Goal: Task Accomplishment & Management: Complete application form

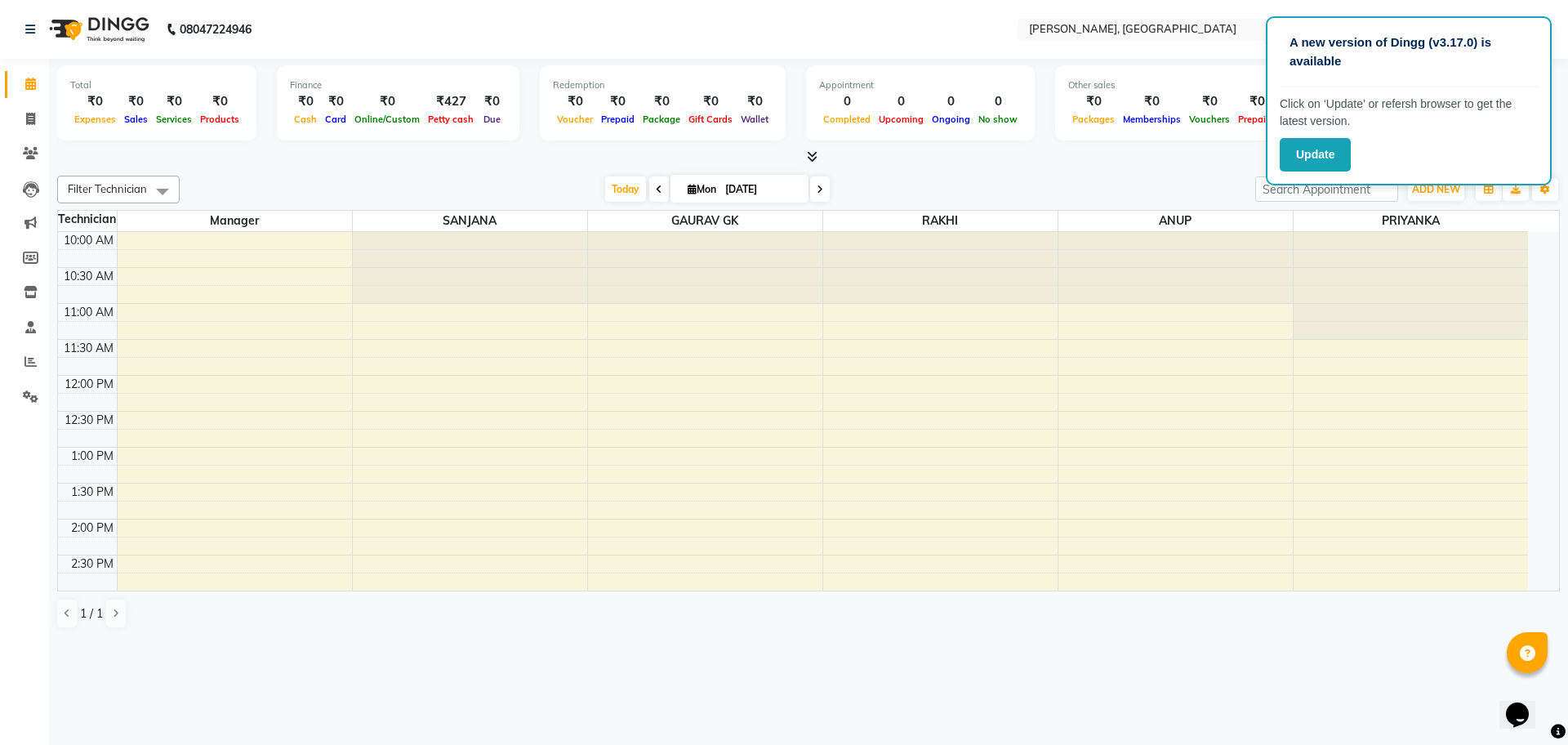
scroll to position [503, 0]
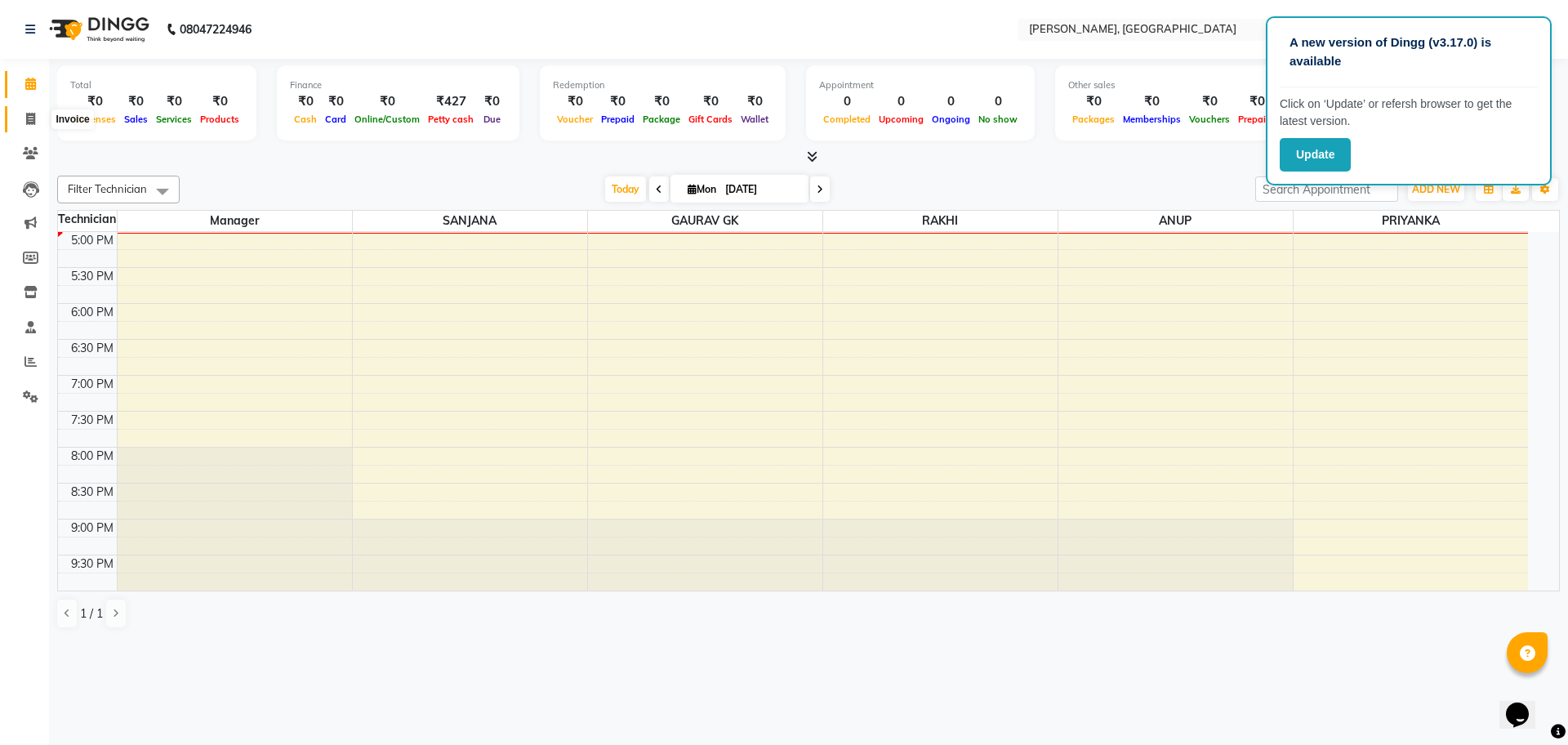
click at [32, 120] on icon at bounding box center [31, 119] width 9 height 12
select select "service"
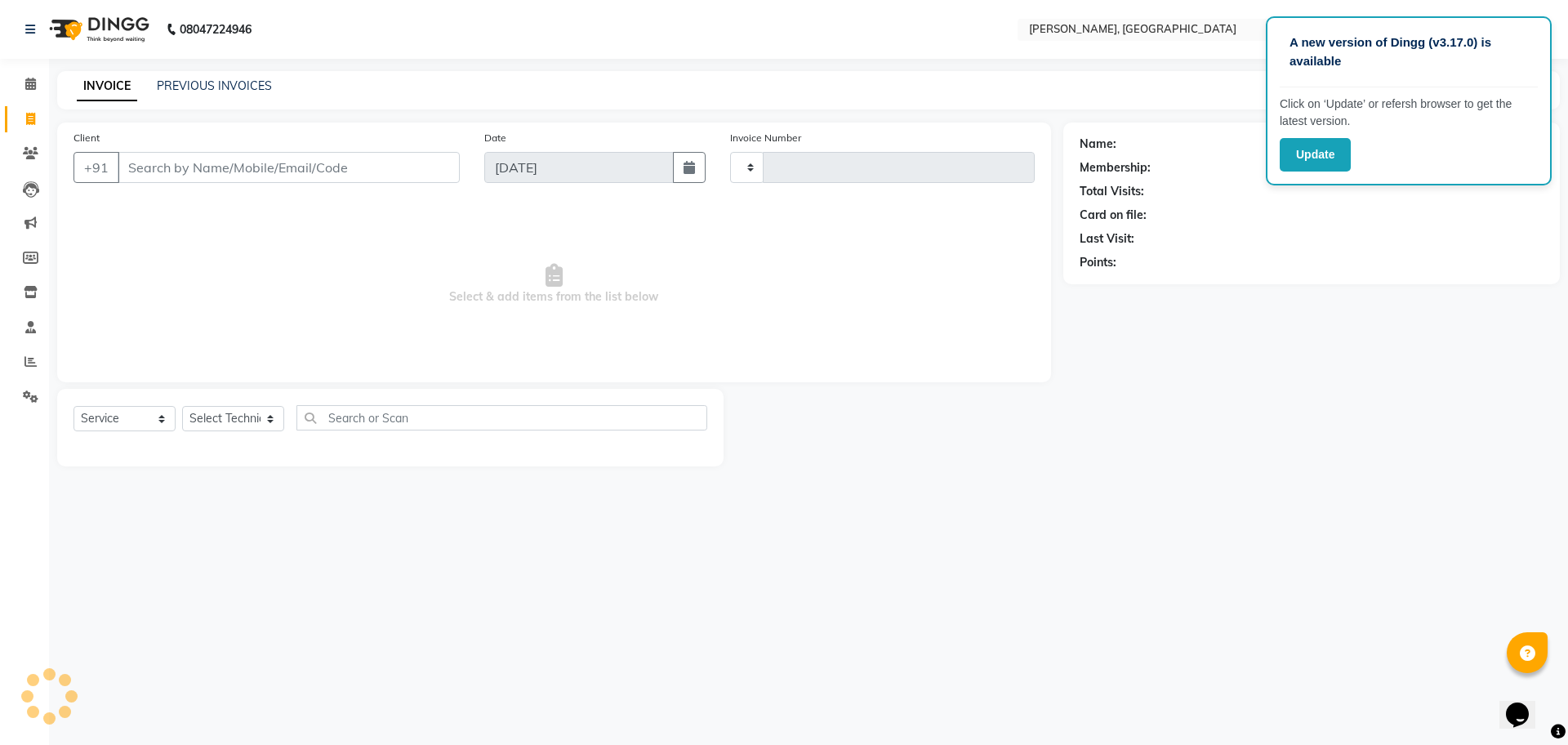
type input "1128"
select select "7674"
click at [250, 176] on input "Client" at bounding box center [289, 167] width 342 height 31
click at [158, 419] on select "Select Service Product Membership Package Voucher Prepaid Gift Card" at bounding box center [124, 418] width 102 height 25
click at [269, 421] on select "Select Technician ANUP [PERSON_NAME] GK Manager Owner [PERSON_NAME] [PERSON_NAM…" at bounding box center [233, 418] width 102 height 25
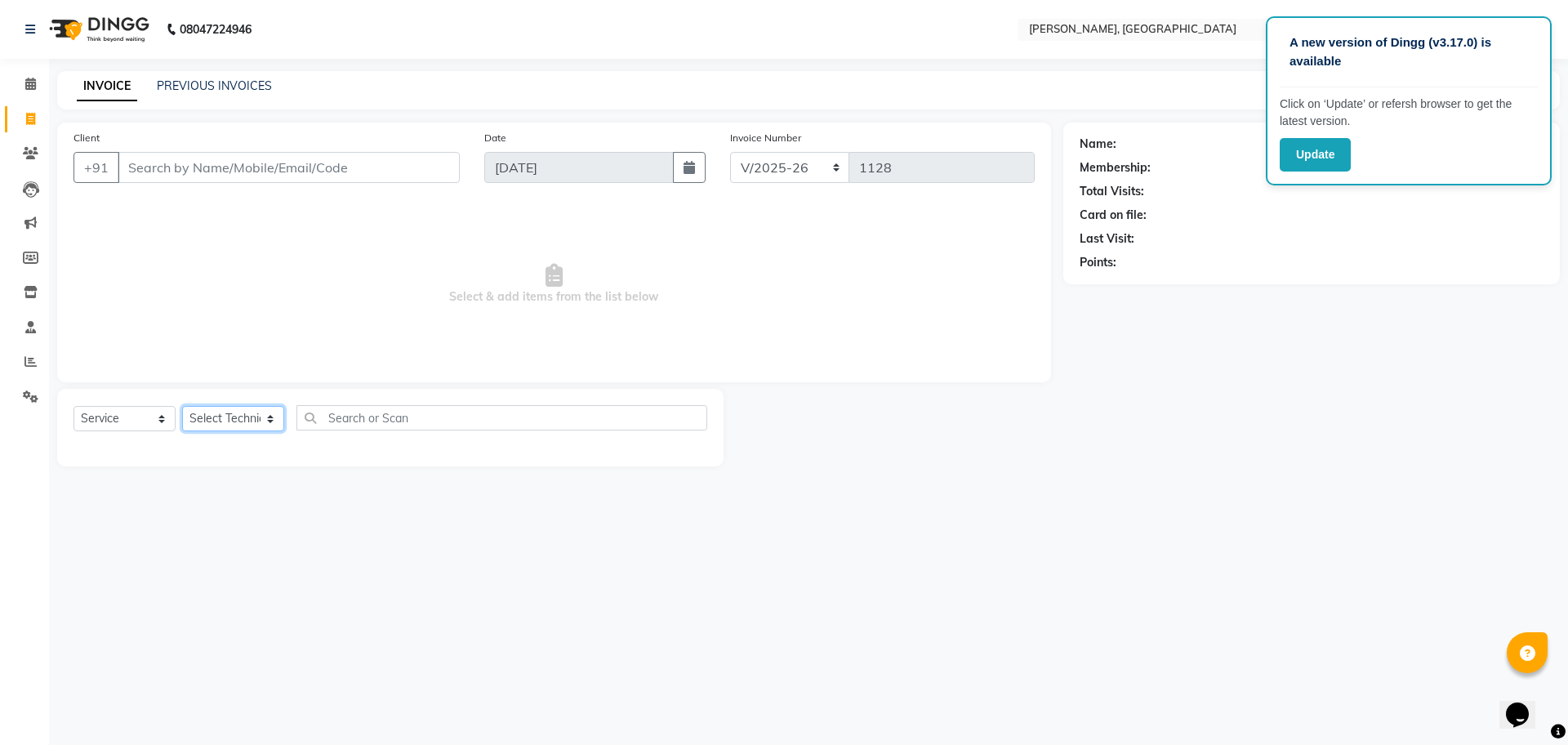
click at [269, 421] on select "Select Technician ANUP [PERSON_NAME] GK Manager Owner [PERSON_NAME] [PERSON_NAM…" at bounding box center [233, 418] width 102 height 25
click at [273, 413] on select "Select Technician ANUP [PERSON_NAME] GK Manager Owner [PERSON_NAME] [PERSON_NAM…" at bounding box center [233, 418] width 102 height 25
select select "86057"
click at [182, 406] on select "Select Technician ANUP [PERSON_NAME] GK Manager Owner [PERSON_NAME] [PERSON_NAM…" at bounding box center [233, 418] width 102 height 25
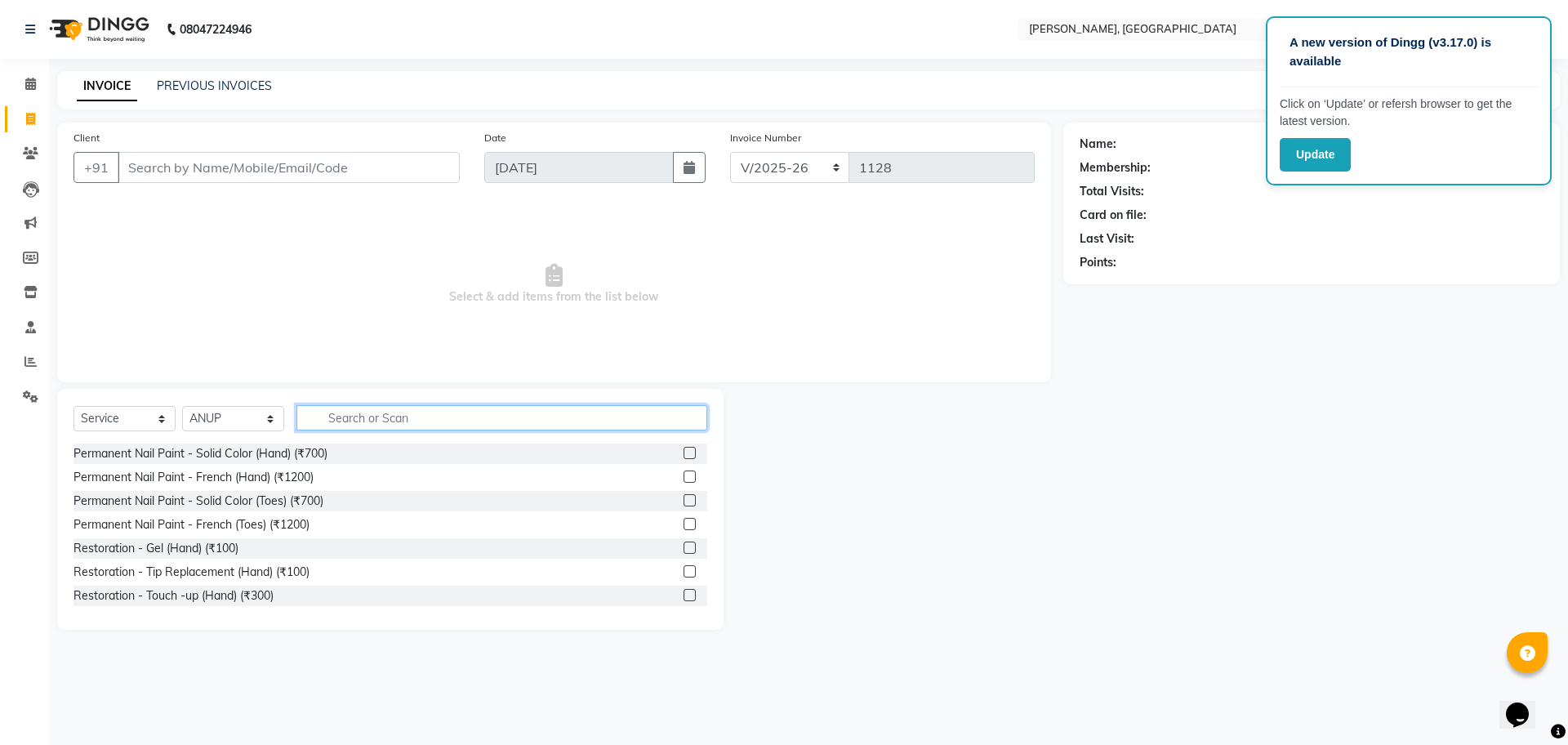
click at [393, 419] on input "text" at bounding box center [502, 417] width 411 height 25
click at [366, 425] on input "text" at bounding box center [502, 417] width 411 height 25
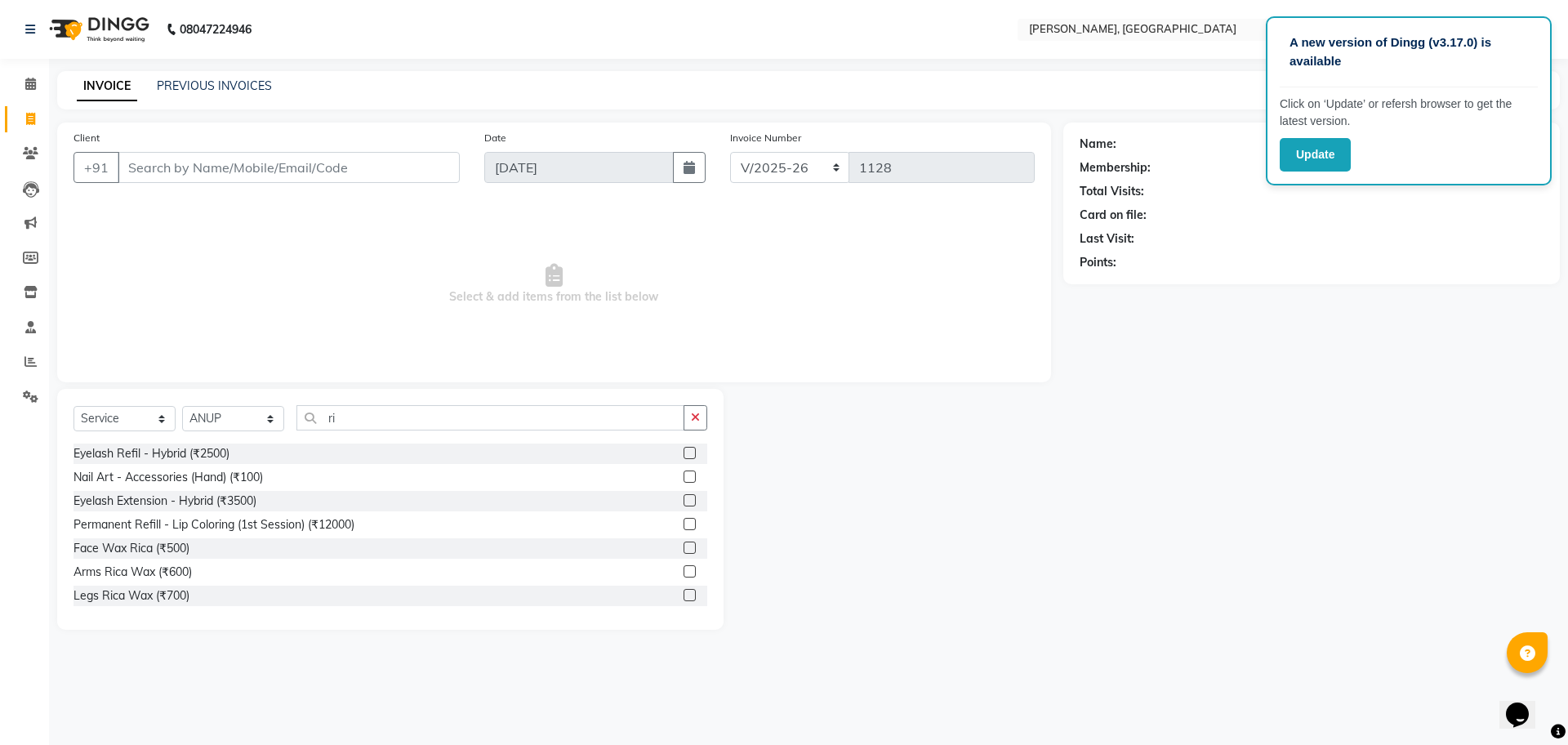
click at [463, 431] on div "Select Service Product Membership Package Voucher Prepaid Gift Card Select Tech…" at bounding box center [390, 424] width 634 height 38
click at [465, 422] on input "ri" at bounding box center [491, 417] width 388 height 25
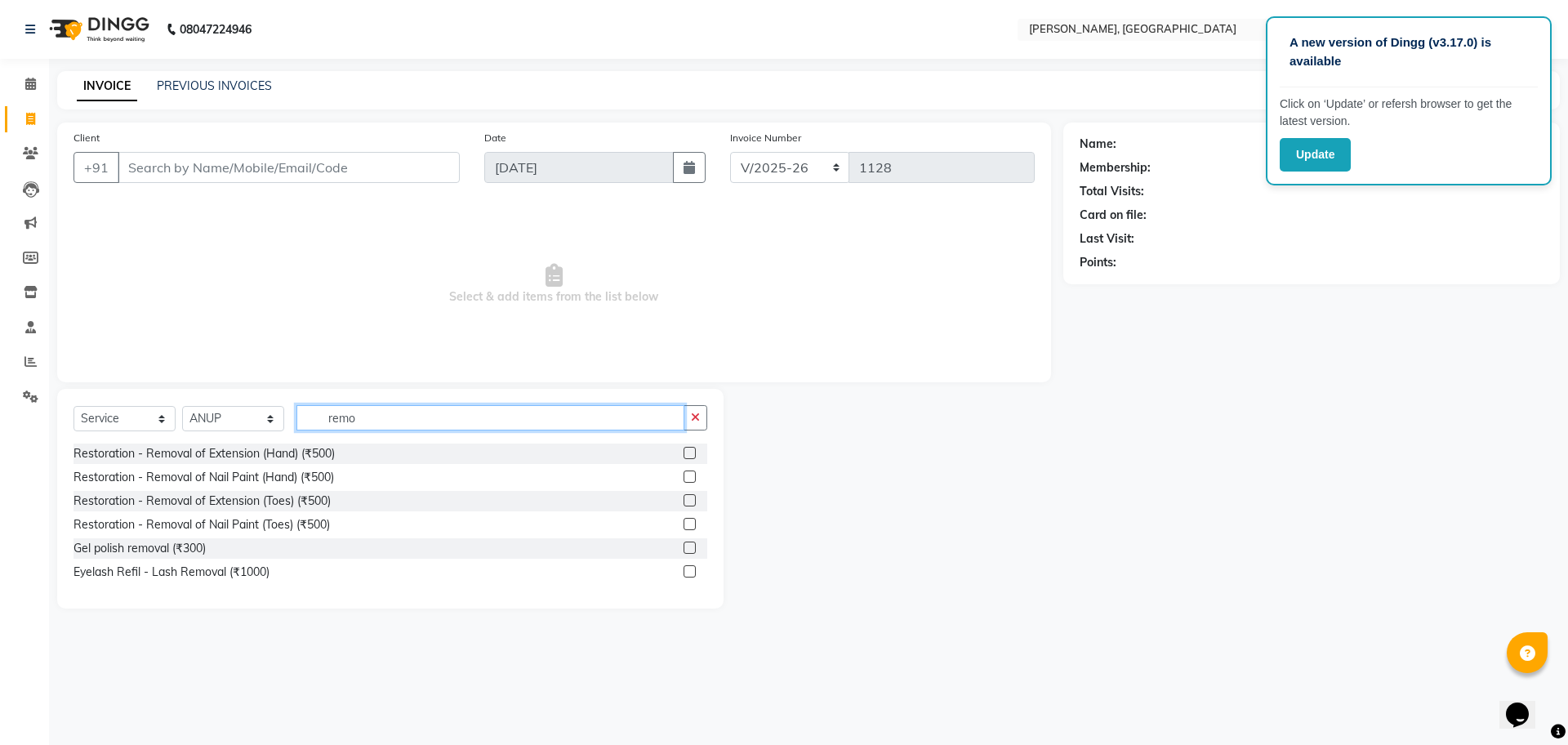
type input "remo"
click at [690, 450] on label at bounding box center [690, 453] width 12 height 12
click at [690, 450] on input "checkbox" at bounding box center [689, 454] width 10 height 10
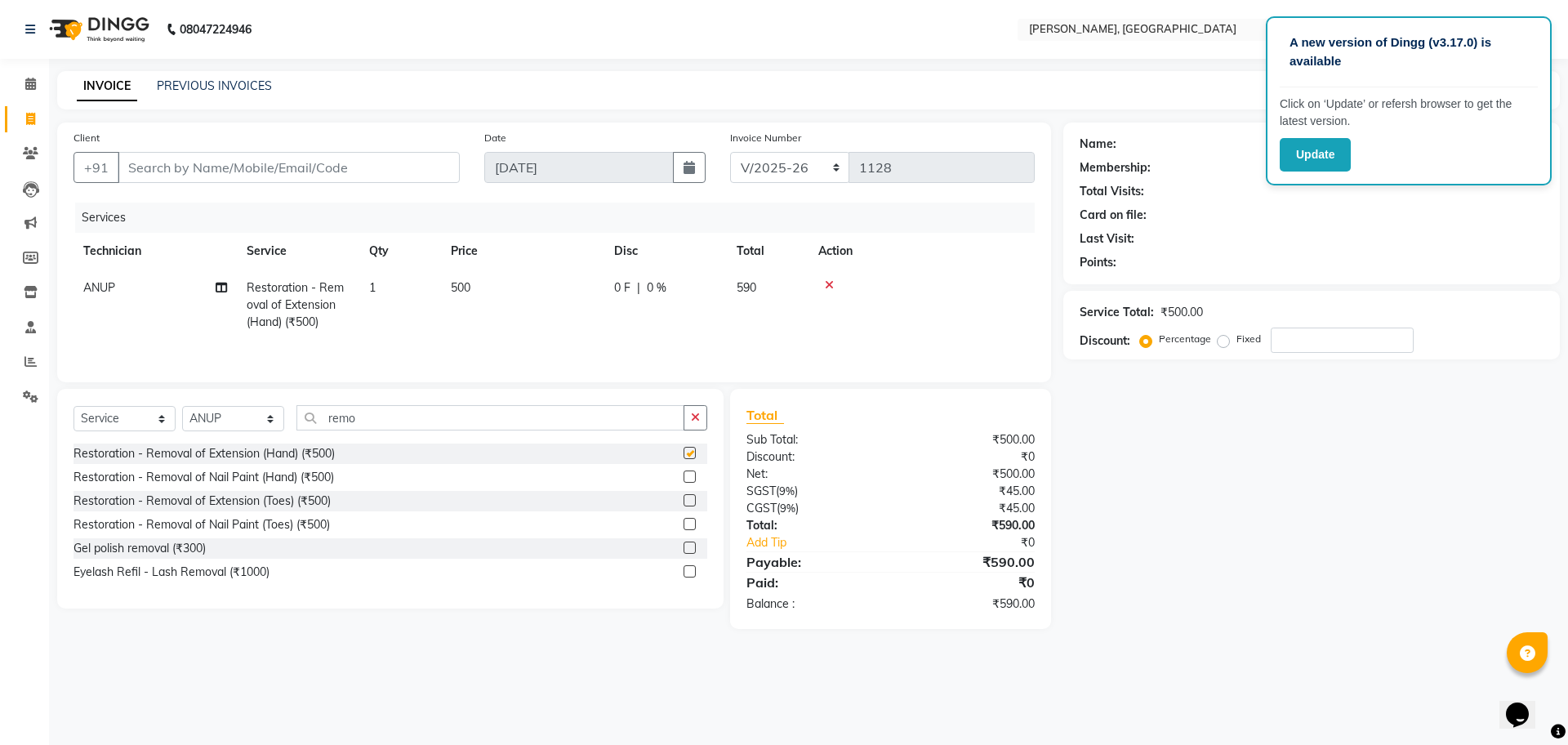
checkbox input "false"
click at [1183, 487] on div "Name: Membership: Total Visits: Card on file: Last Visit: Points: Service Total…" at bounding box center [1318, 375] width 509 height 506
click at [242, 167] on input "Client" at bounding box center [289, 167] width 342 height 31
click at [693, 421] on icon "button" at bounding box center [695, 417] width 9 height 11
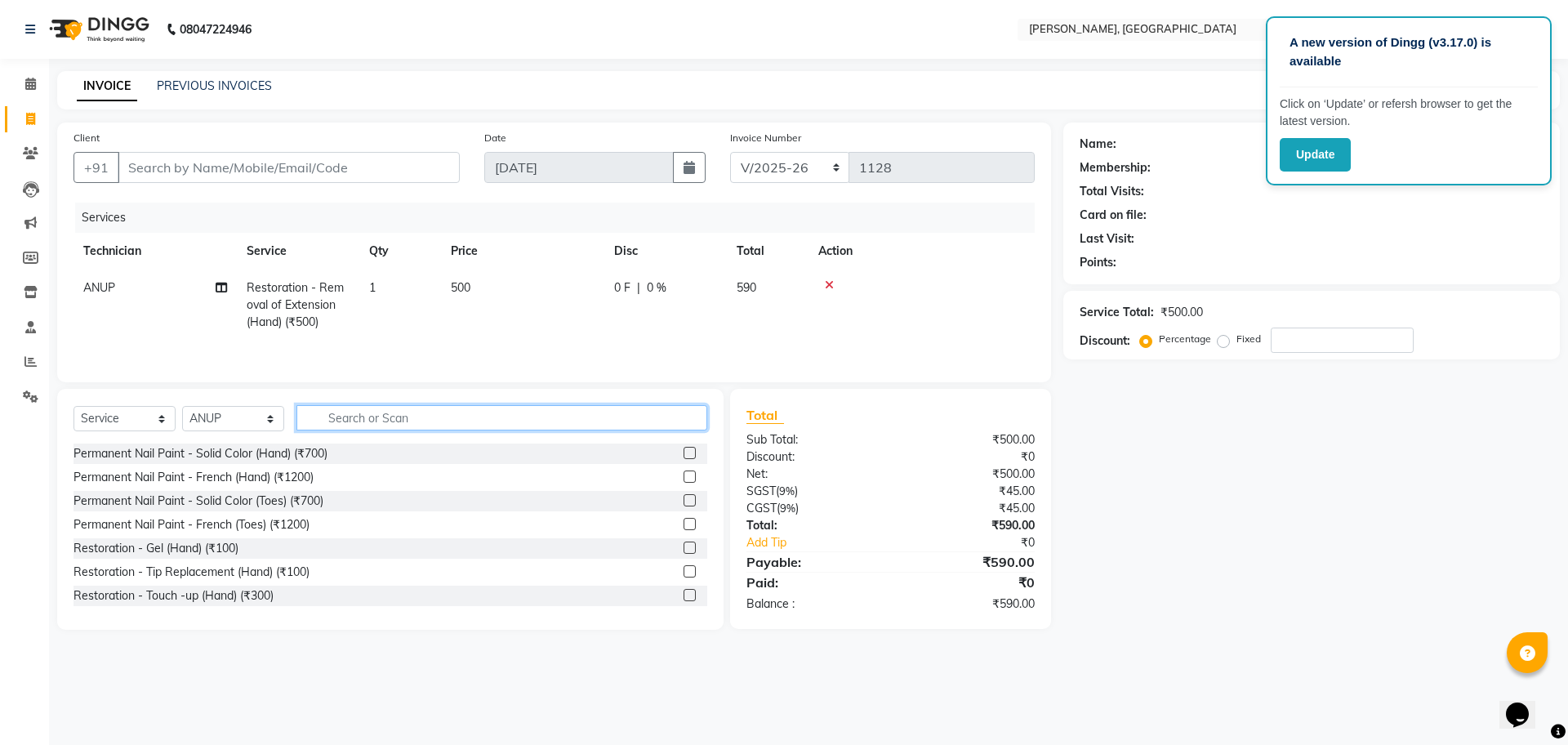
click at [394, 426] on input "text" at bounding box center [502, 417] width 411 height 25
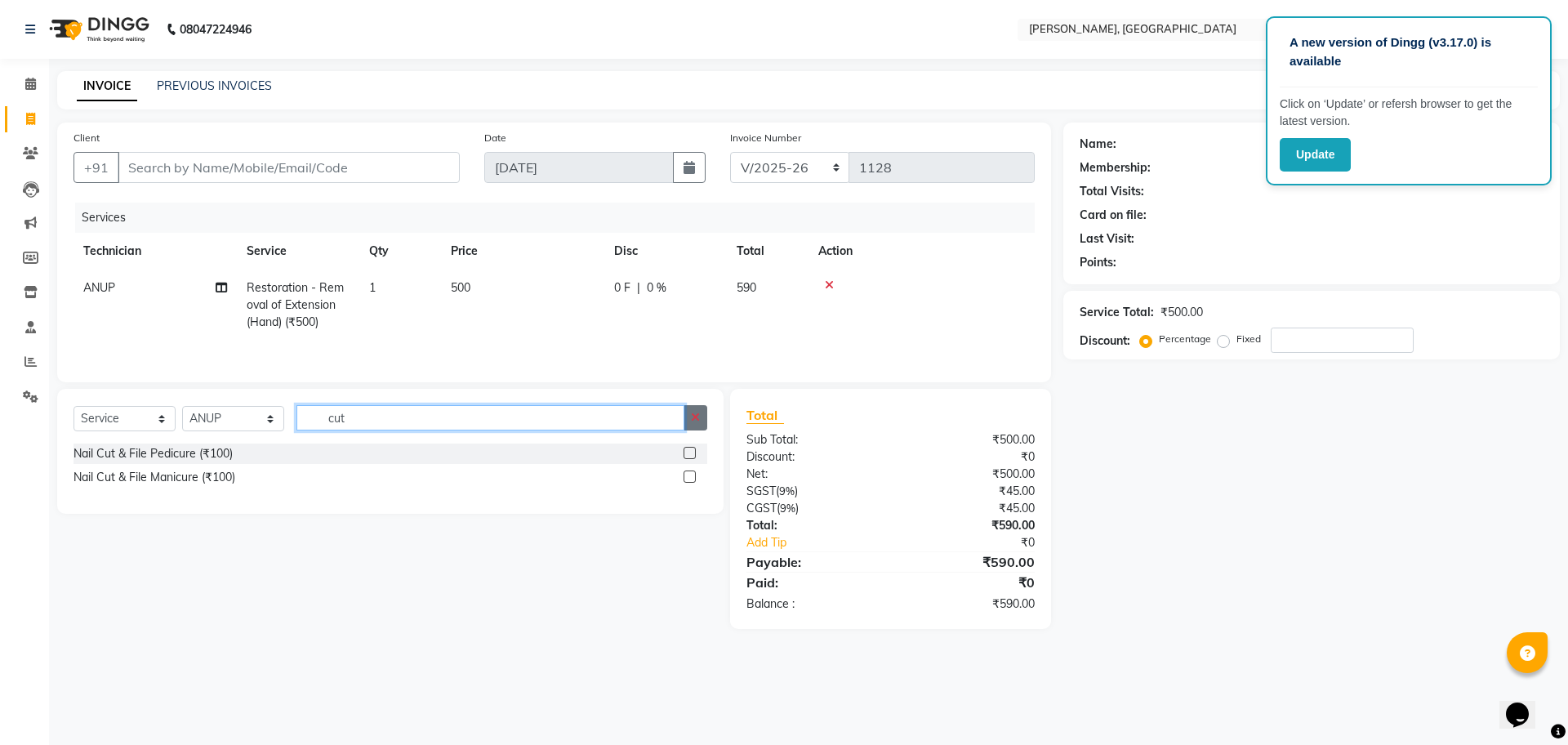
type input "cut"
click at [700, 421] on icon "button" at bounding box center [695, 417] width 9 height 11
click at [685, 421] on input "text" at bounding box center [491, 417] width 388 height 25
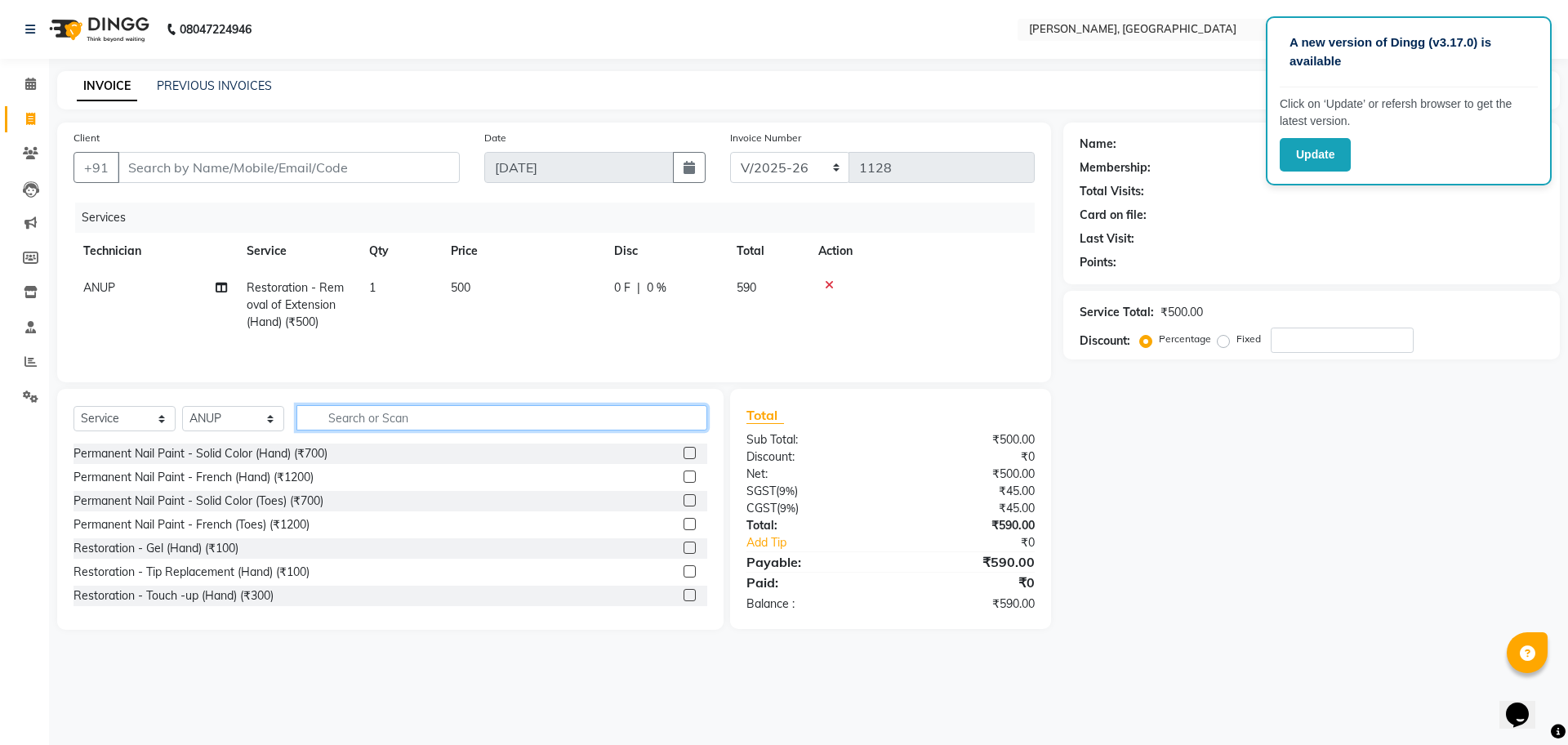
click at [409, 421] on input "text" at bounding box center [502, 417] width 411 height 25
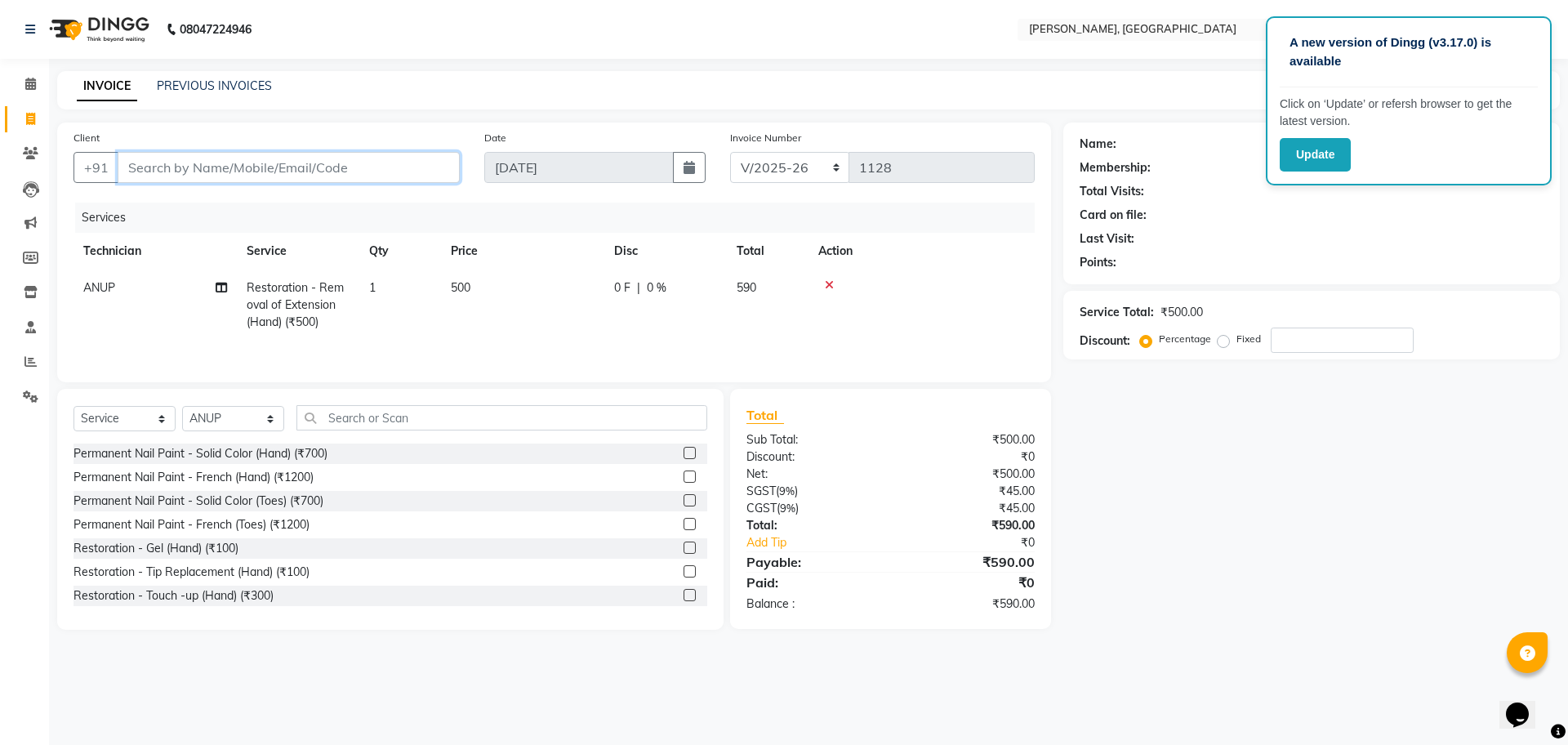
click at [213, 168] on input "Client" at bounding box center [289, 167] width 342 height 31
type input "9"
type input "0"
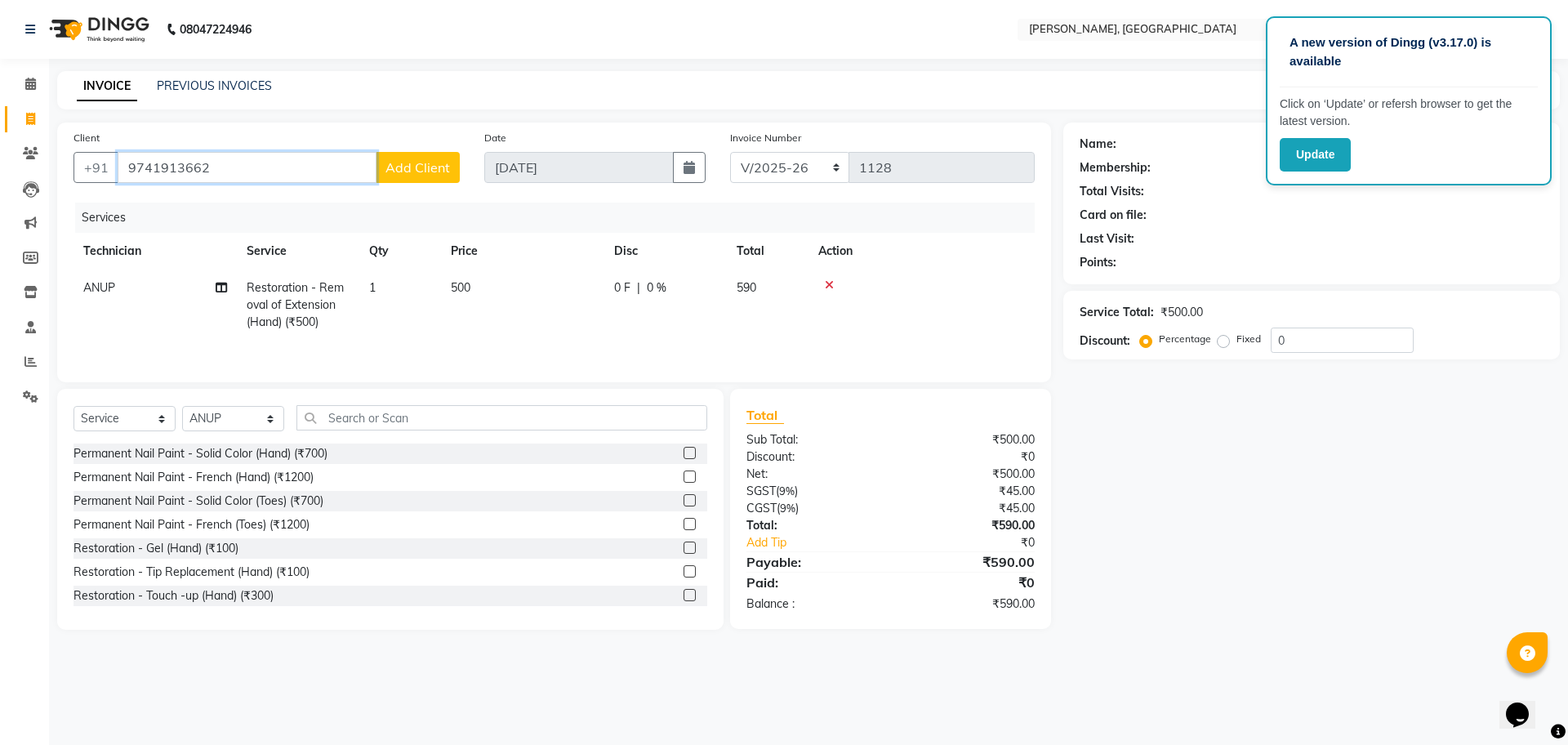
type input "9741913662"
click at [440, 165] on span "Add Client" at bounding box center [418, 167] width 65 height 17
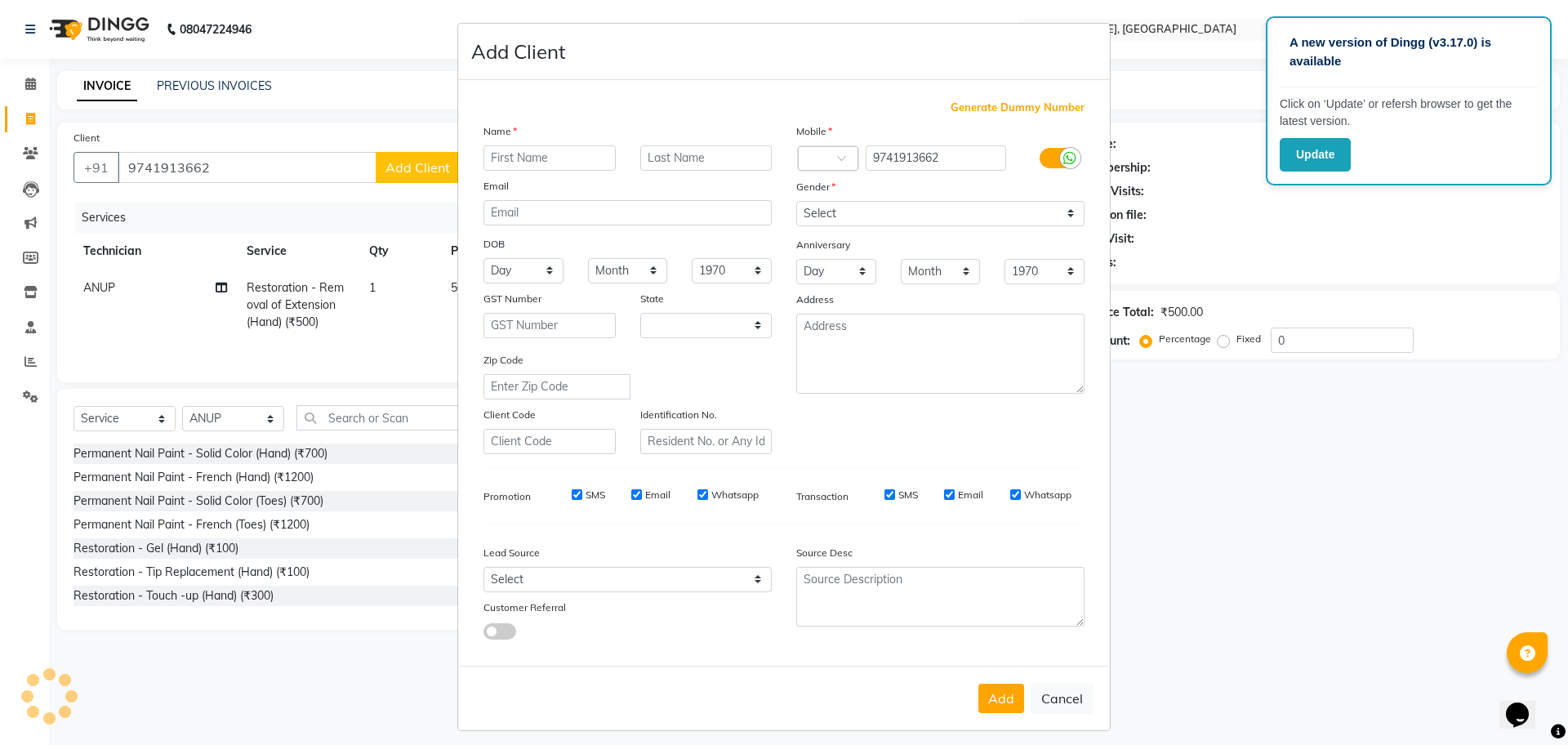
select select "21"
click at [520, 159] on input "text" at bounding box center [549, 157] width 132 height 25
type input "[PERSON_NAME]"
click at [996, 691] on button "Add" at bounding box center [1001, 699] width 45 height 30
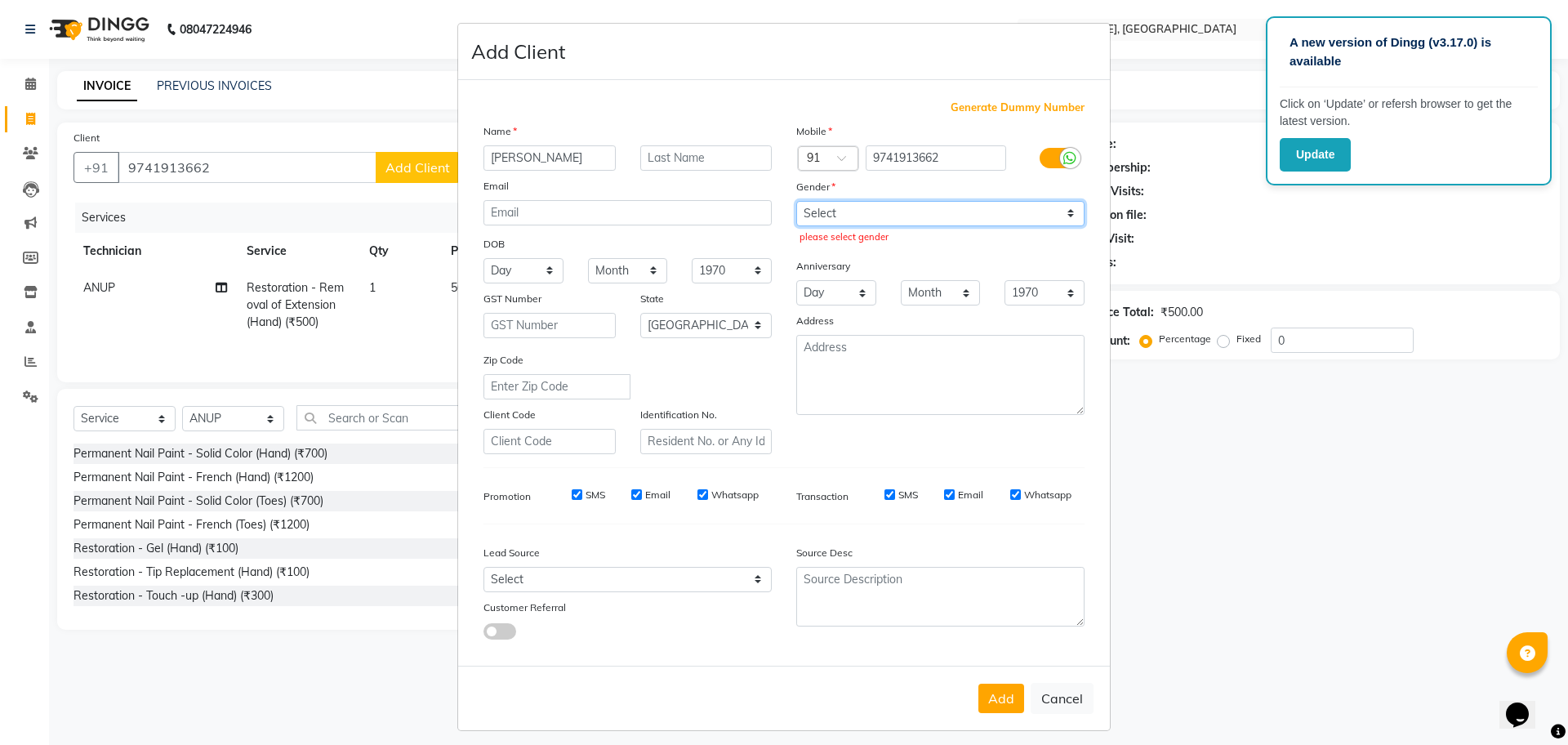
click at [1059, 212] on select "Select [DEMOGRAPHIC_DATA] [DEMOGRAPHIC_DATA] Other Prefer Not To Say" at bounding box center [941, 213] width 289 height 25
click at [1059, 213] on select "Select [DEMOGRAPHIC_DATA] [DEMOGRAPHIC_DATA] Other Prefer Not To Say" at bounding box center [941, 213] width 289 height 25
select select "[DEMOGRAPHIC_DATA]"
click at [797, 201] on select "Select [DEMOGRAPHIC_DATA] [DEMOGRAPHIC_DATA] Other Prefer Not To Say" at bounding box center [941, 213] width 289 height 25
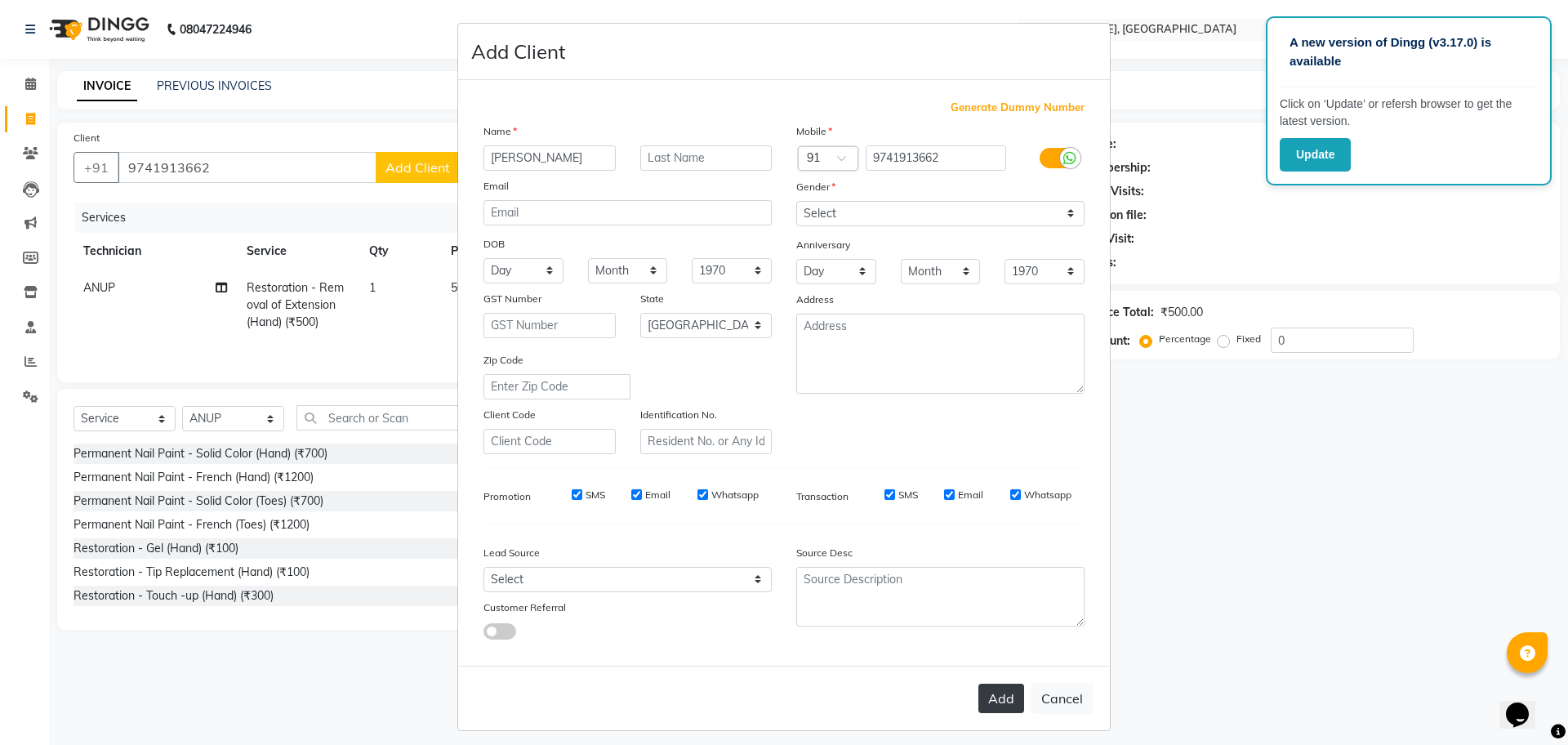
click at [993, 694] on button "Add" at bounding box center [1001, 699] width 45 height 30
select select
select select "null"
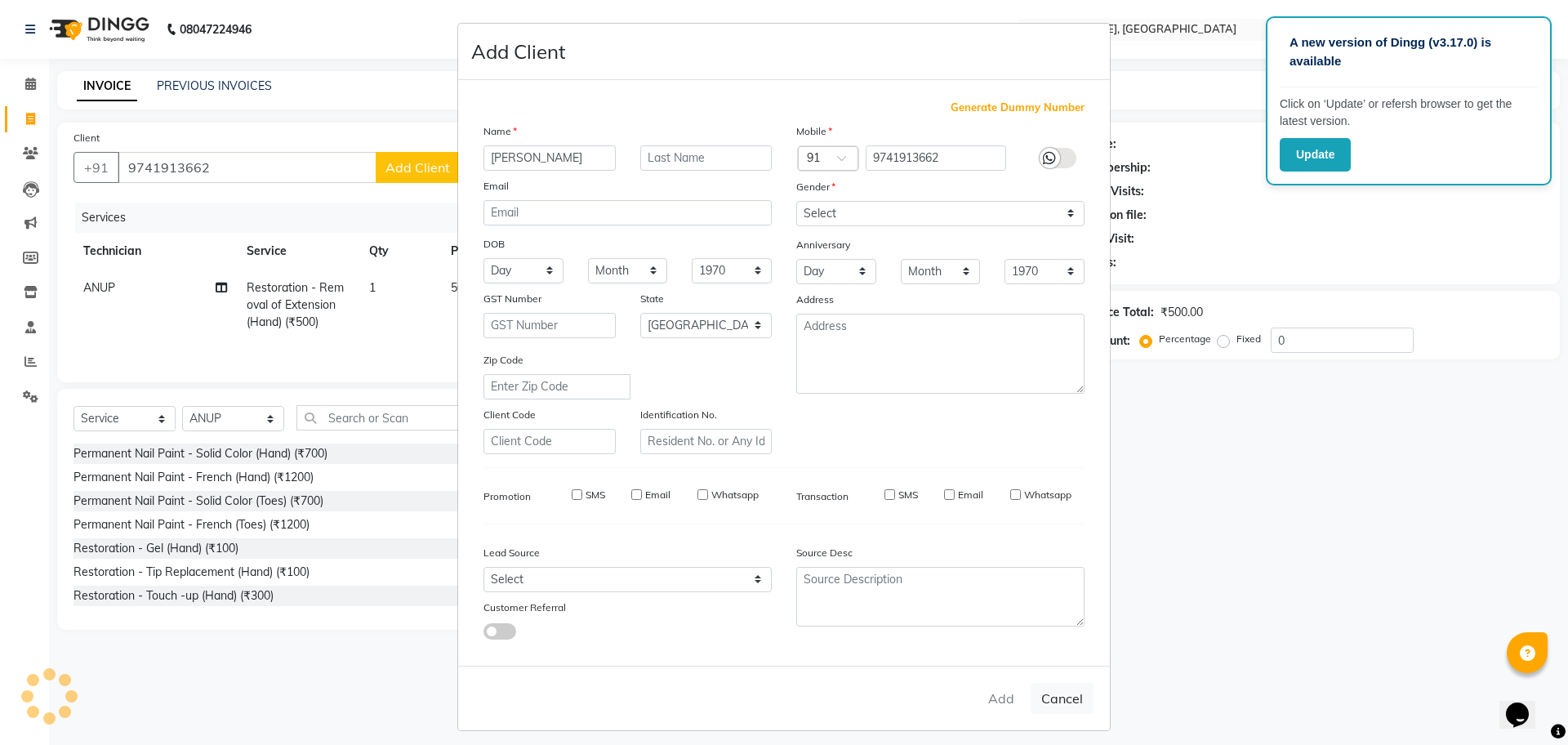
select select
checkbox input "false"
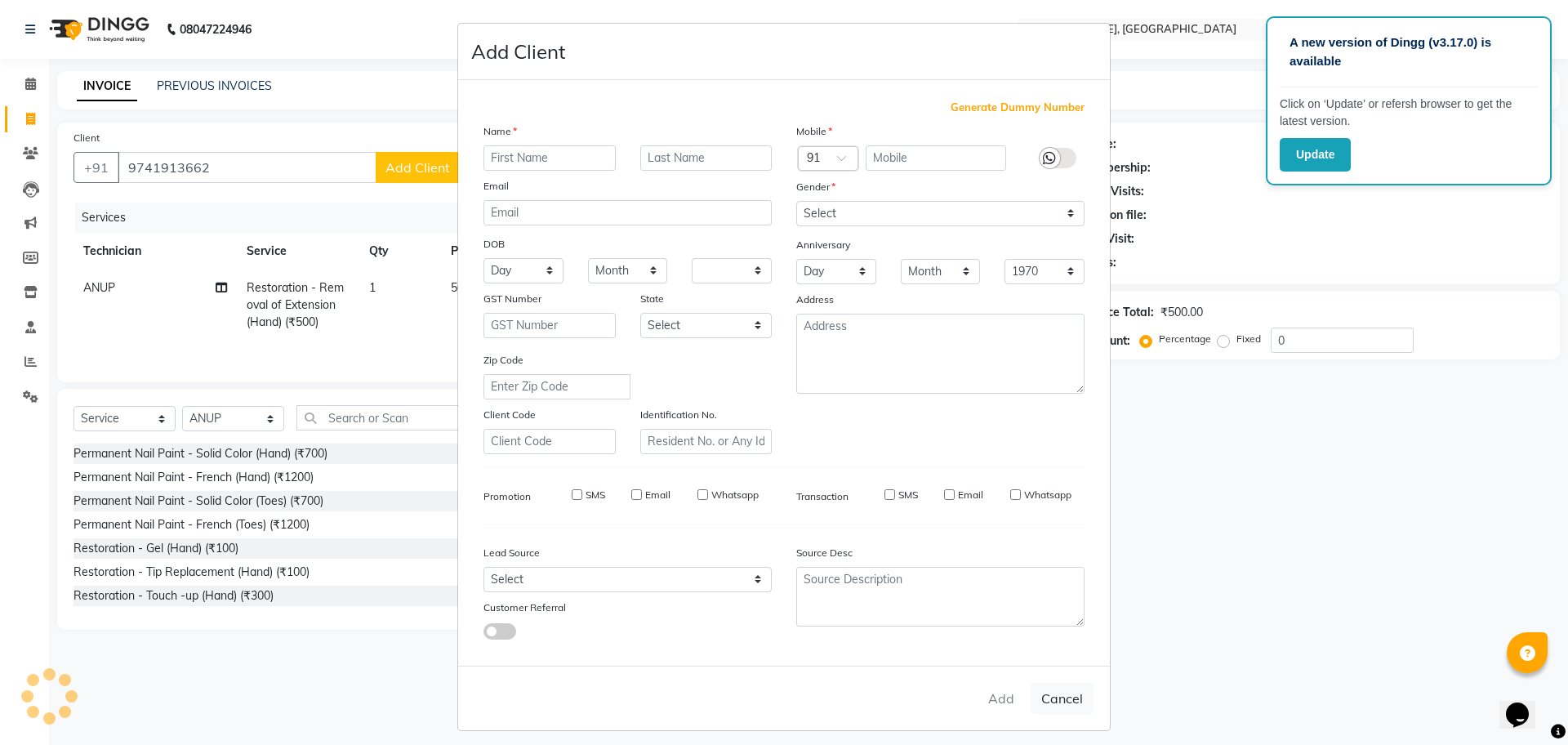
checkbox input "false"
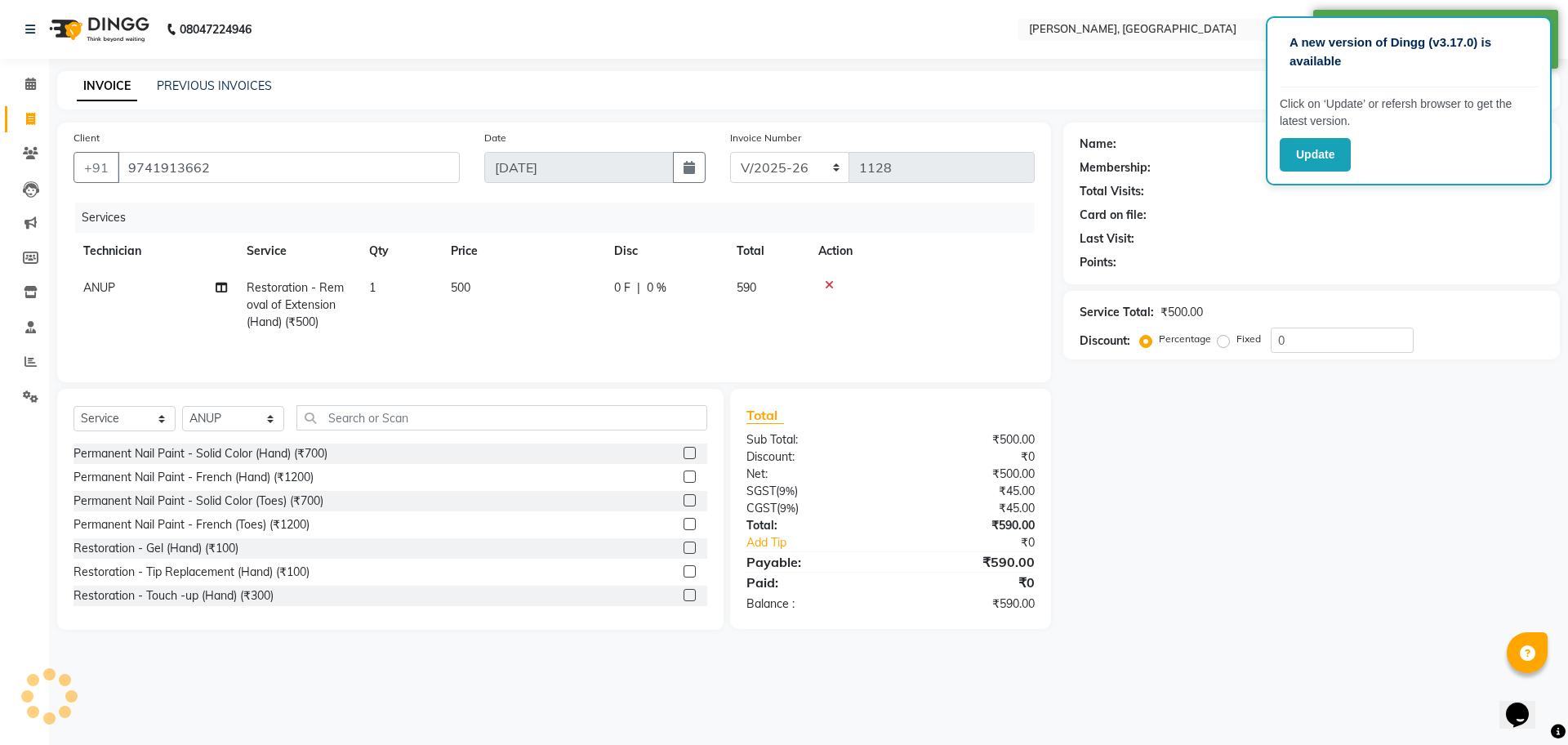
select select "1: Object"
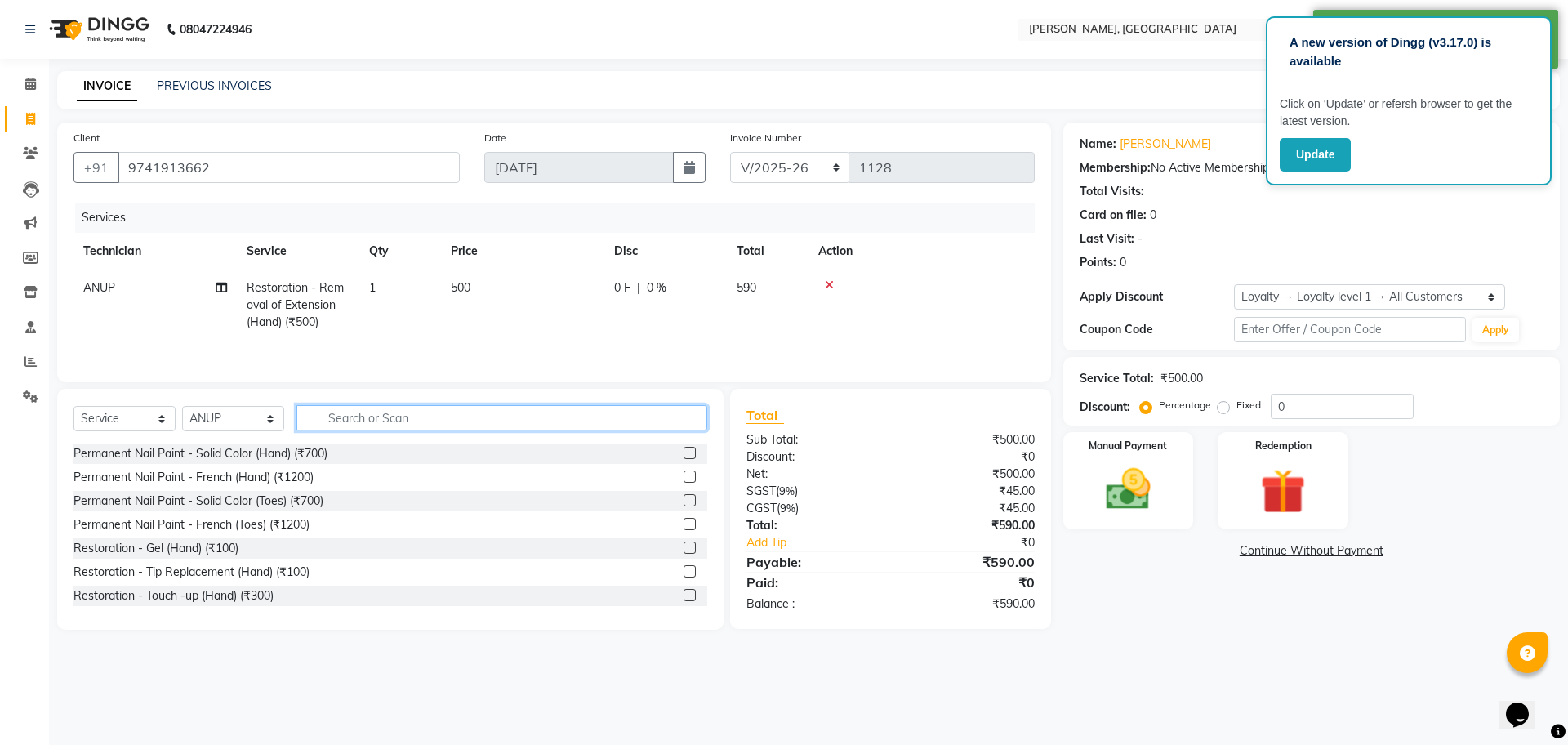
click at [452, 422] on input "text" at bounding box center [502, 417] width 411 height 25
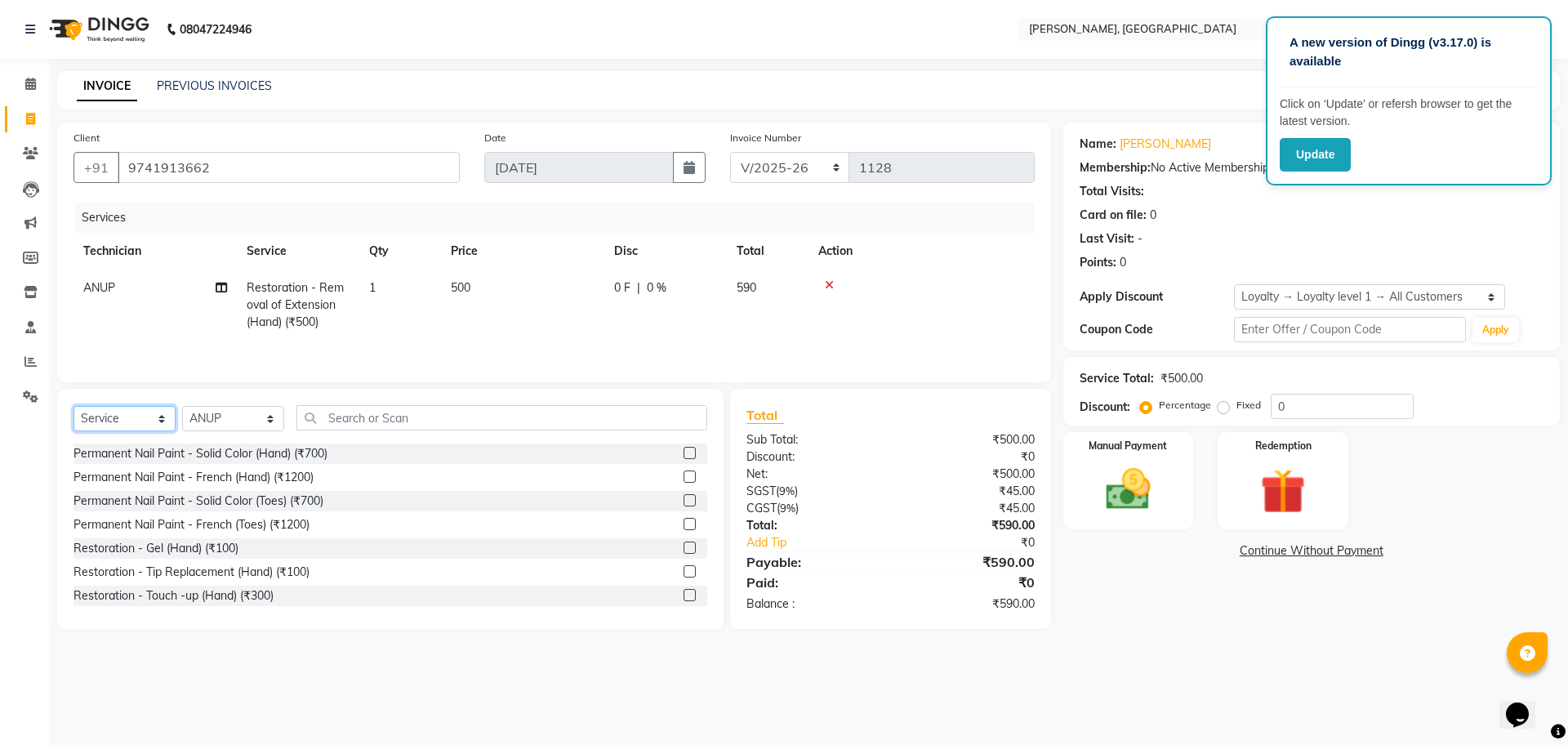
click at [164, 423] on select "Select Service Product Membership Package Voucher Prepaid Gift Card" at bounding box center [124, 418] width 102 height 25
select select "product"
click at [73, 409] on select "Select Service Product Membership Package Voucher Prepaid Gift Card" at bounding box center [124, 418] width 102 height 25
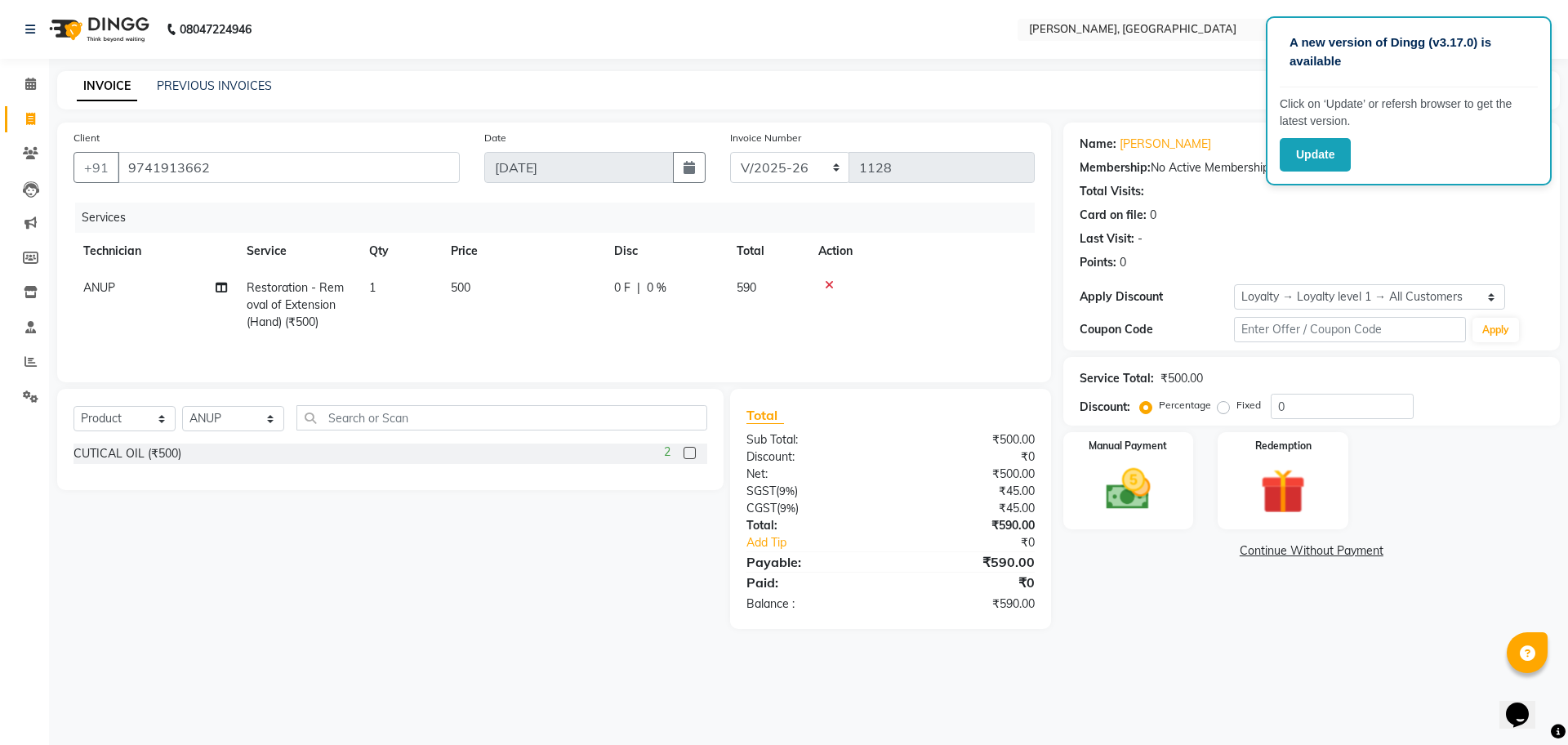
click at [688, 455] on label at bounding box center [690, 453] width 12 height 12
click at [688, 455] on input "checkbox" at bounding box center [689, 454] width 10 height 10
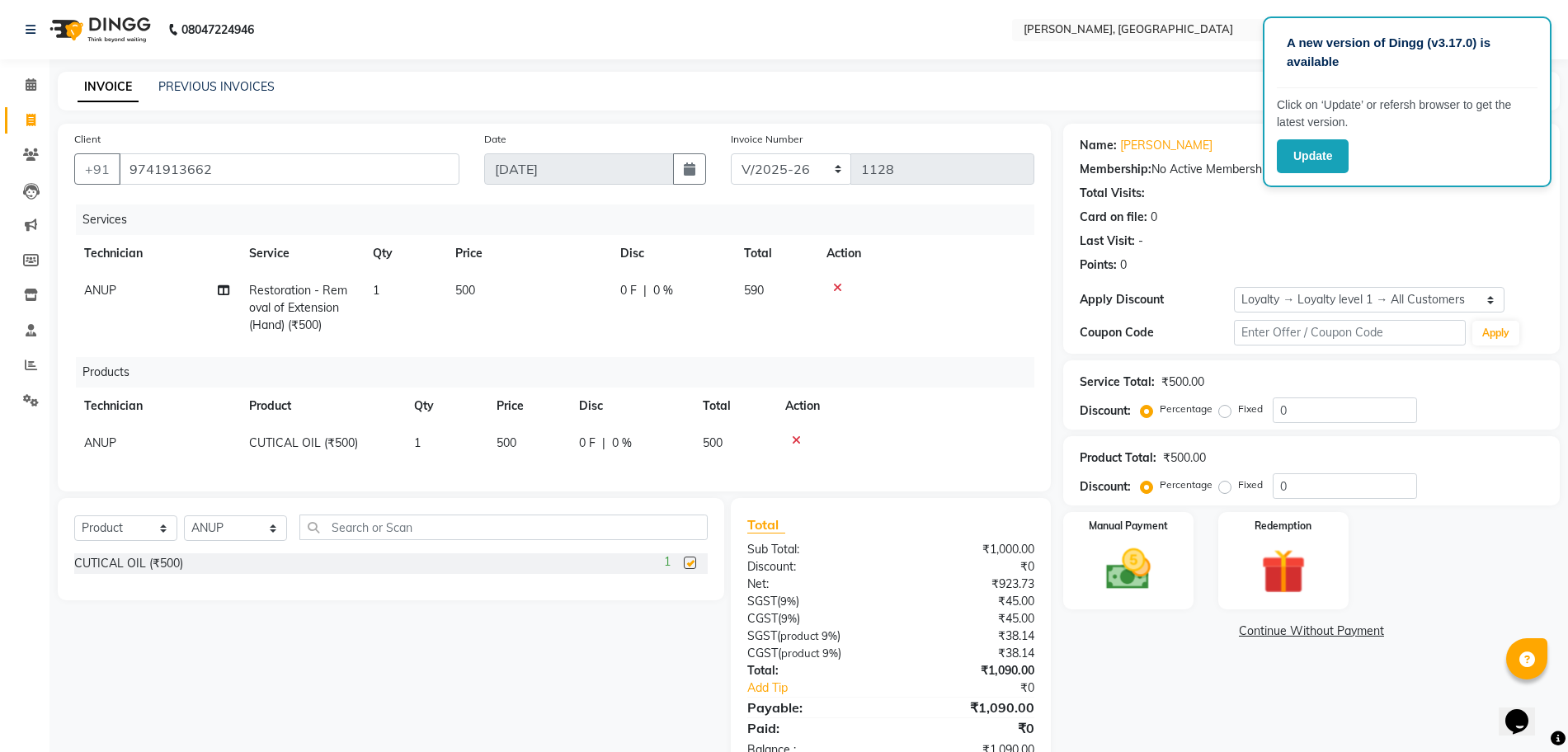
checkbox input "false"
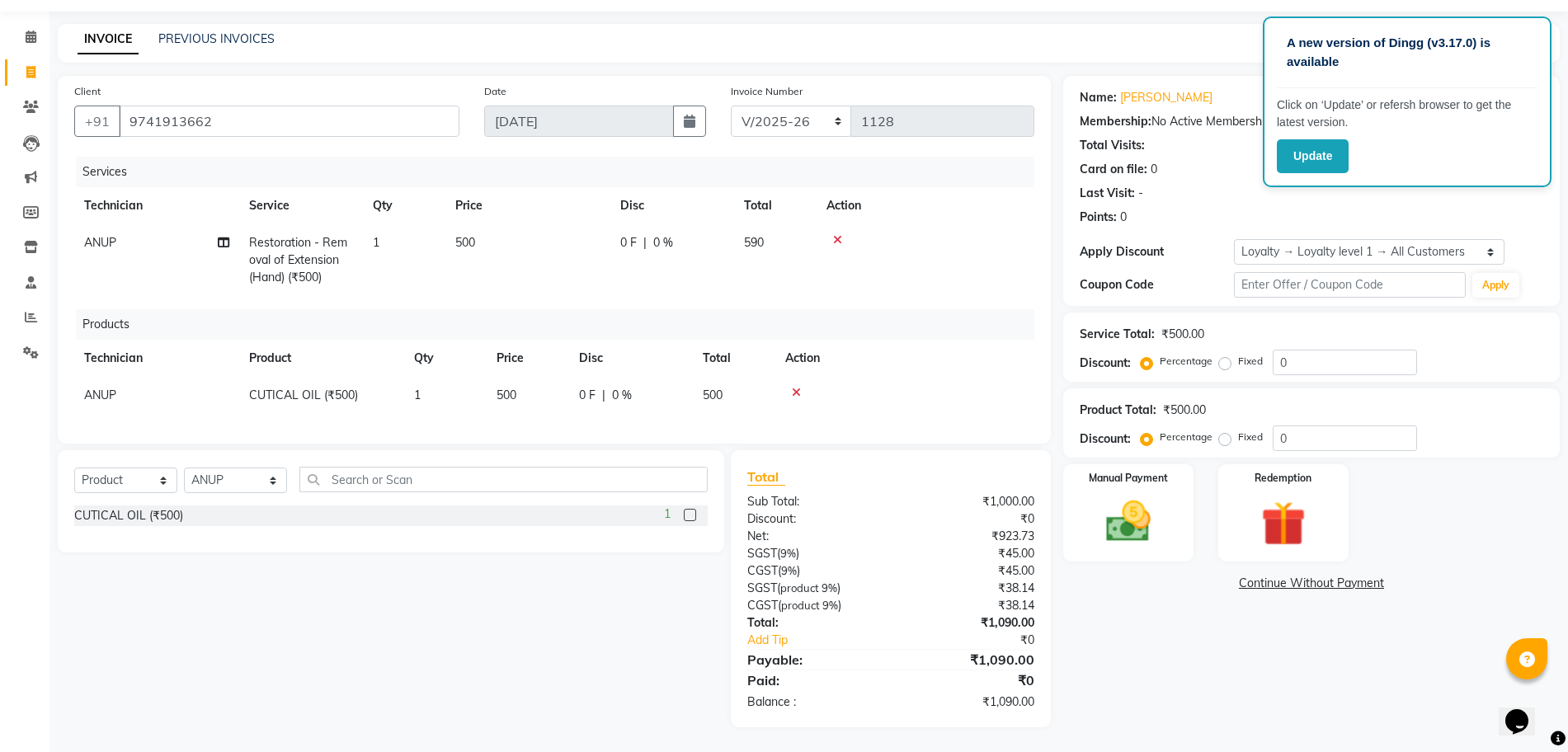
click at [502, 387] on span "500" at bounding box center [506, 395] width 19 height 15
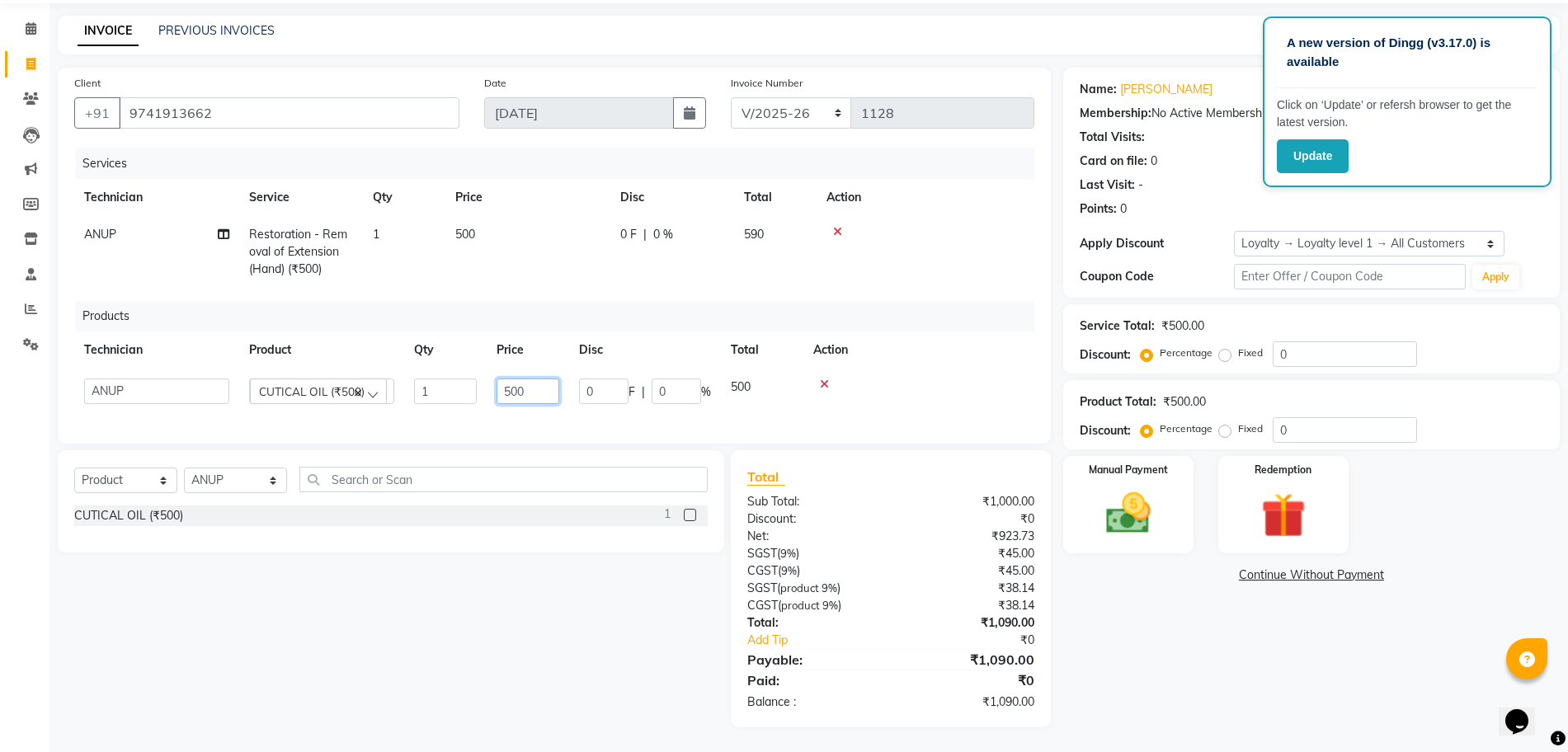
click at [523, 382] on input "500" at bounding box center [527, 391] width 63 height 26
type input "5"
type input "450"
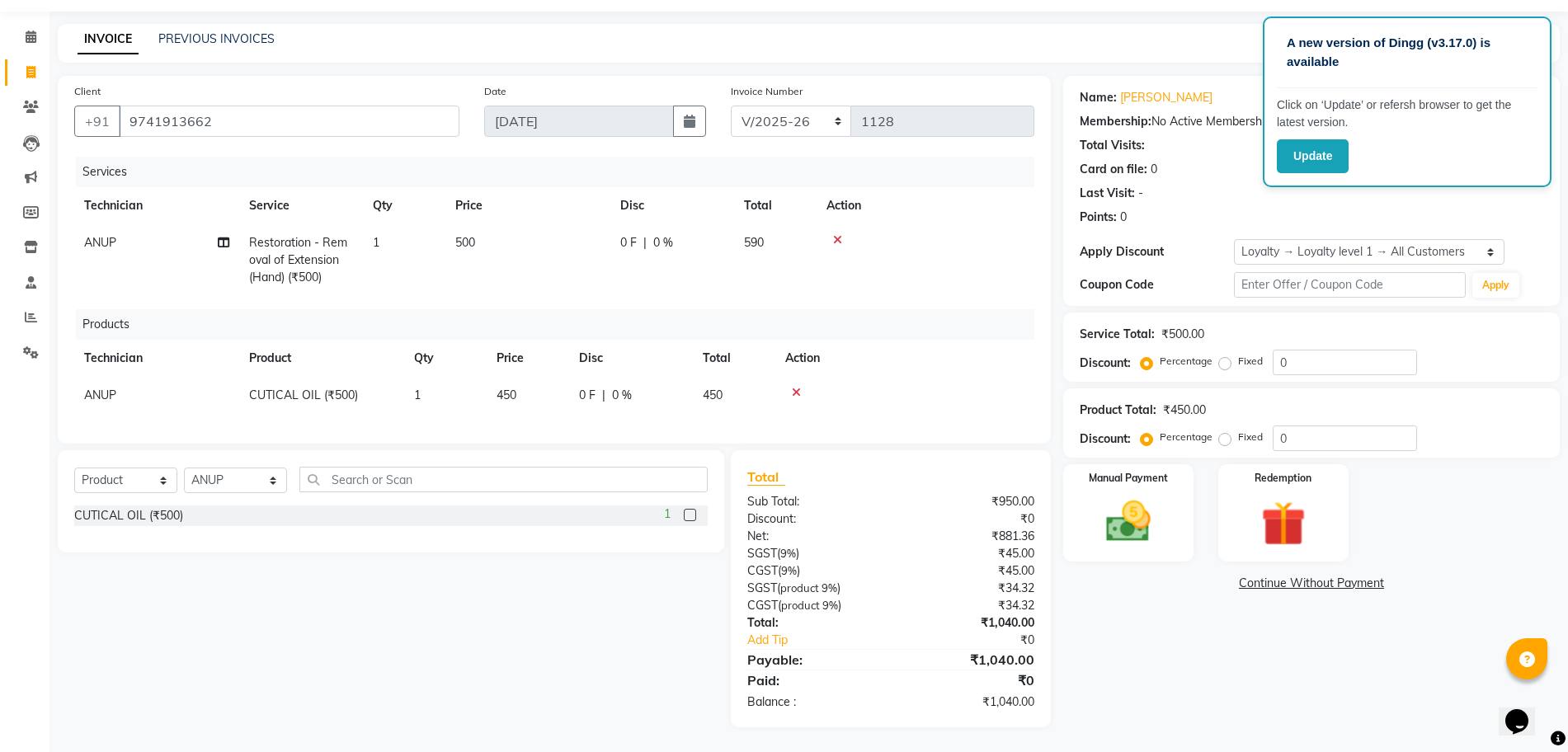
click at [747, 380] on td "450" at bounding box center [734, 395] width 82 height 37
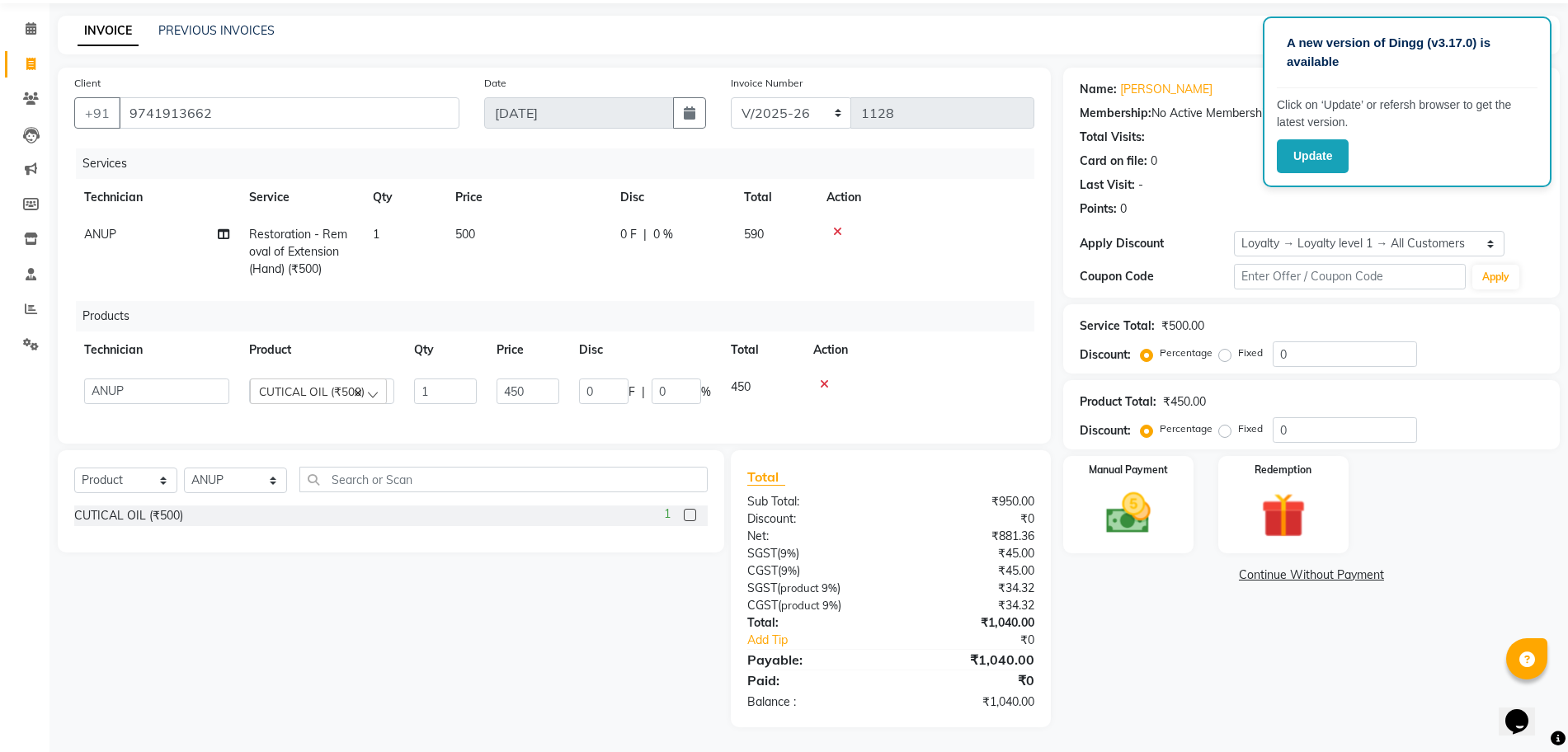
scroll to position [71, 0]
click at [1148, 486] on img at bounding box center [1128, 513] width 76 height 54
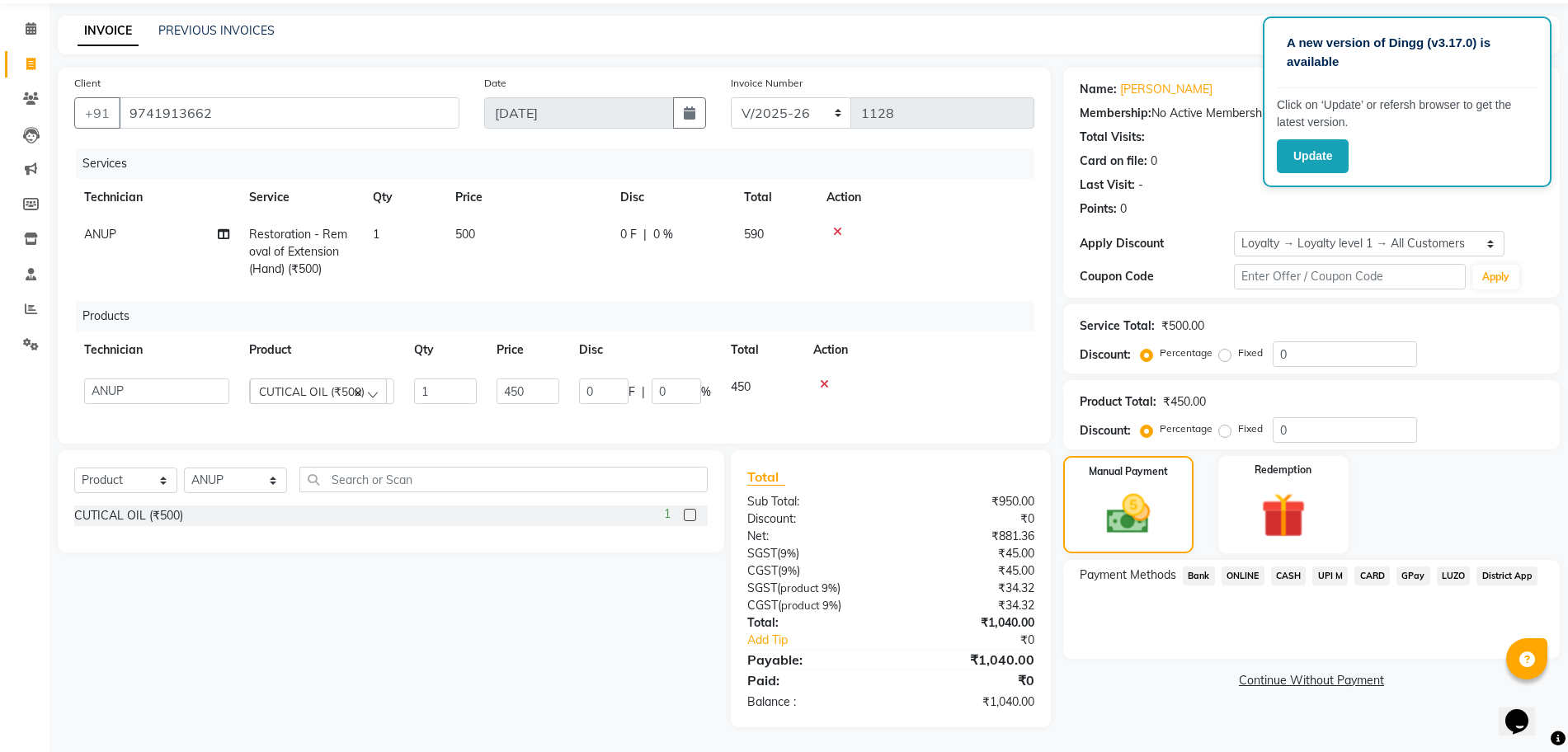
click at [1247, 567] on span "ONLINE" at bounding box center [1242, 575] width 43 height 19
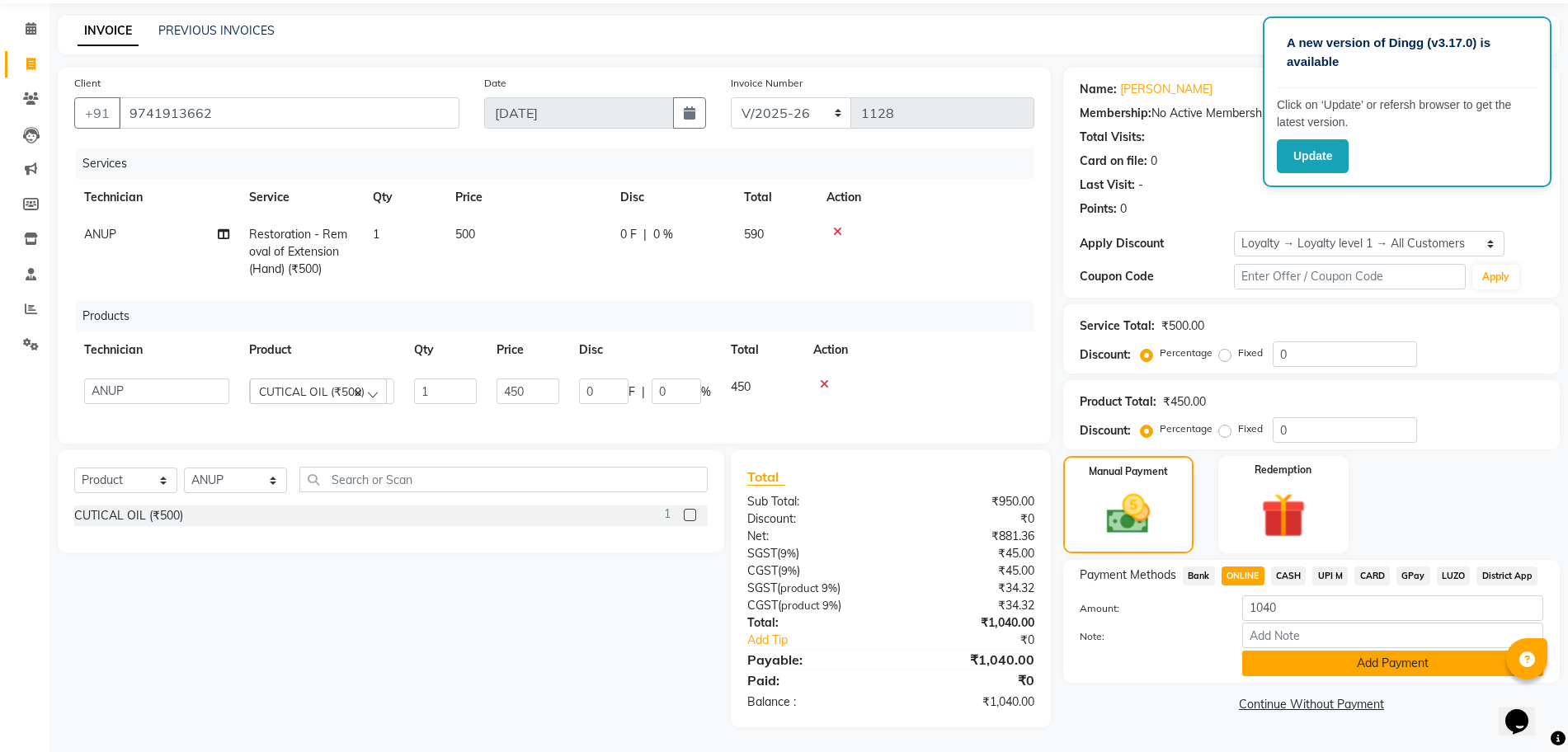
click at [1429, 650] on button "Add Payment" at bounding box center [1392, 663] width 301 height 26
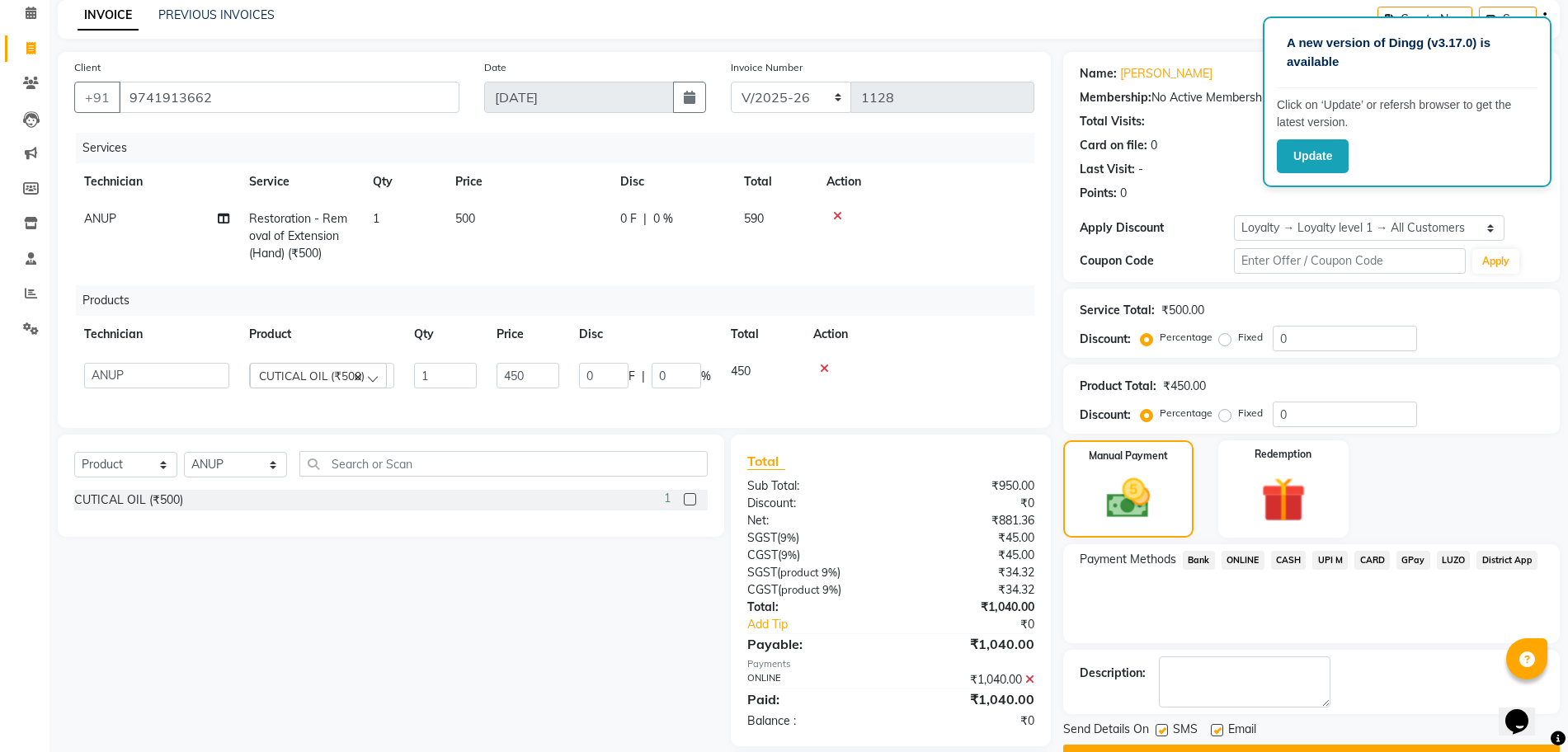
scroll to position [188, 0]
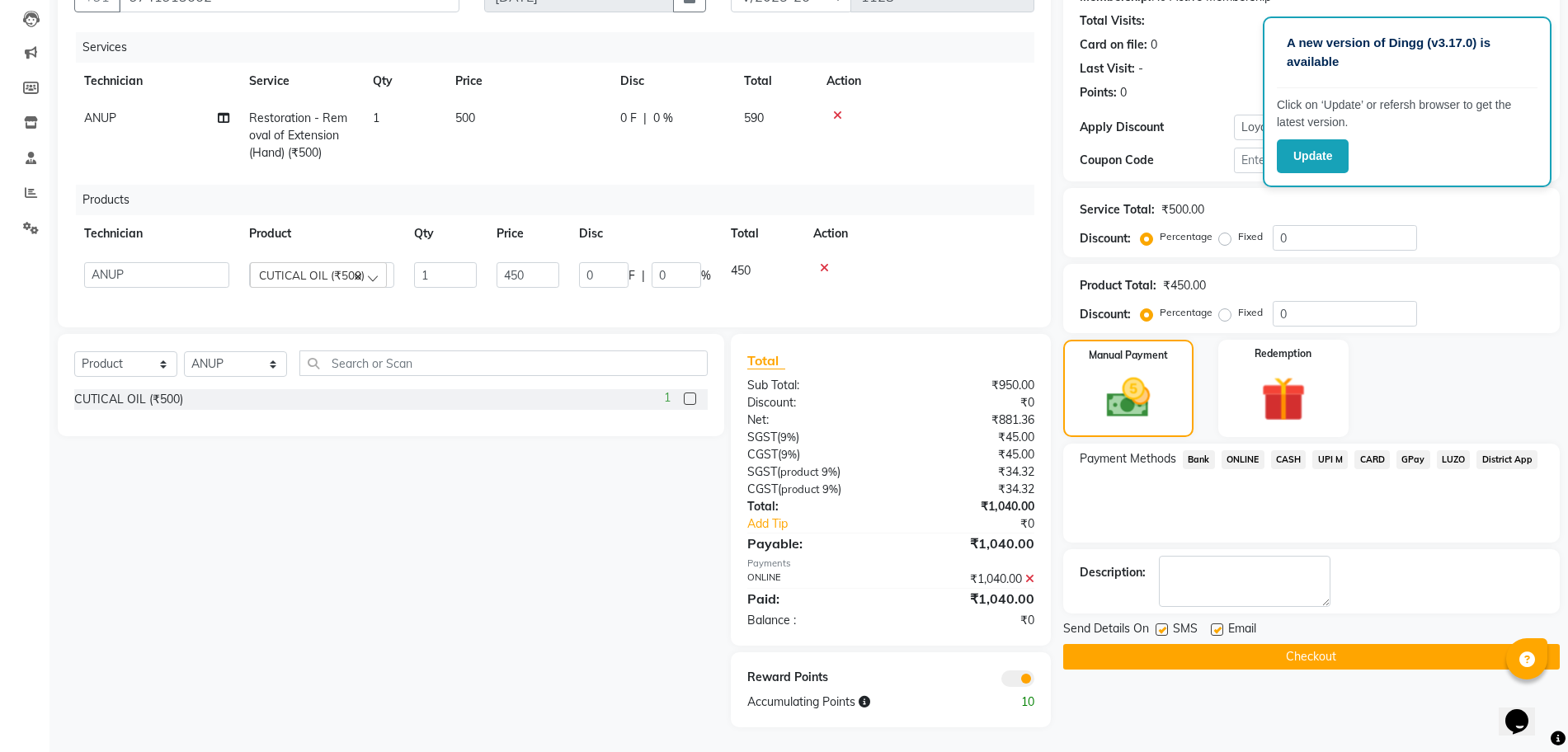
click at [1225, 644] on button "Checkout" at bounding box center [1311, 657] width 496 height 26
click at [1225, 644] on div "Checkout" at bounding box center [1311, 657] width 496 height 26
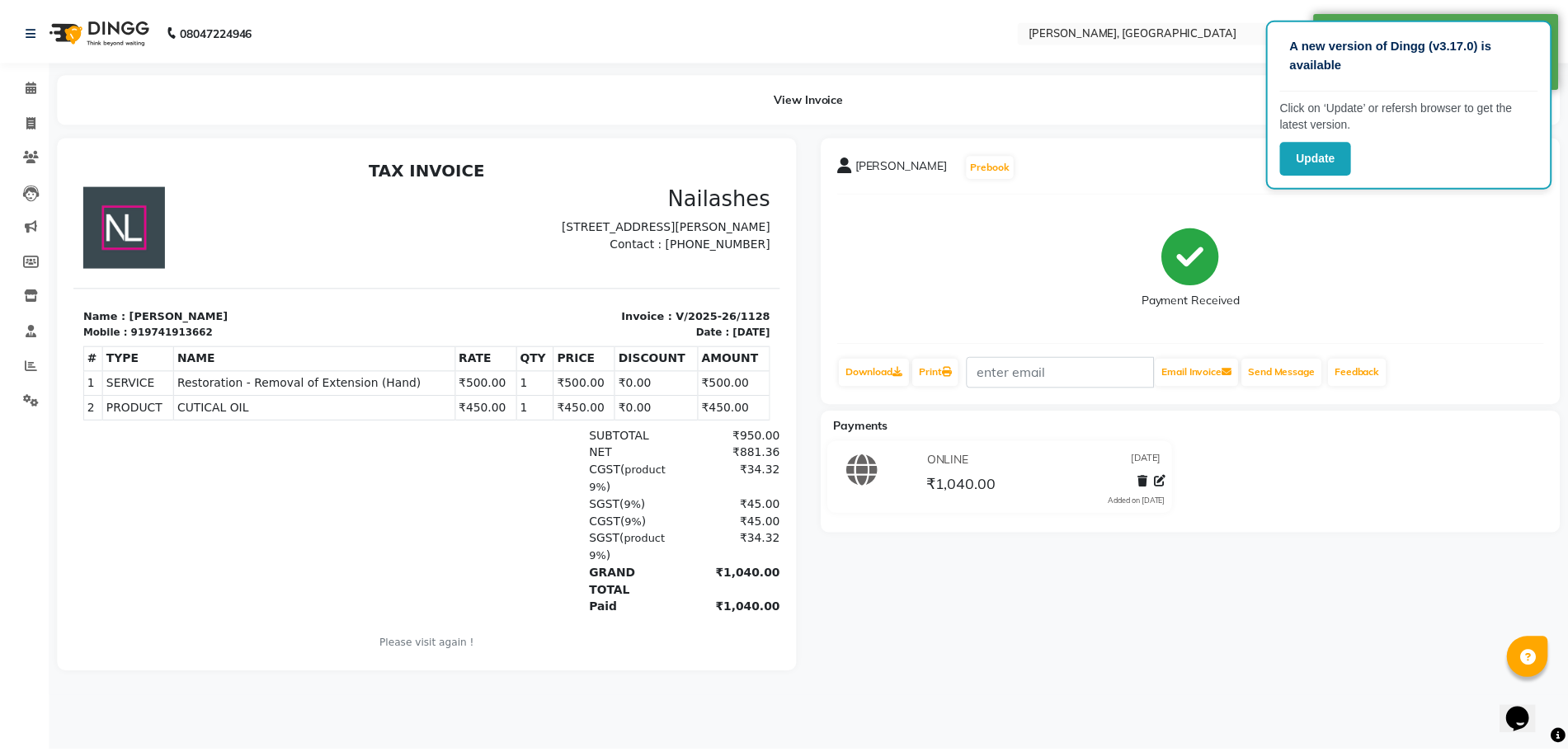
scroll to position [13, 0]
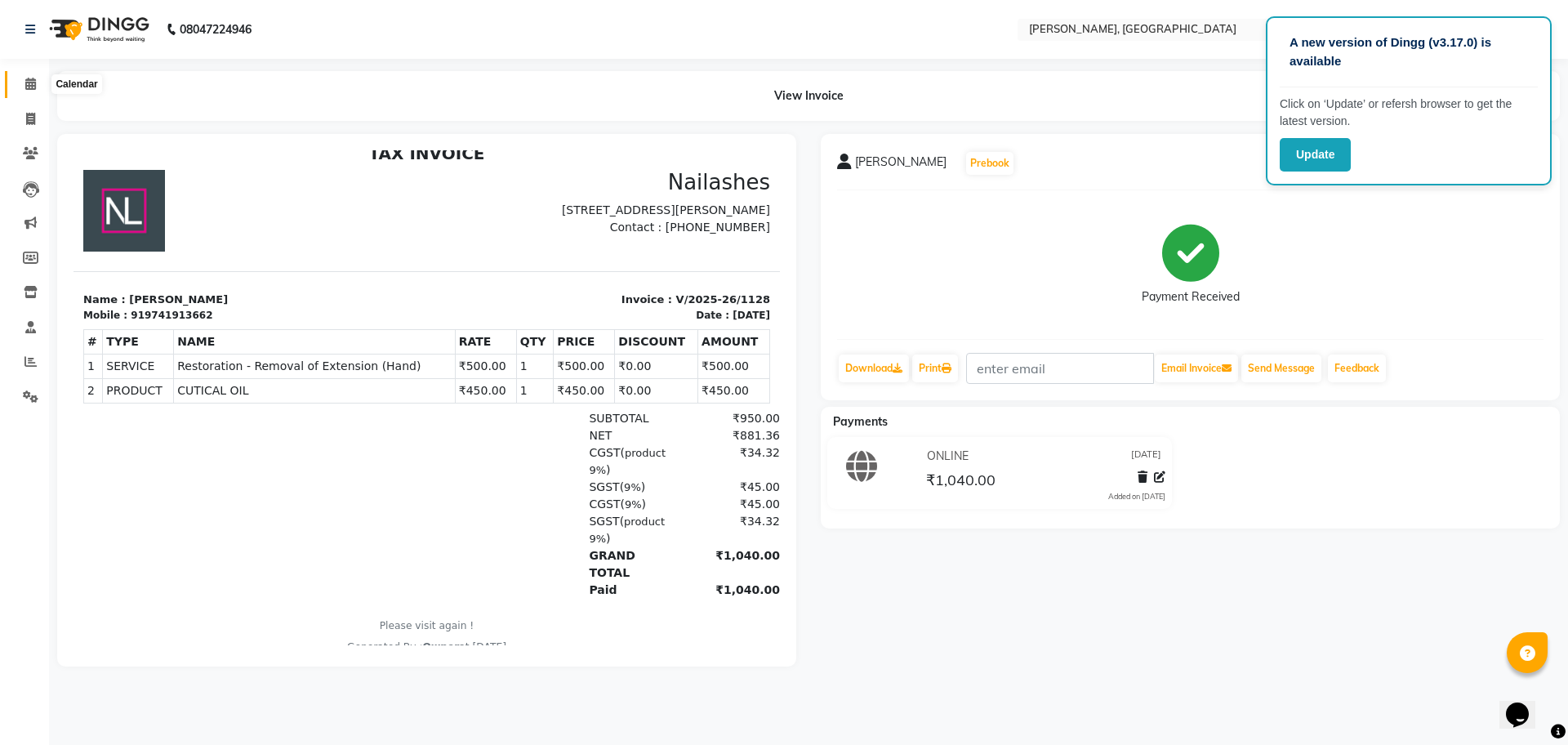
click at [33, 80] on icon at bounding box center [31, 84] width 10 height 12
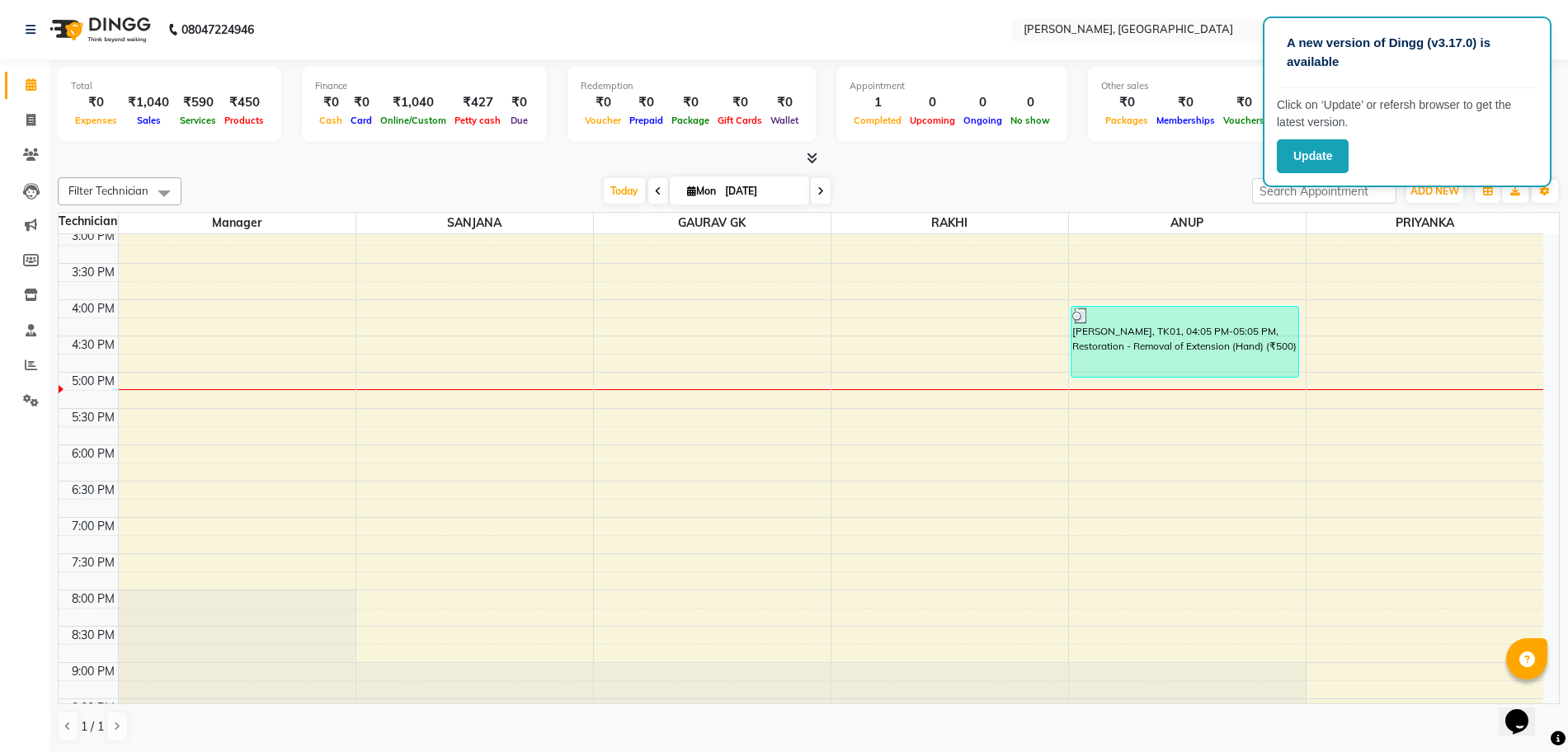
scroll to position [1, 0]
click at [34, 126] on span at bounding box center [31, 119] width 29 height 19
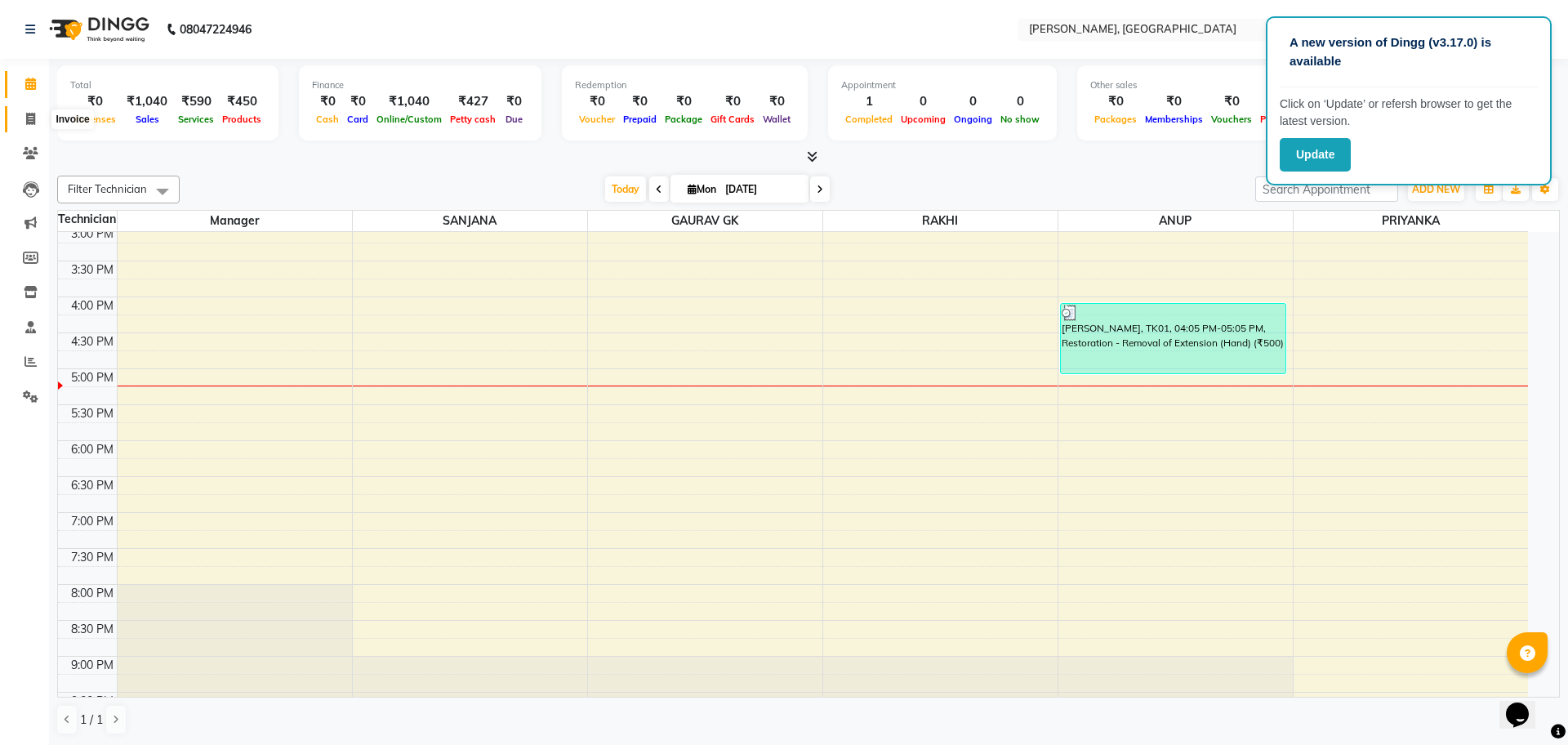
select select "service"
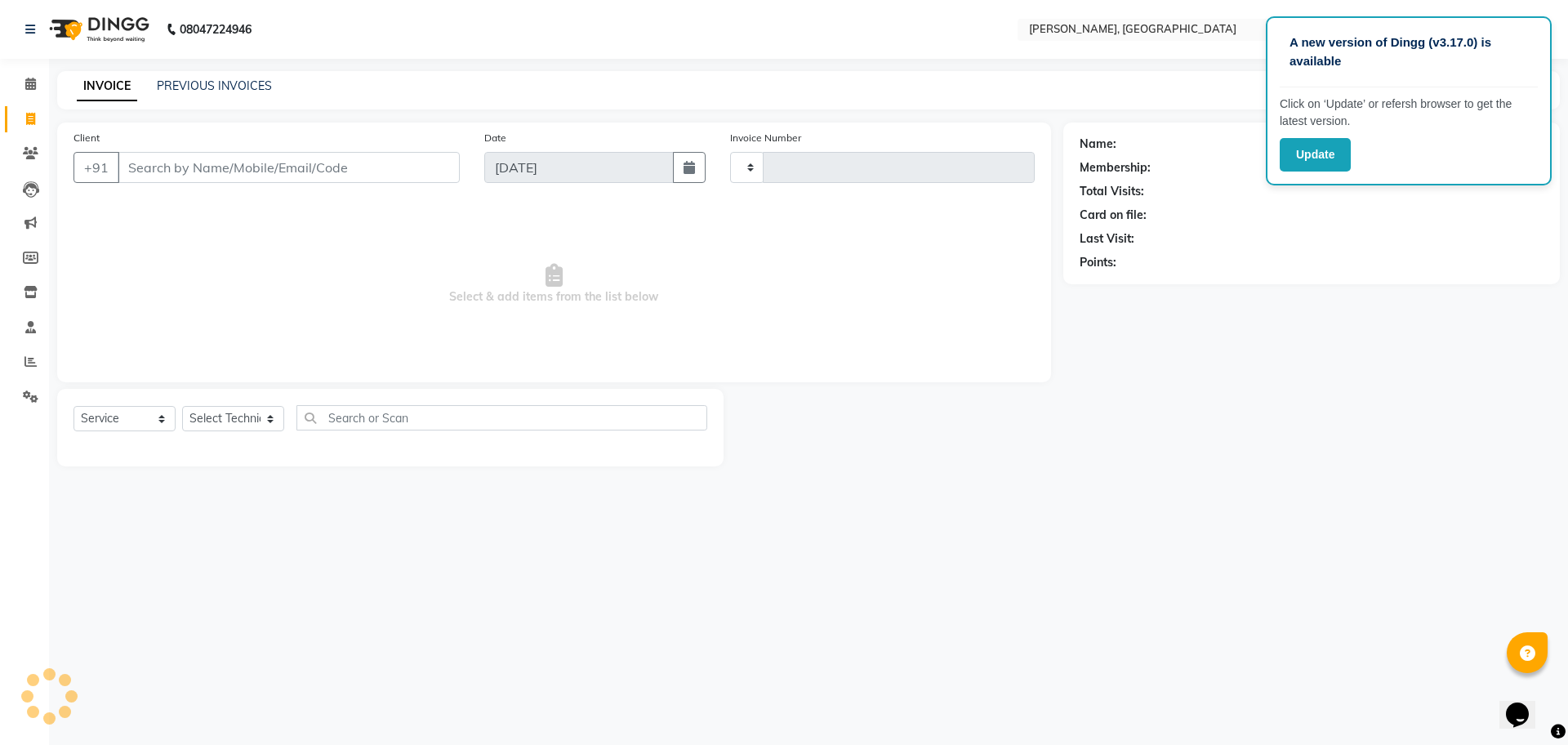
type input "1129"
select select "7674"
click at [226, 170] on input "Client" at bounding box center [289, 167] width 342 height 31
type input "7550172886"
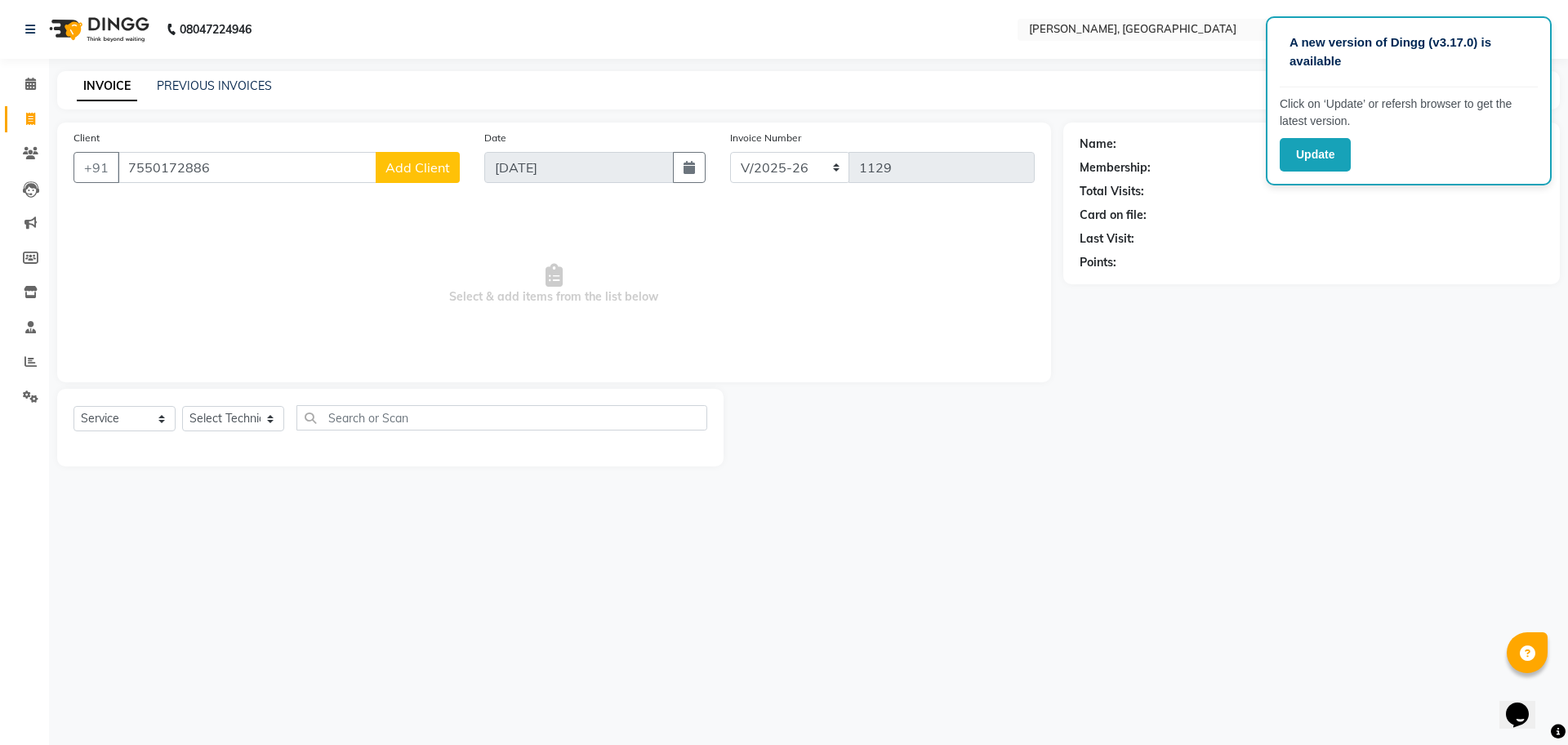
click at [429, 167] on span "Add Client" at bounding box center [418, 167] width 65 height 17
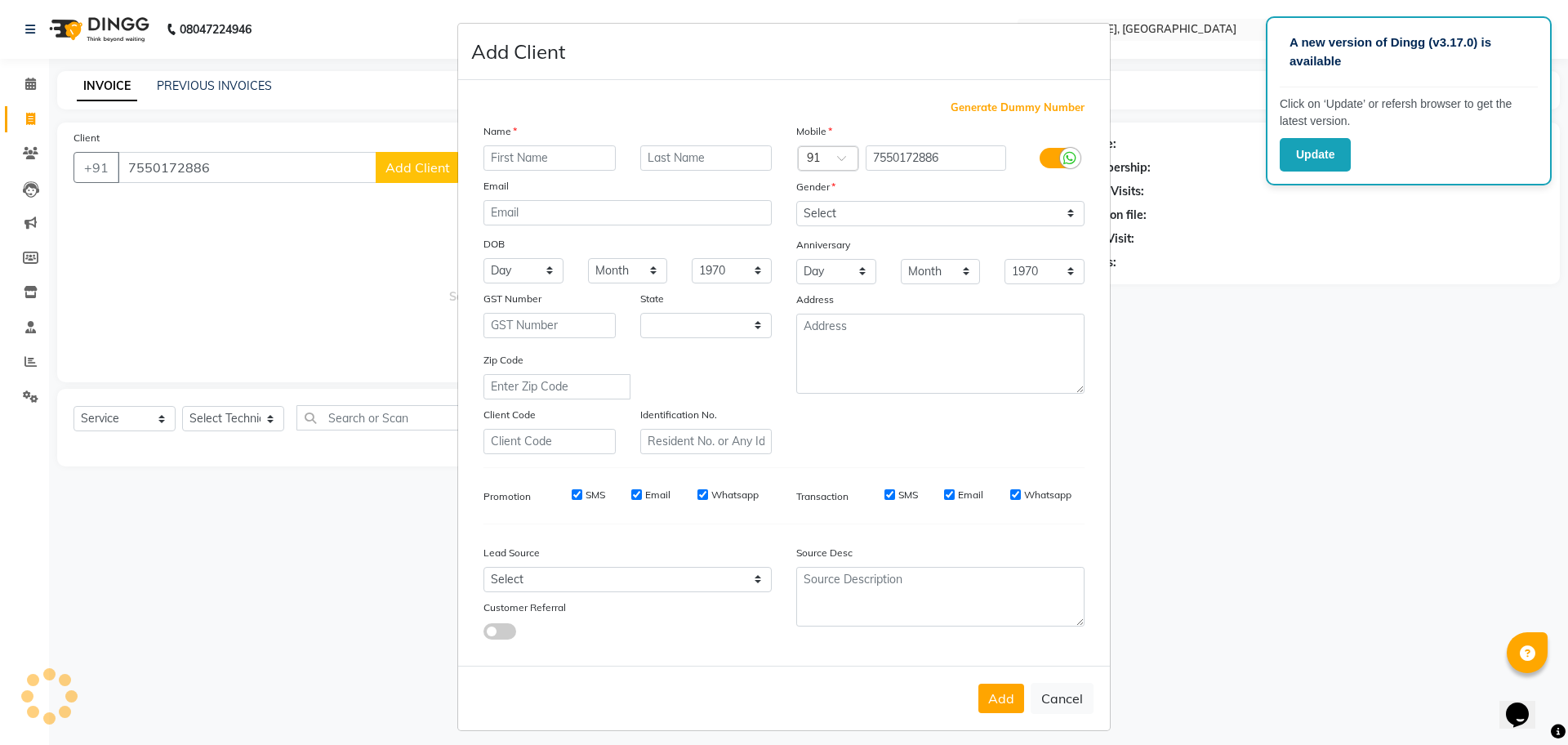
select select "21"
click at [536, 164] on input "text" at bounding box center [549, 157] width 132 height 25
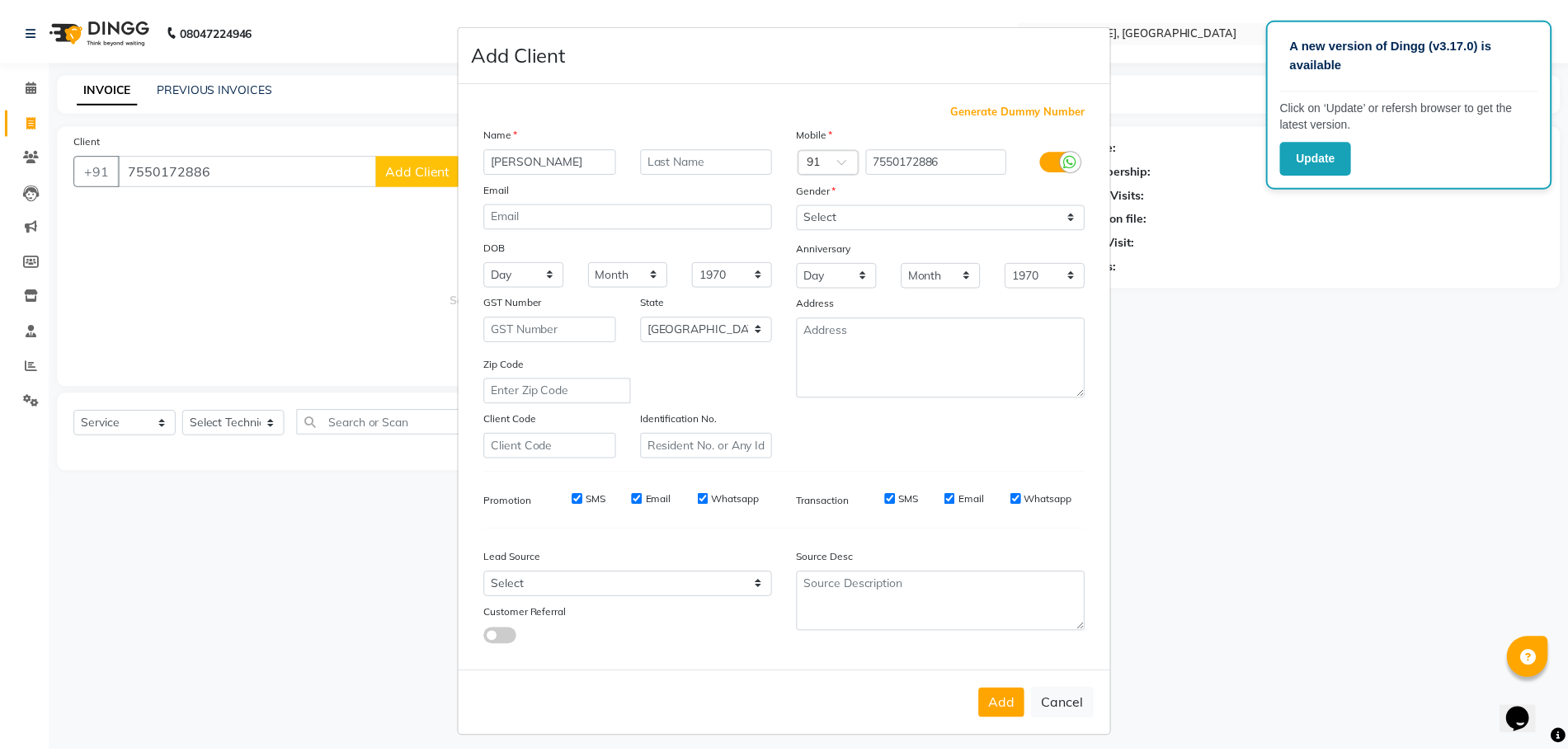
scroll to position [9, 0]
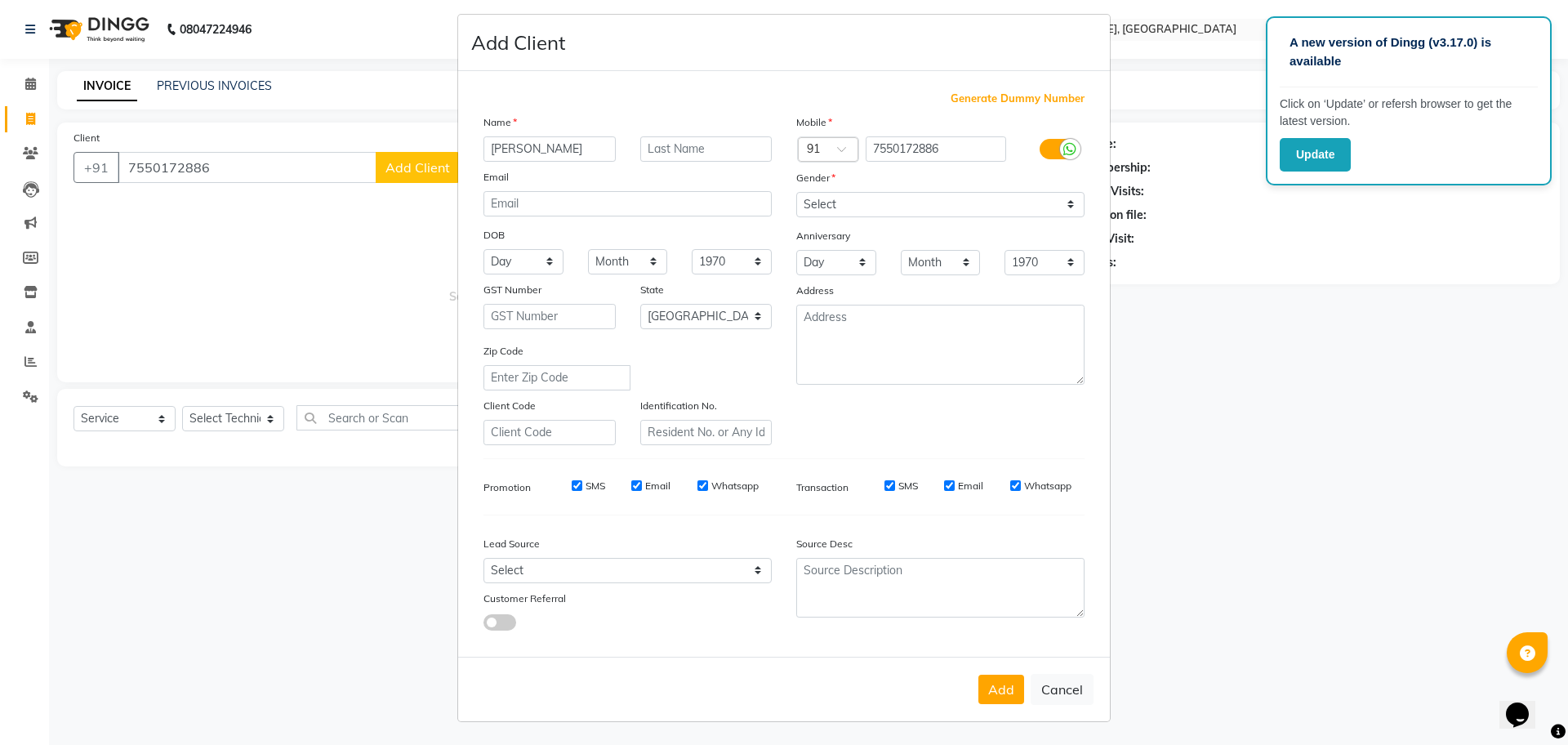
type input "[PERSON_NAME]"
click at [1069, 204] on select "Select [DEMOGRAPHIC_DATA] [DEMOGRAPHIC_DATA] Other Prefer Not To Say" at bounding box center [941, 205] width 289 height 25
select select "[DEMOGRAPHIC_DATA]"
click at [797, 192] on select "Select [DEMOGRAPHIC_DATA] [DEMOGRAPHIC_DATA] Other Prefer Not To Say" at bounding box center [941, 205] width 289 height 25
click at [889, 269] on div "Month January February March April May June July August September October Novem…" at bounding box center [941, 262] width 105 height 25
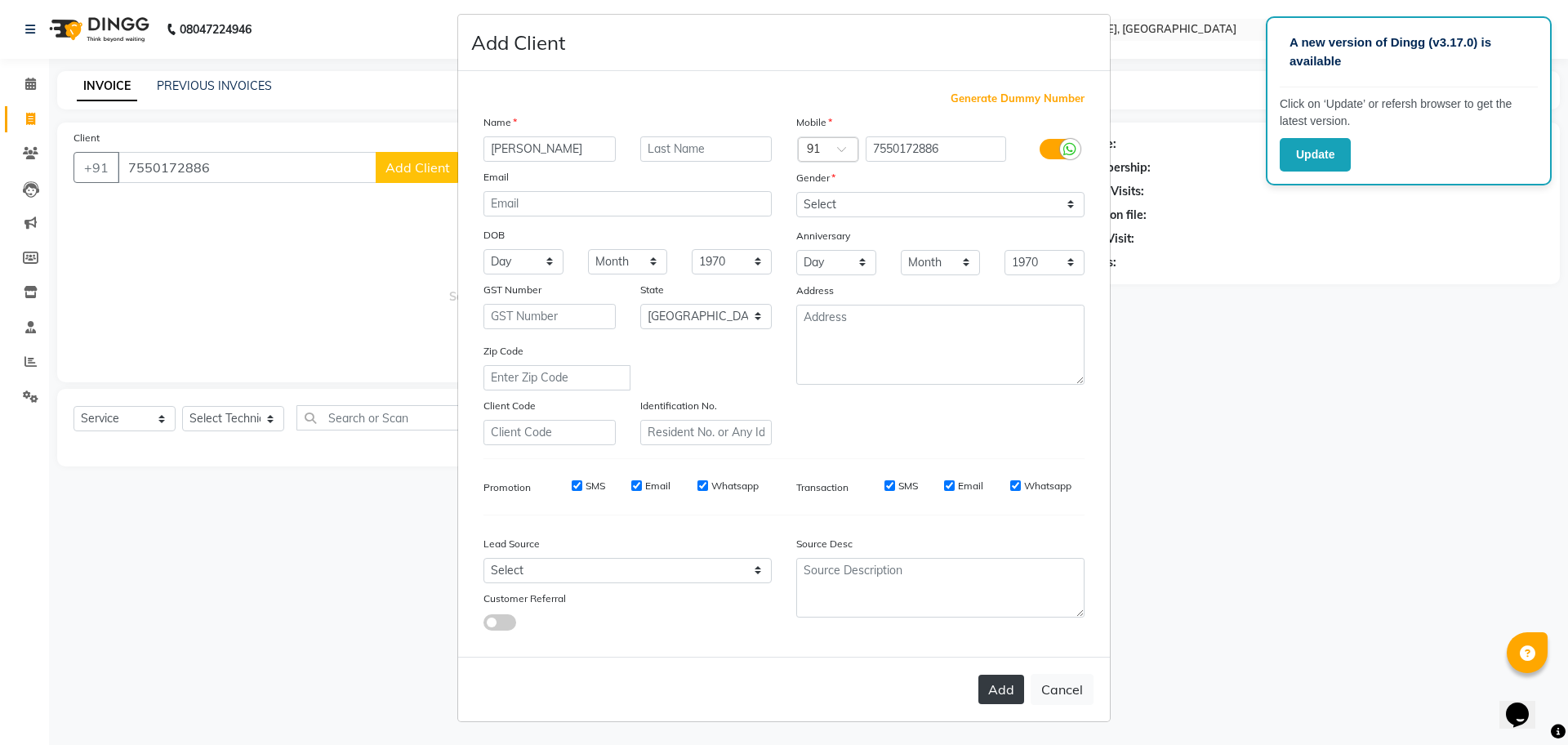
click at [998, 675] on button "Add" at bounding box center [1001, 690] width 45 height 30
select select
select select "null"
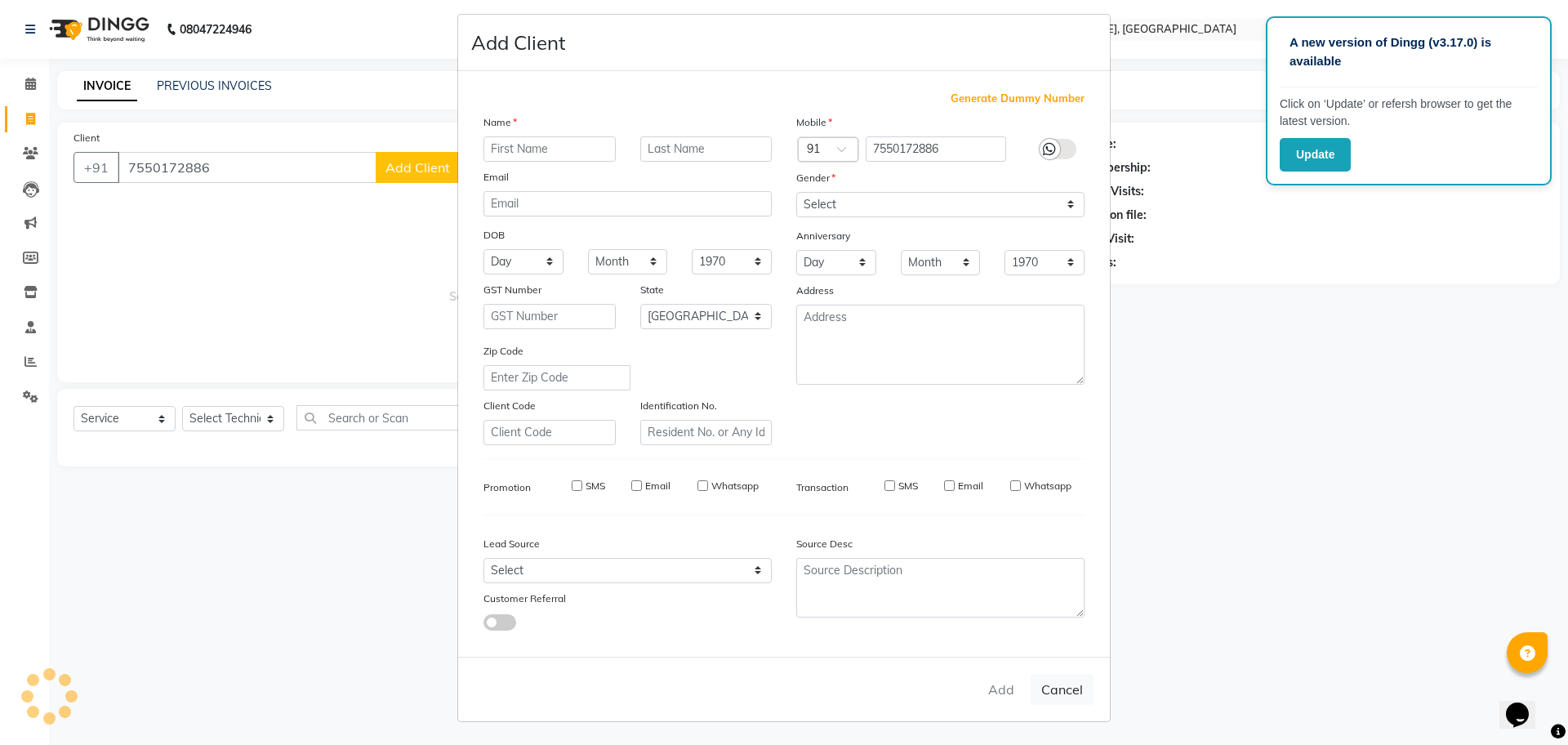
select select
checkbox input "false"
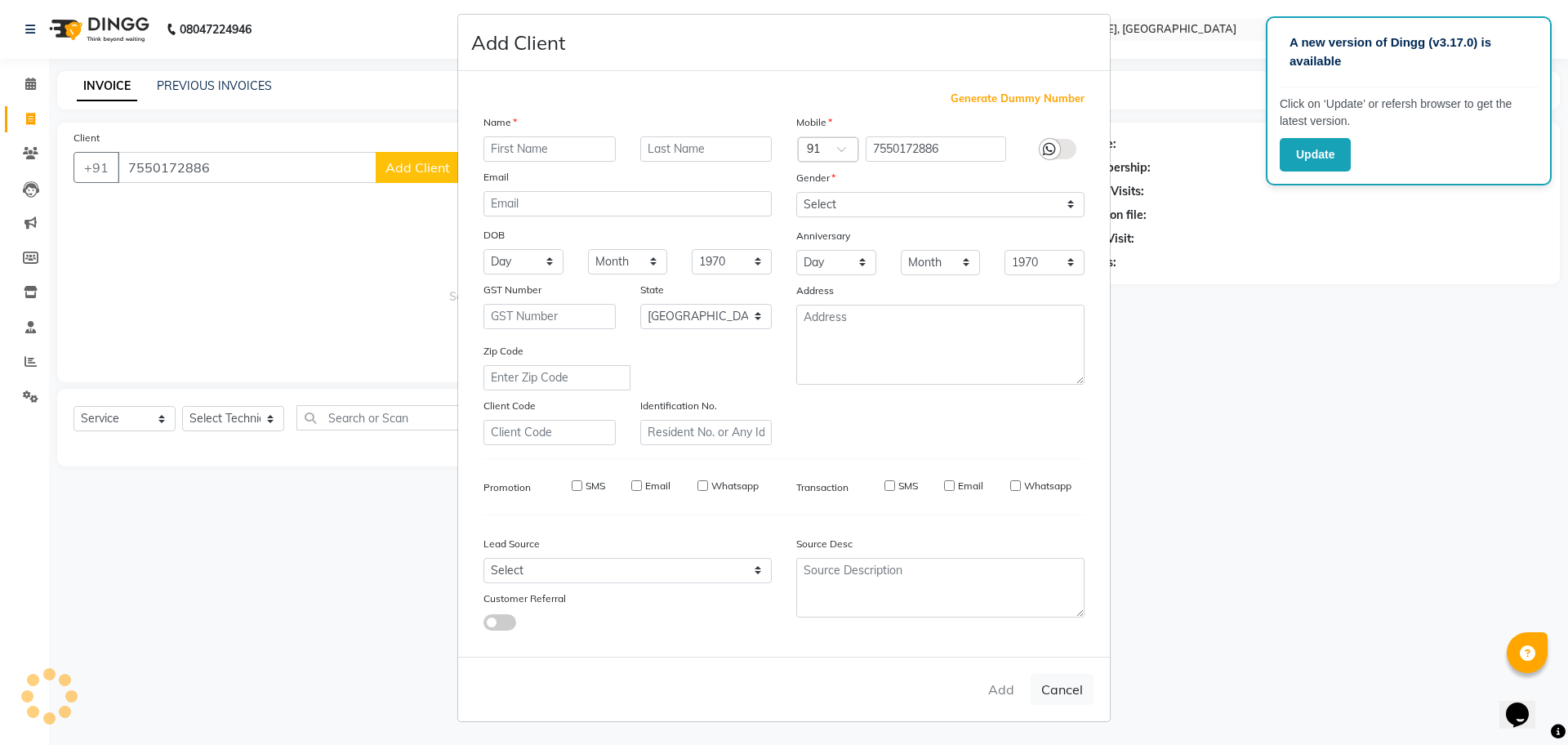
checkbox input "false"
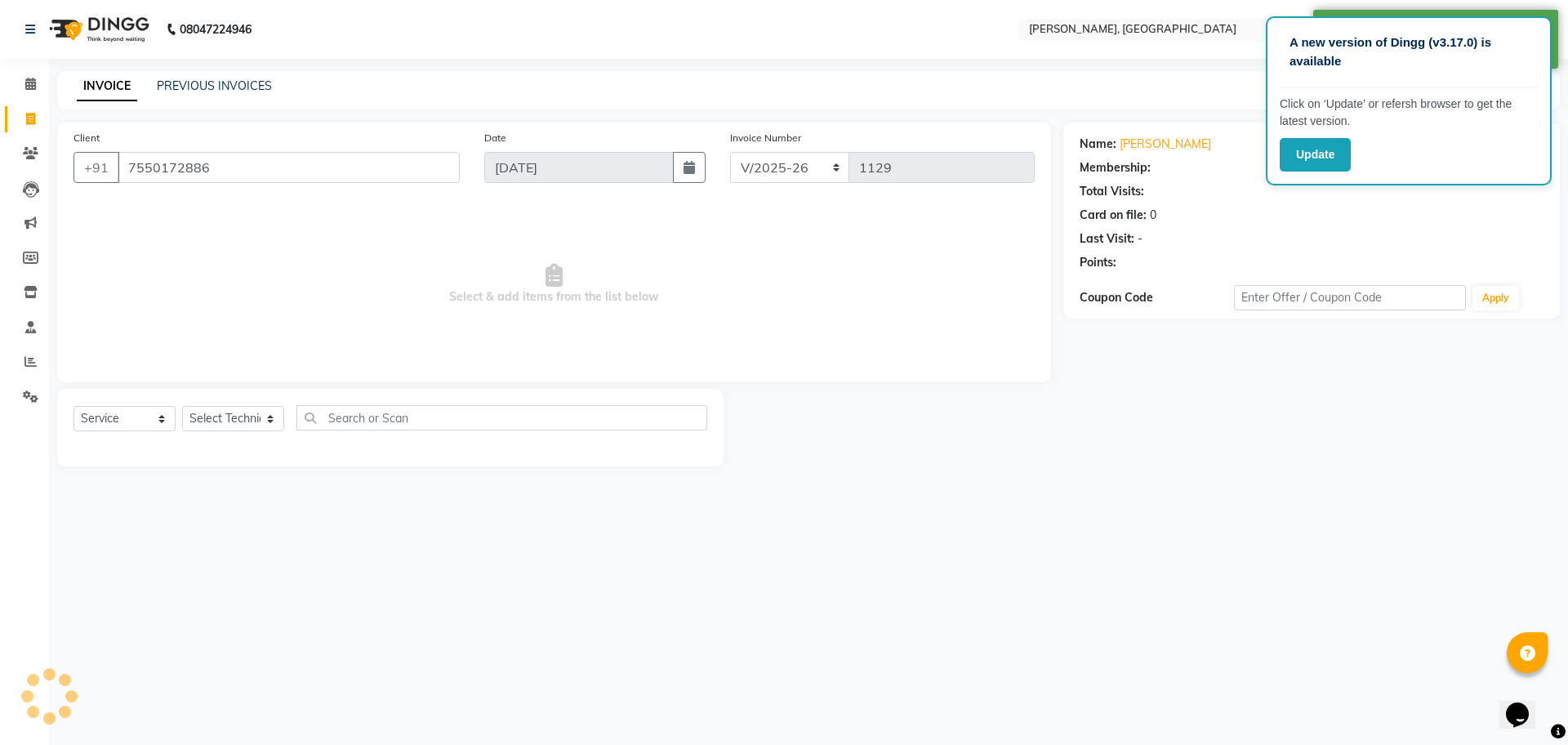
select select "1: Object"
click at [268, 415] on select "Select Technician ANUP [PERSON_NAME] GK Manager Owner [PERSON_NAME] [PERSON_NAM…" at bounding box center [233, 418] width 102 height 25
select select "86045"
click at [182, 406] on select "Select Technician ANUP [PERSON_NAME] GK Manager Owner [PERSON_NAME] [PERSON_NAM…" at bounding box center [233, 418] width 102 height 25
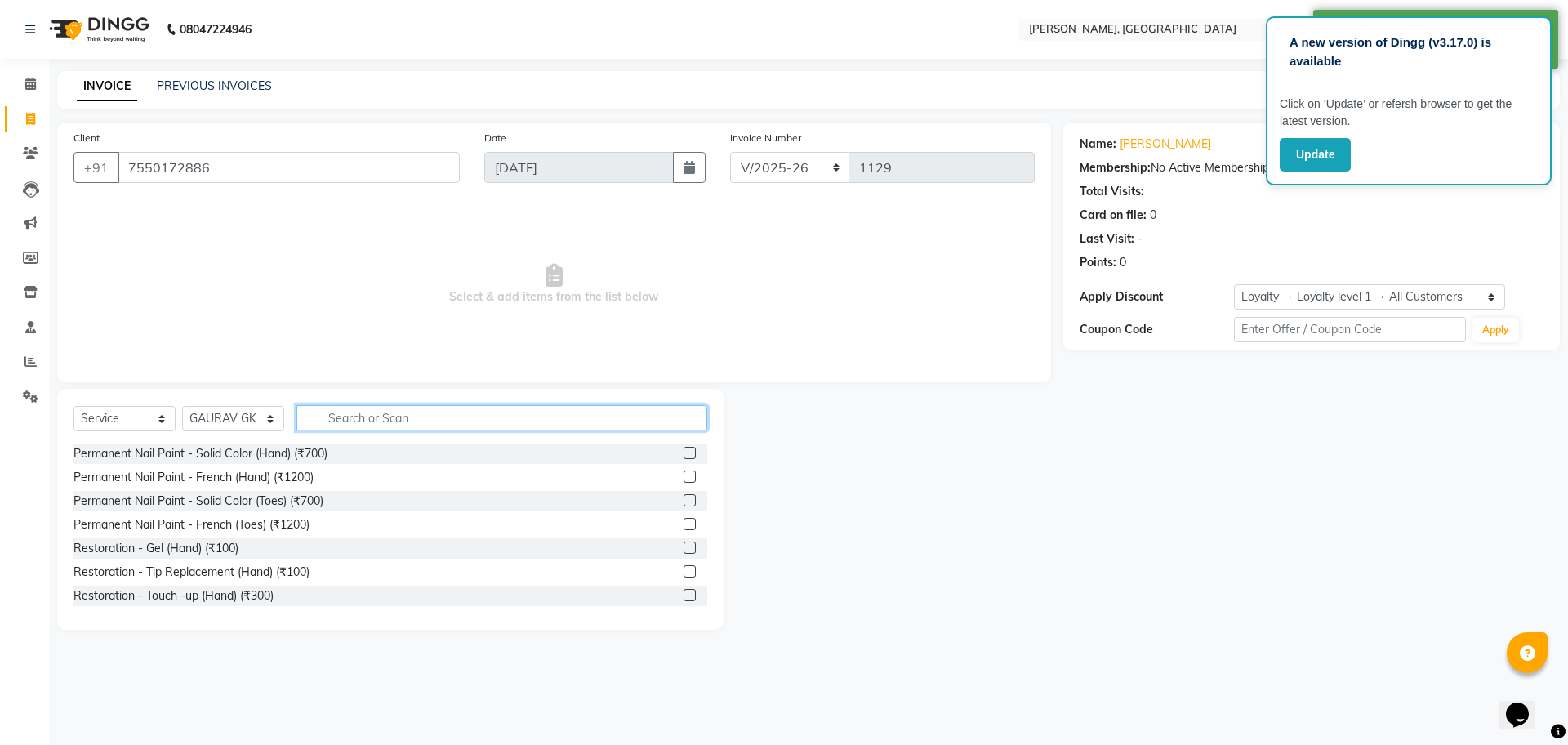
click at [415, 412] on input "text" at bounding box center [502, 417] width 411 height 25
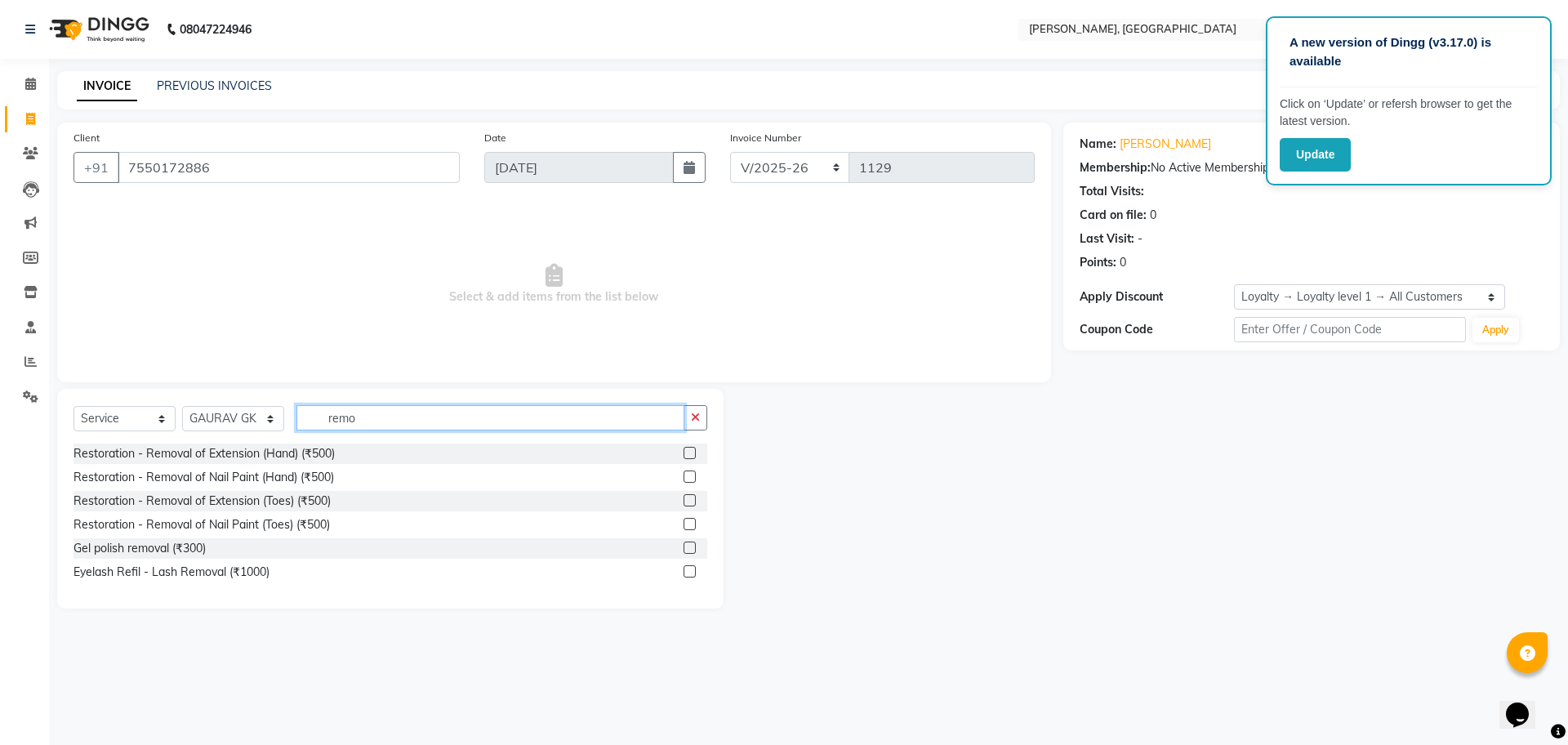
type input "remo"
click at [688, 447] on label at bounding box center [690, 453] width 12 height 12
click at [688, 449] on input "checkbox" at bounding box center [689, 454] width 10 height 10
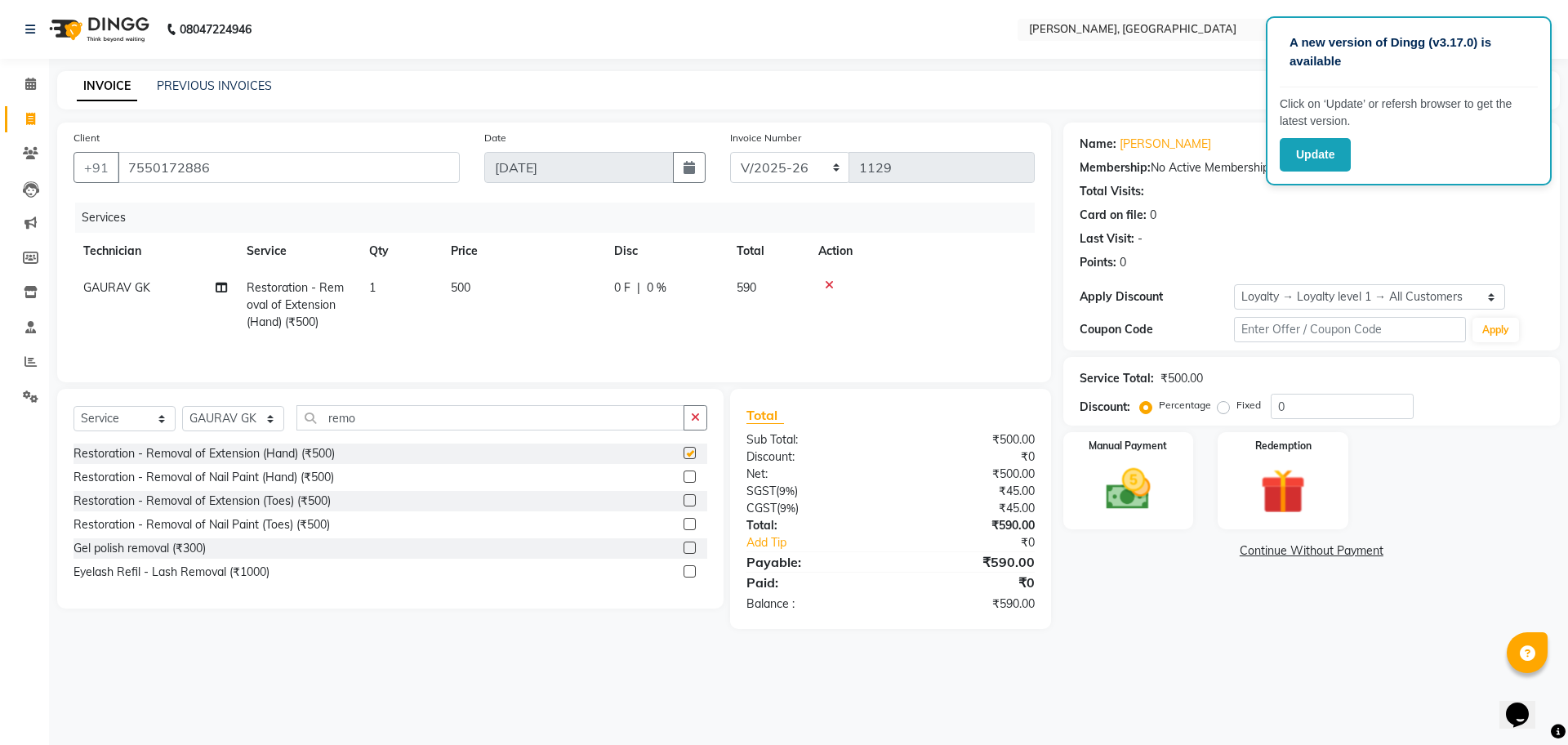
checkbox input "false"
click at [1134, 484] on img at bounding box center [1128, 490] width 76 height 54
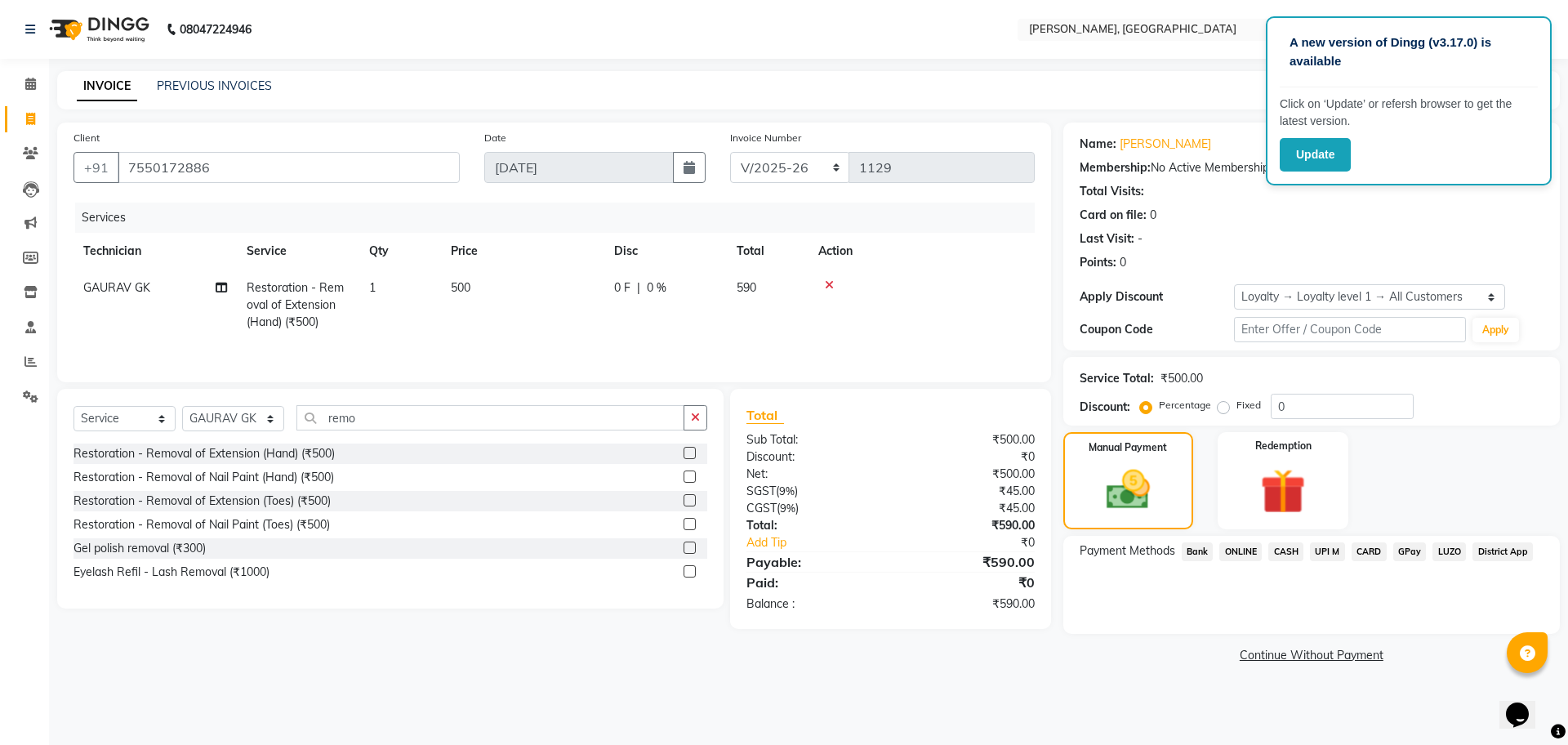
click at [1244, 552] on span "ONLINE" at bounding box center [1241, 551] width 43 height 18
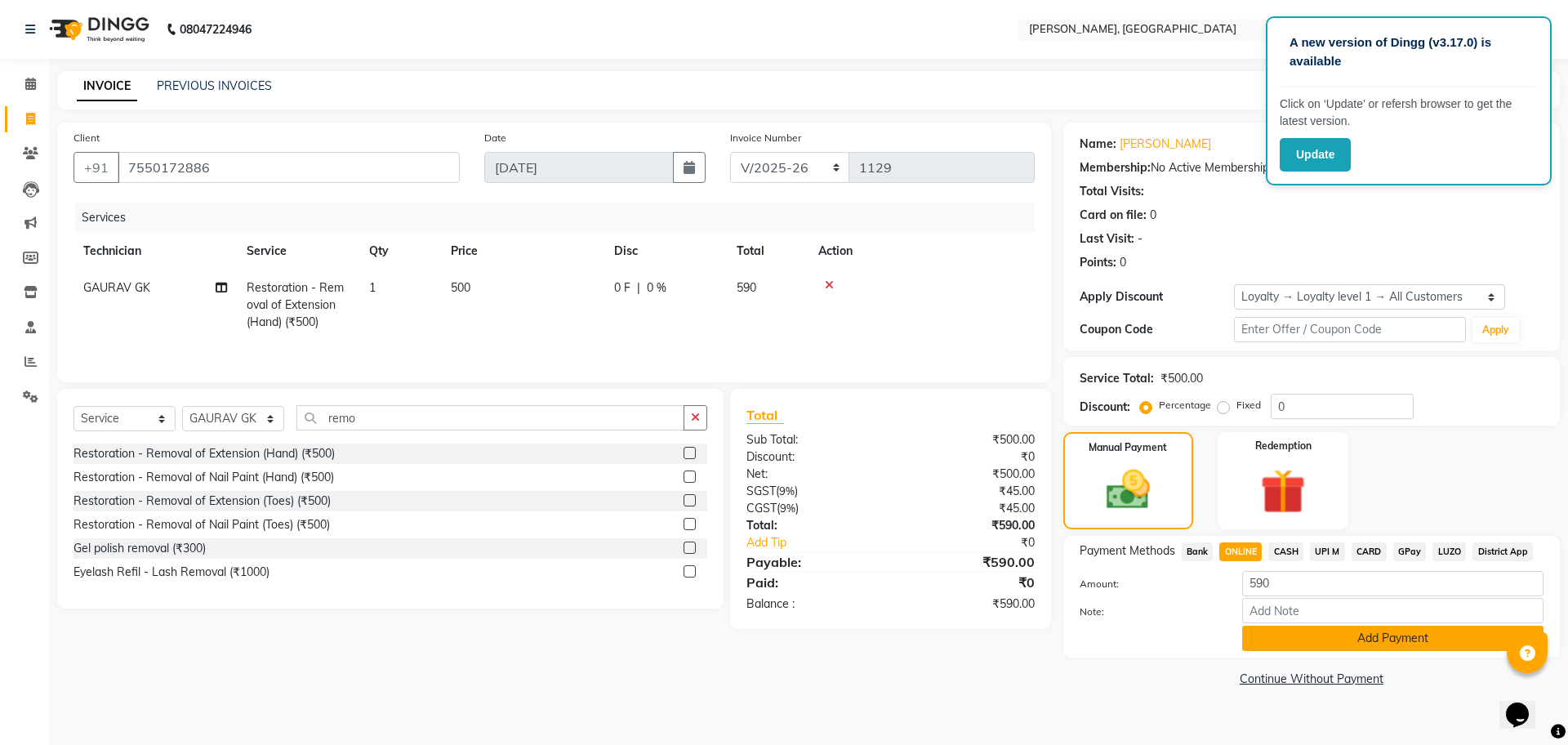
click at [1370, 638] on button "Add Payment" at bounding box center [1393, 638] width 302 height 25
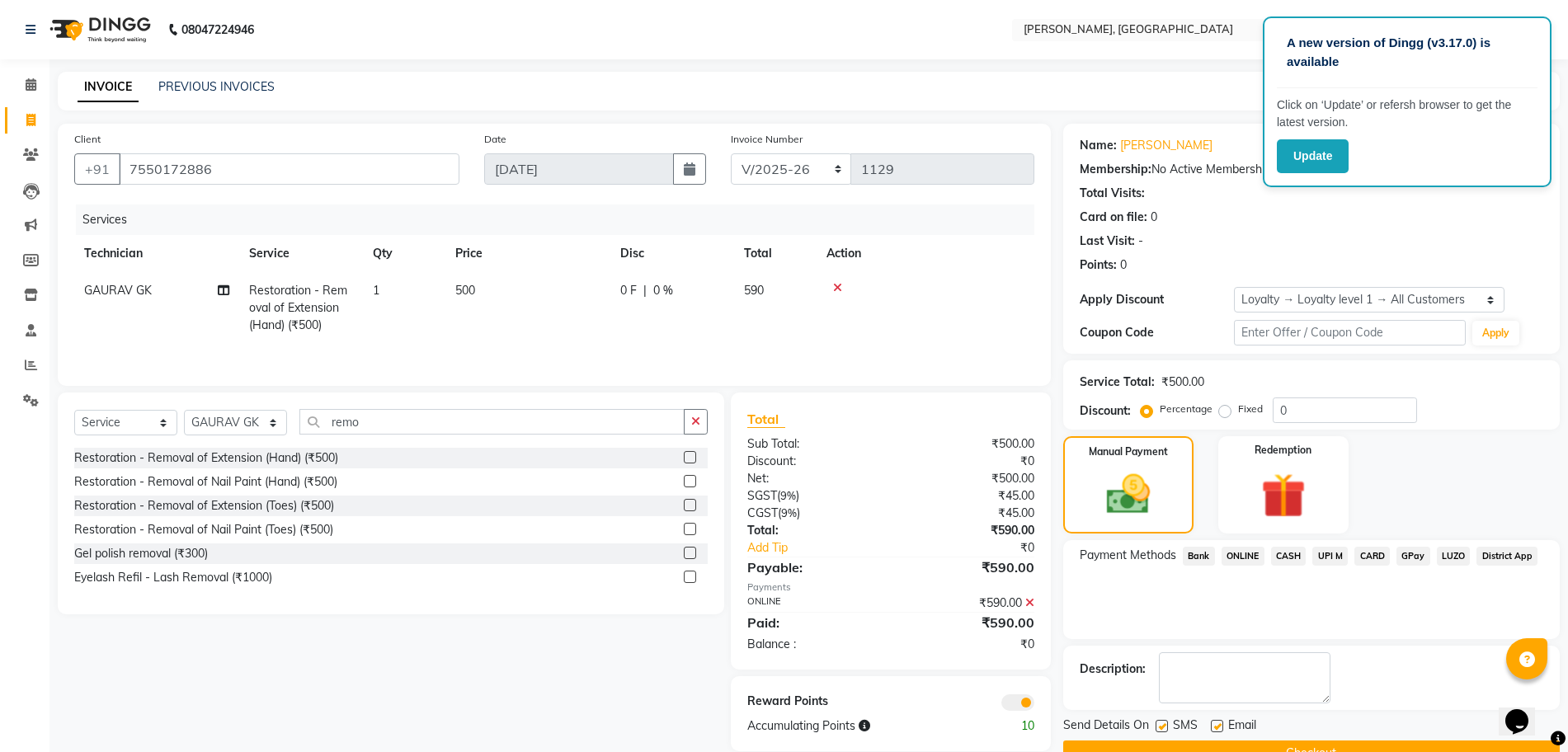
scroll to position [39, 0]
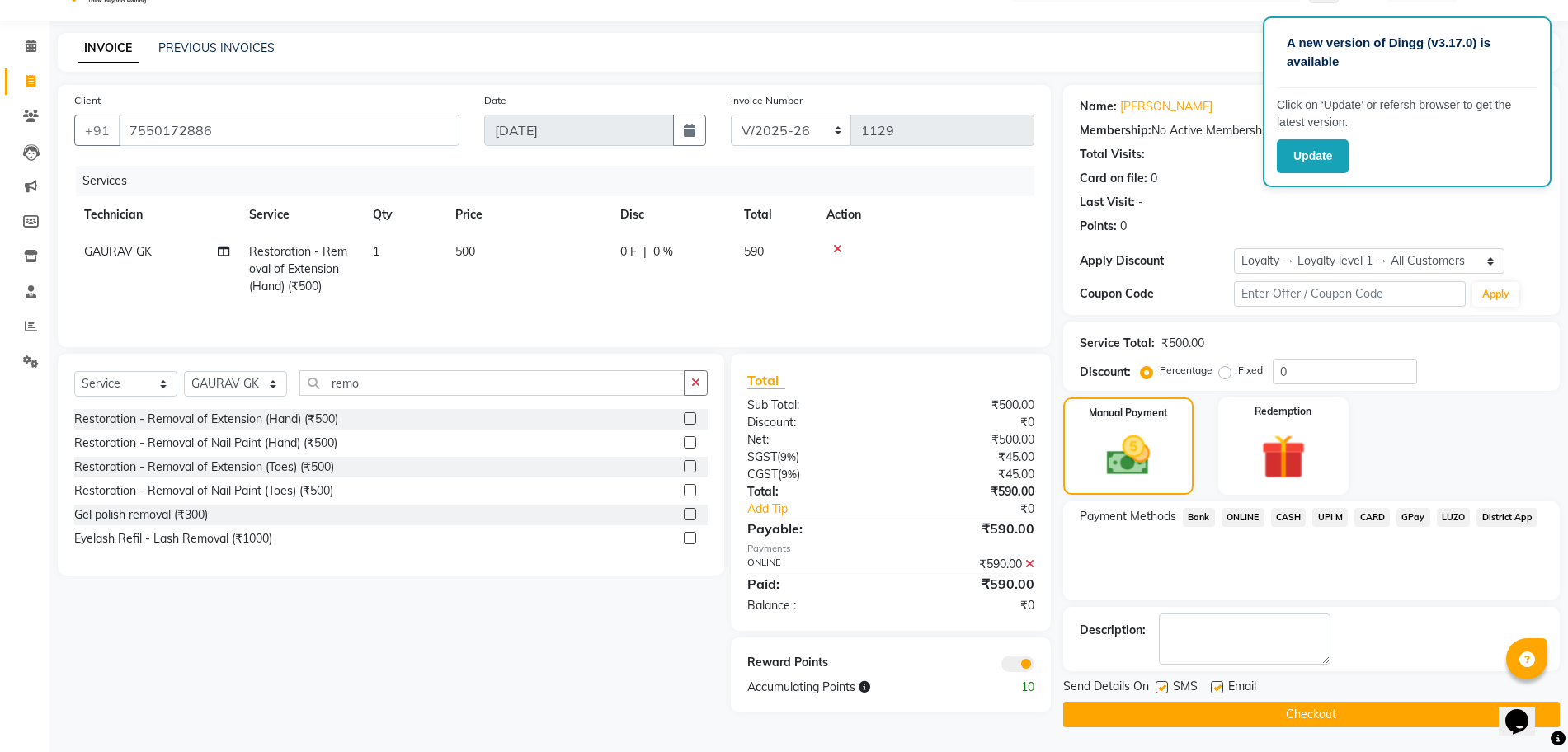
click at [1234, 711] on button "Checkout" at bounding box center [1311, 714] width 496 height 26
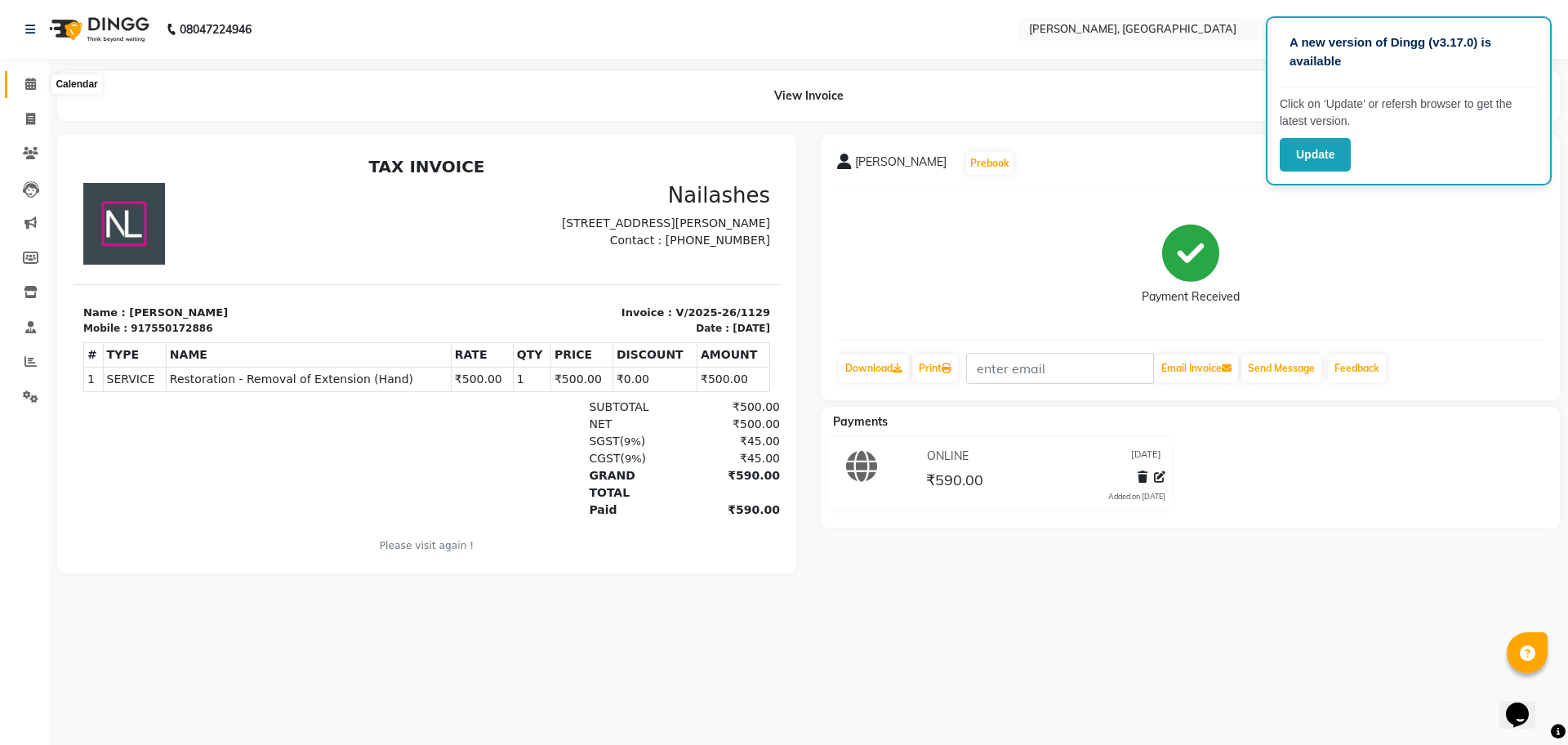
click at [26, 84] on icon at bounding box center [31, 84] width 10 height 12
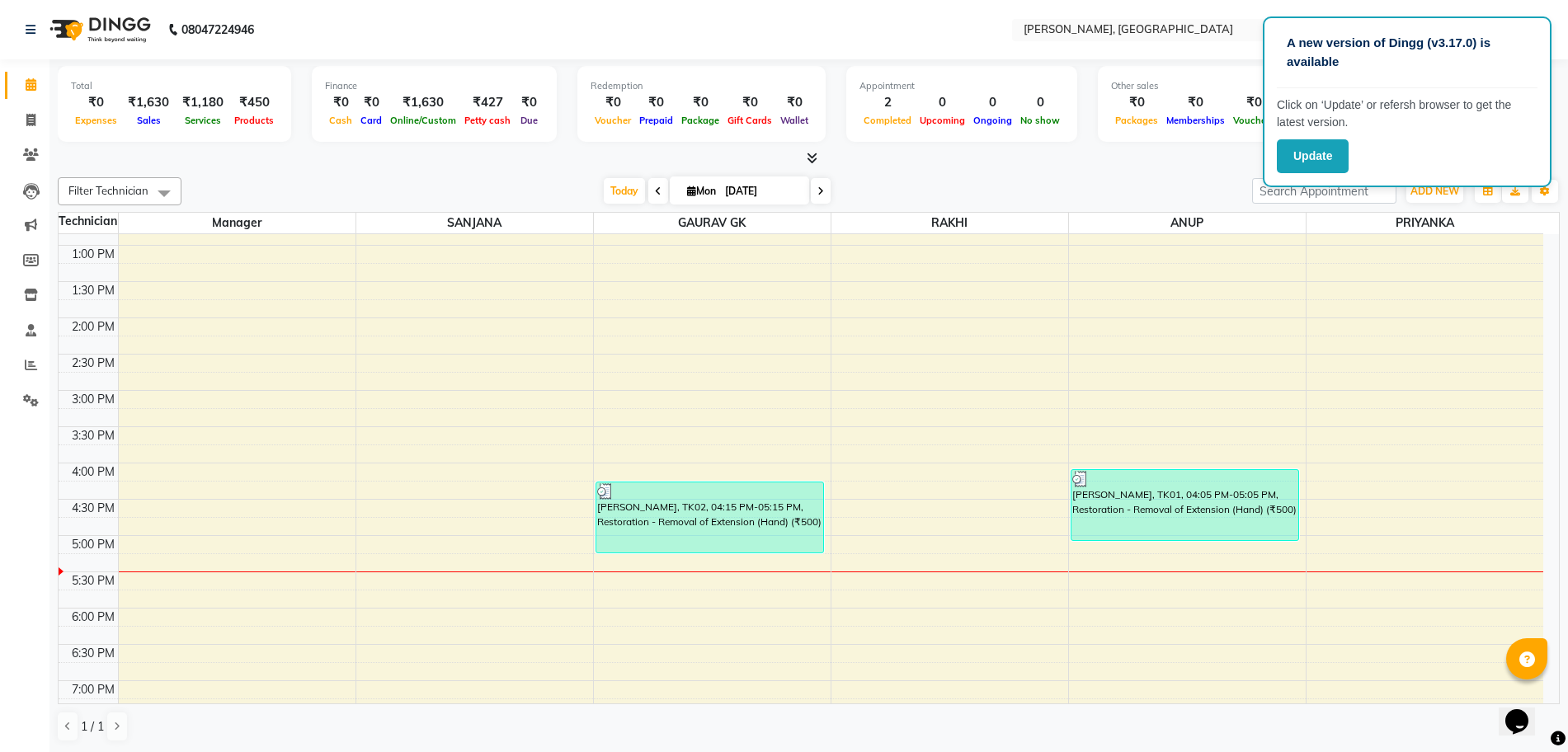
scroll to position [1, 0]
click at [33, 114] on icon at bounding box center [31, 119] width 9 height 12
select select "service"
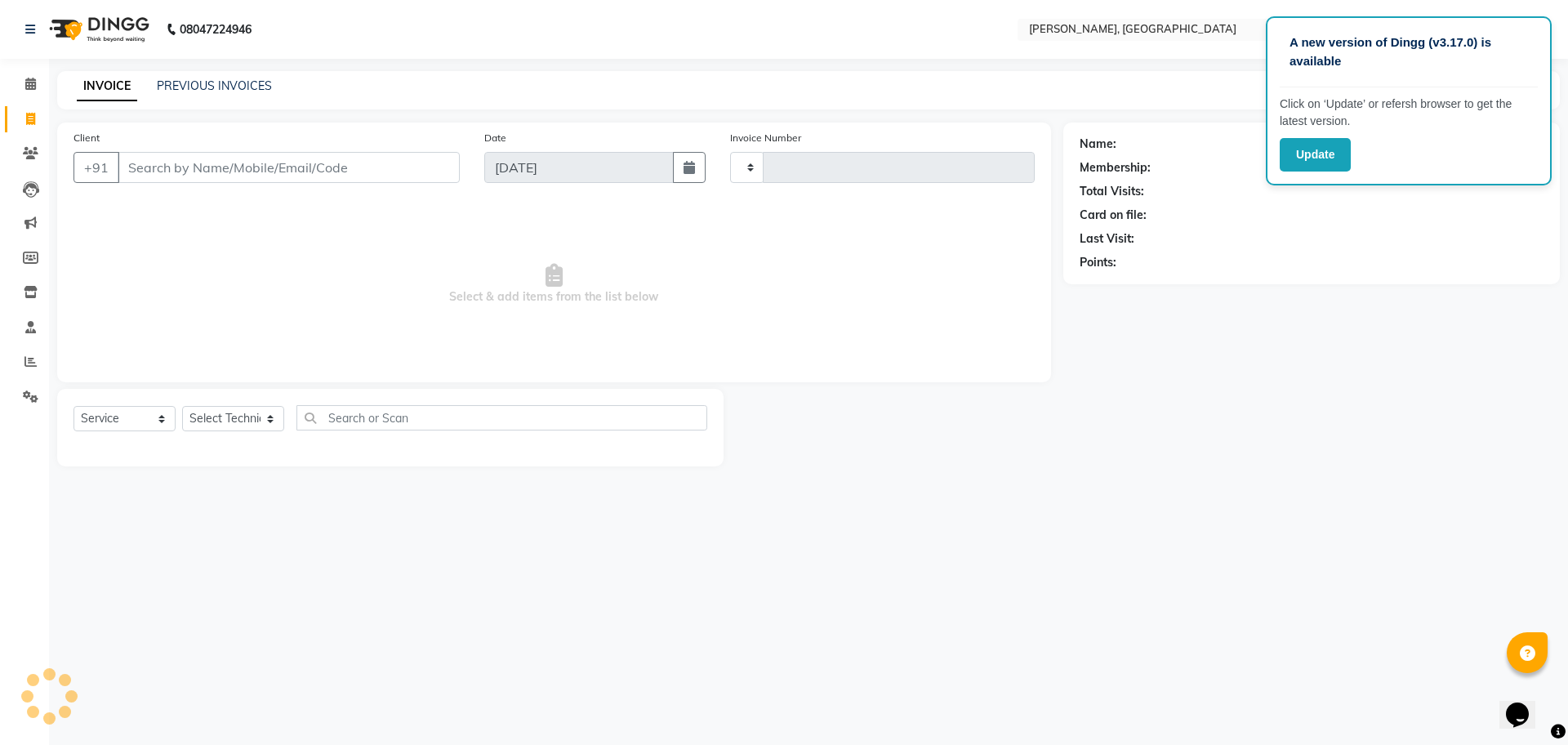
type input "1130"
select select "7674"
click at [275, 415] on select "Select Technician ANUP [PERSON_NAME] GK Manager Owner [PERSON_NAME] [PERSON_NAM…" at bounding box center [233, 418] width 102 height 25
click at [266, 416] on select "Select Technician ANUP [PERSON_NAME] GK Manager Owner [PERSON_NAME] [PERSON_NAM…" at bounding box center [233, 418] width 102 height 25
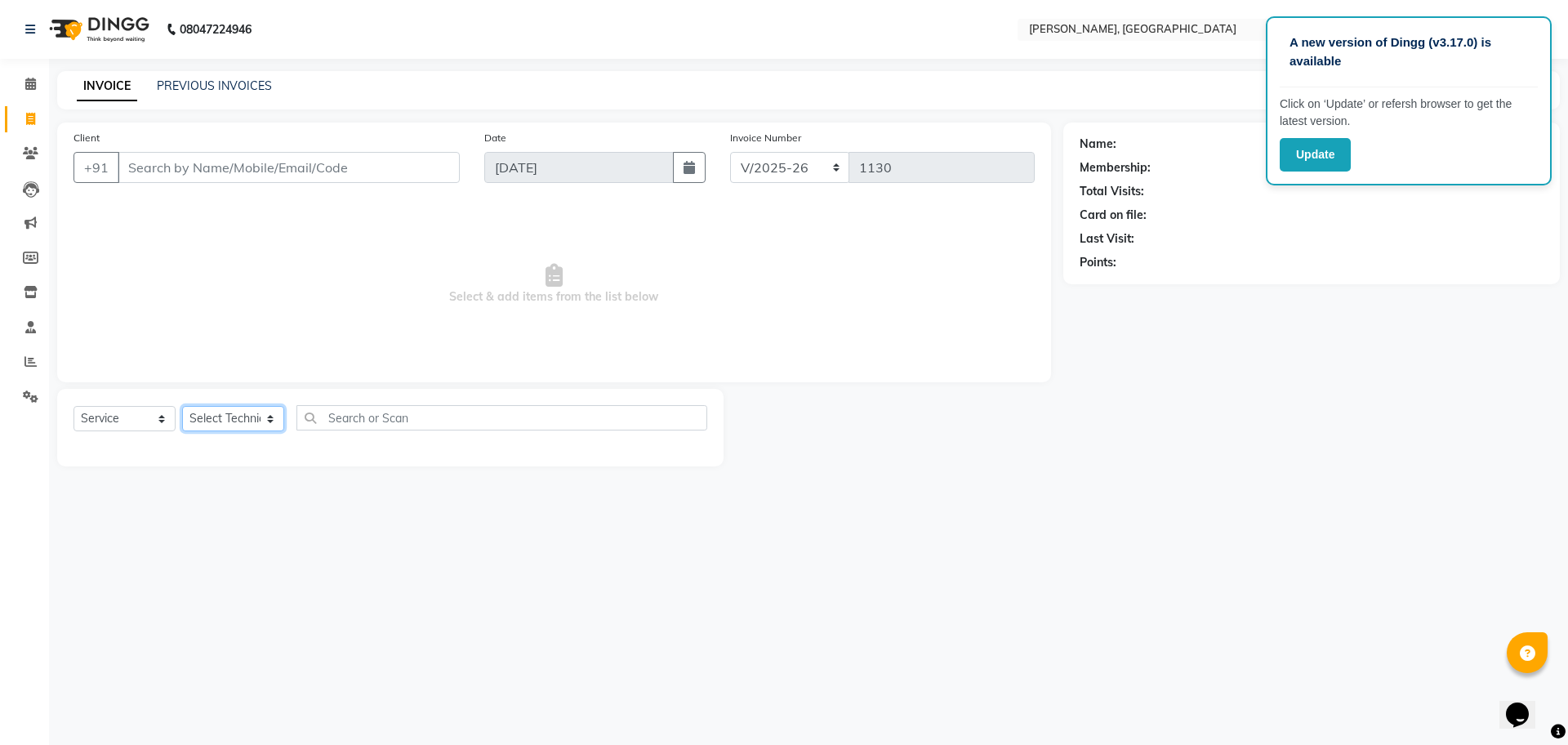
select select "86078"
click at [182, 406] on select "Select Technician ANUP [PERSON_NAME] GK Manager Owner [PERSON_NAME] [PERSON_NAM…" at bounding box center [233, 418] width 102 height 25
click at [234, 450] on div at bounding box center [390, 446] width 634 height 6
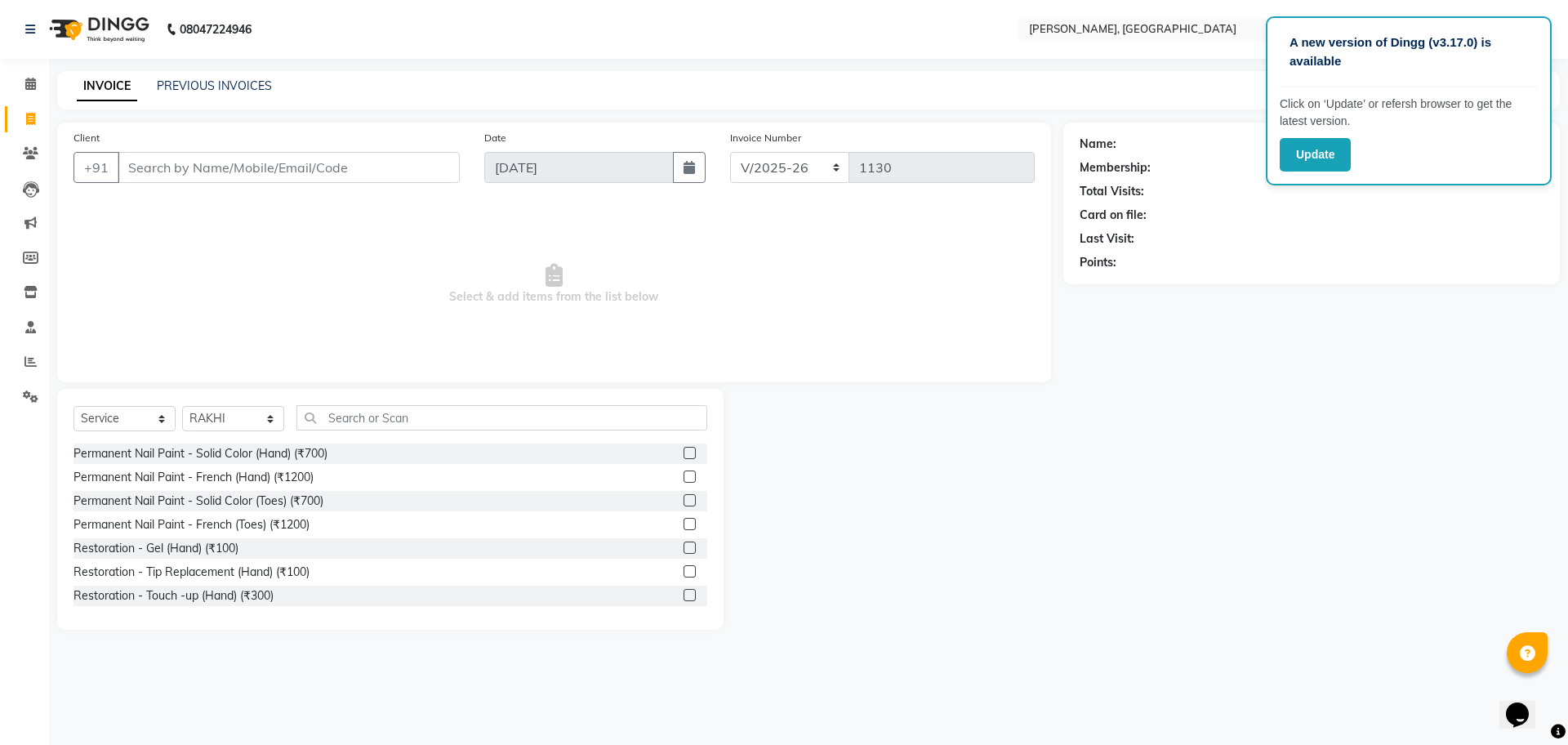
click at [684, 451] on label at bounding box center [690, 453] width 12 height 12
click at [684, 451] on input "checkbox" at bounding box center [689, 454] width 10 height 10
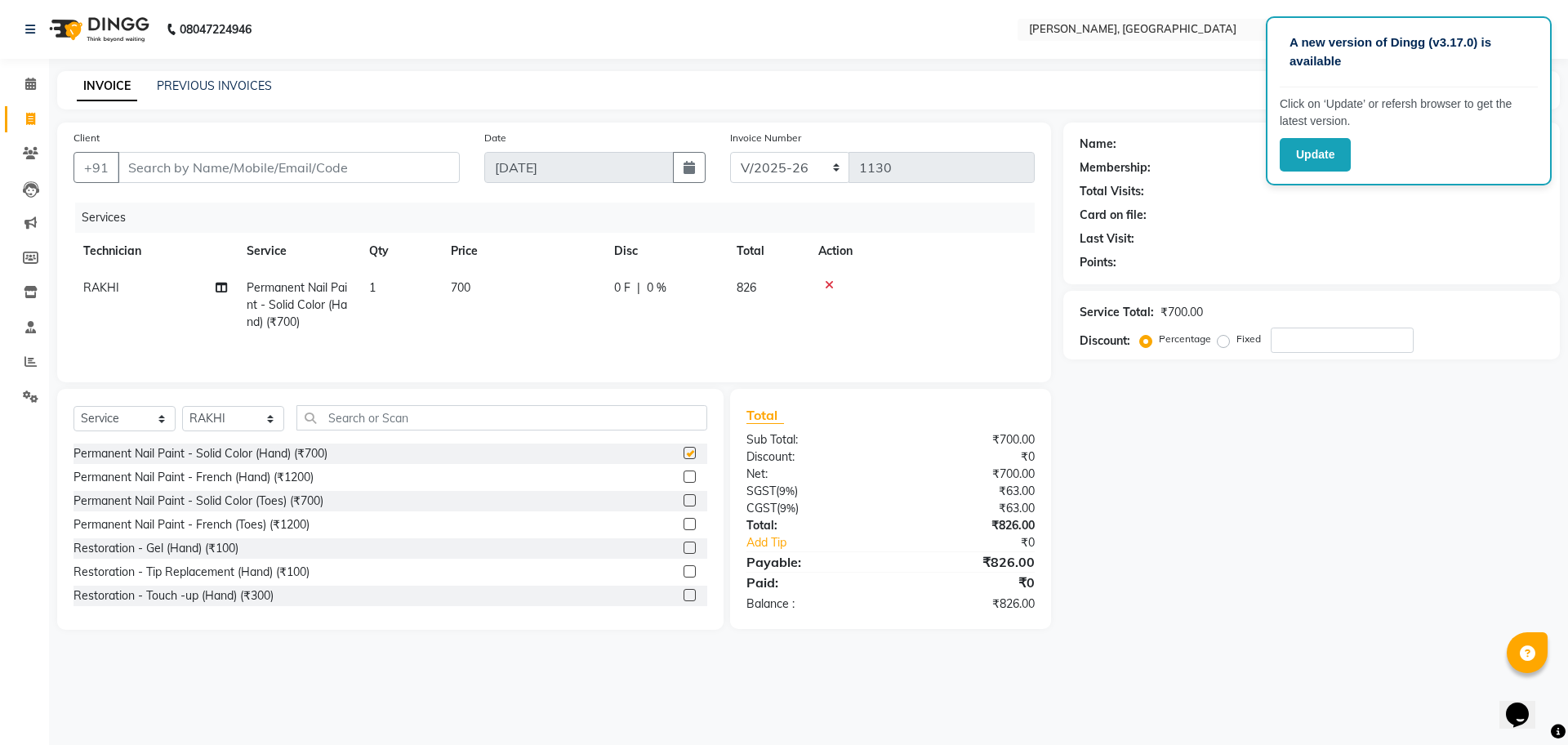
checkbox input "false"
click at [402, 428] on input "text" at bounding box center [502, 417] width 411 height 25
type input "re"
click at [352, 419] on input "re" at bounding box center [491, 417] width 388 height 25
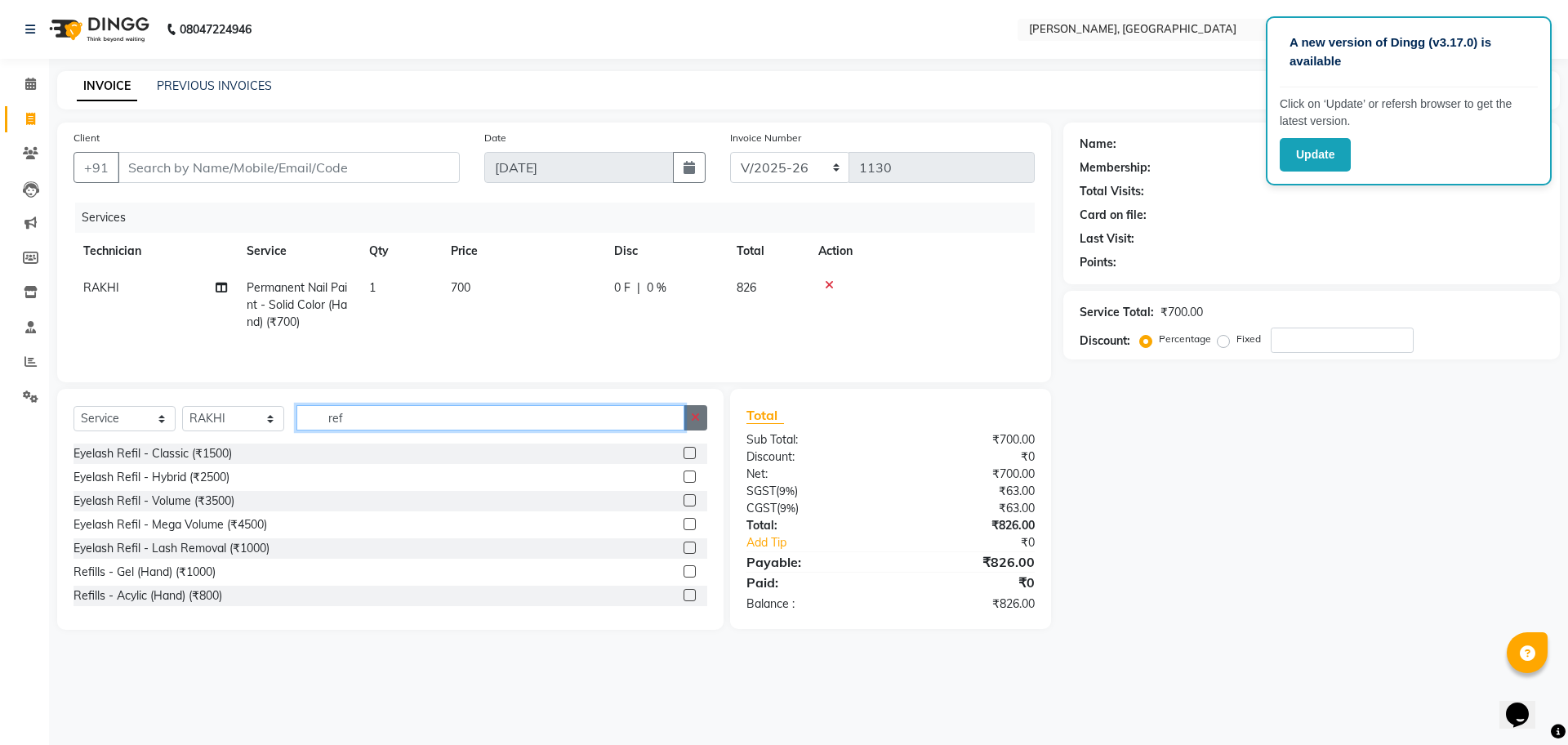
type input "ref"
click at [693, 416] on icon "button" at bounding box center [695, 417] width 9 height 11
drag, startPoint x: 502, startPoint y: 410, endPoint x: 441, endPoint y: 456, distance: 76.4
click at [441, 456] on div "Select Service Product Membership Package Voucher Prepaid Gift Card Select Tech…" at bounding box center [390, 510] width 666 height 241
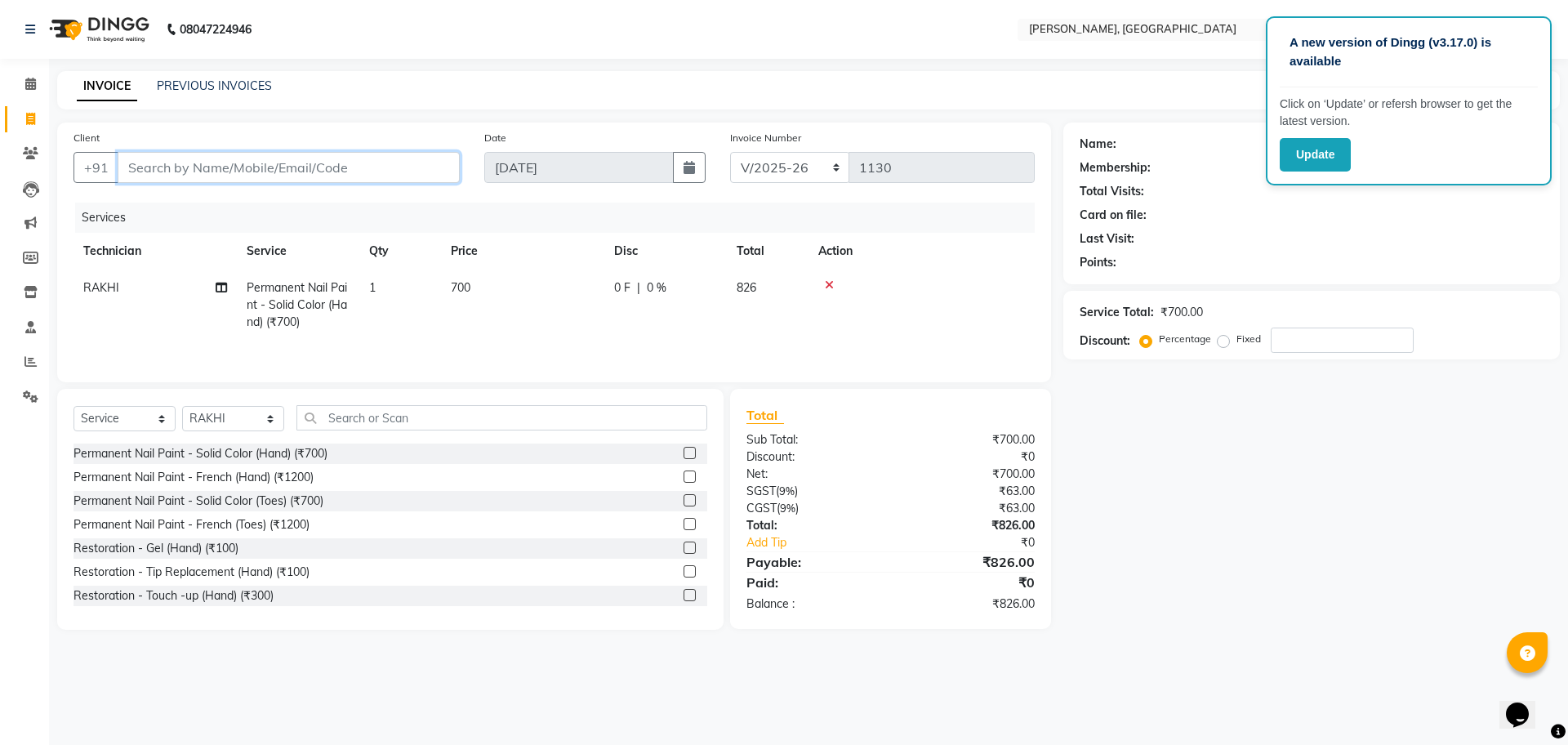
click at [144, 167] on input "Client" at bounding box center [289, 167] width 342 height 31
type input "9"
type input "0"
type input "9790020374"
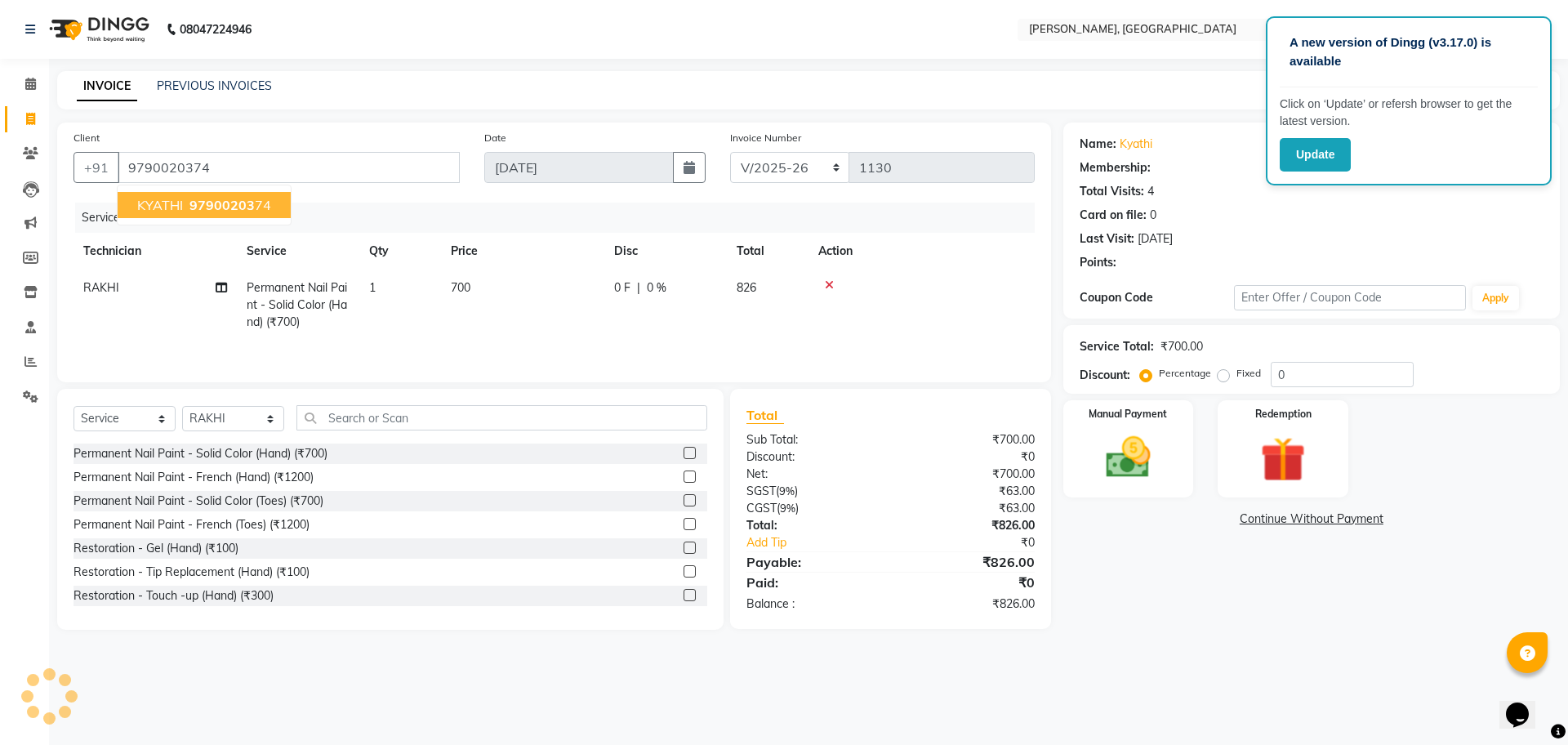
select select "1: Object"
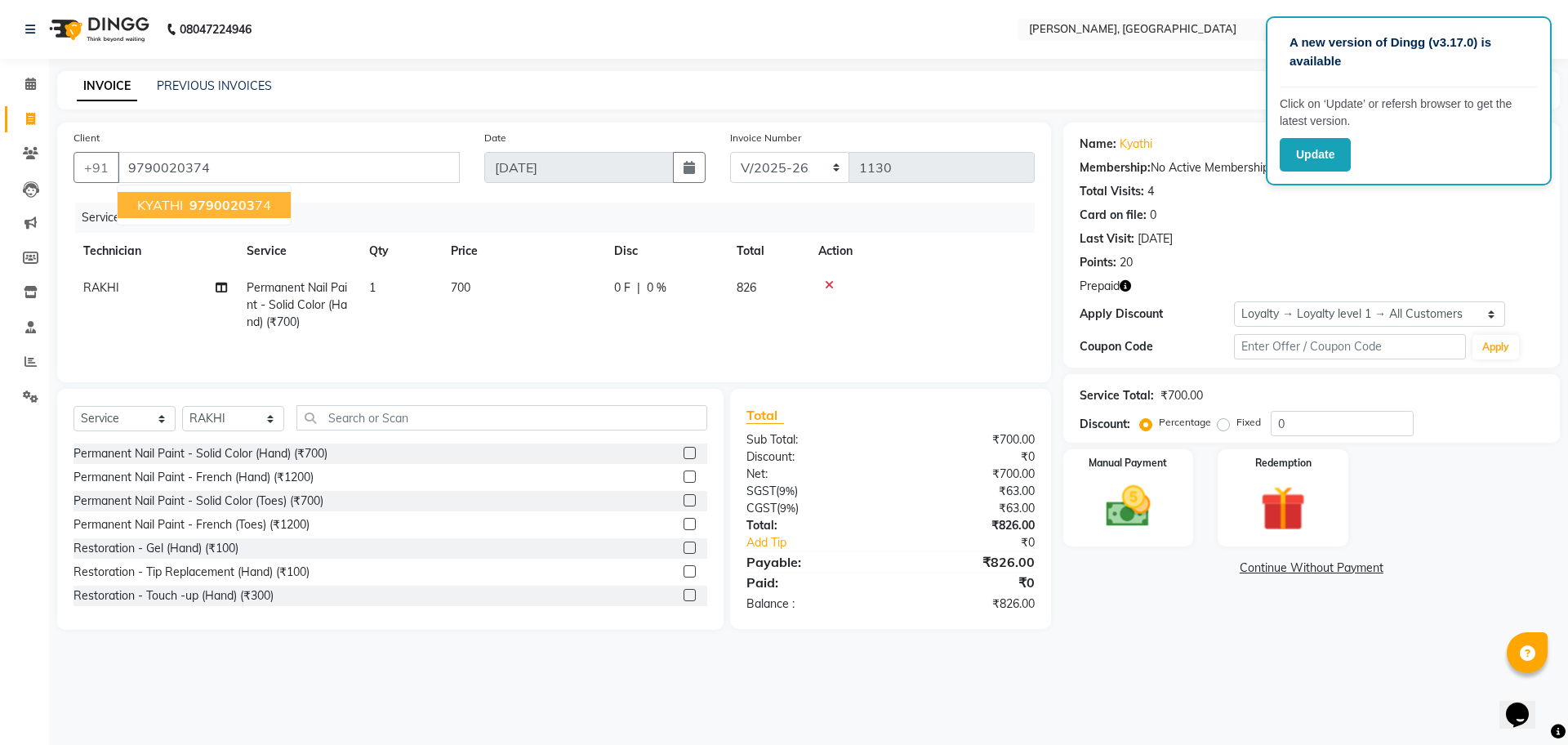
click at [151, 203] on span "KYATHI" at bounding box center [160, 205] width 45 height 17
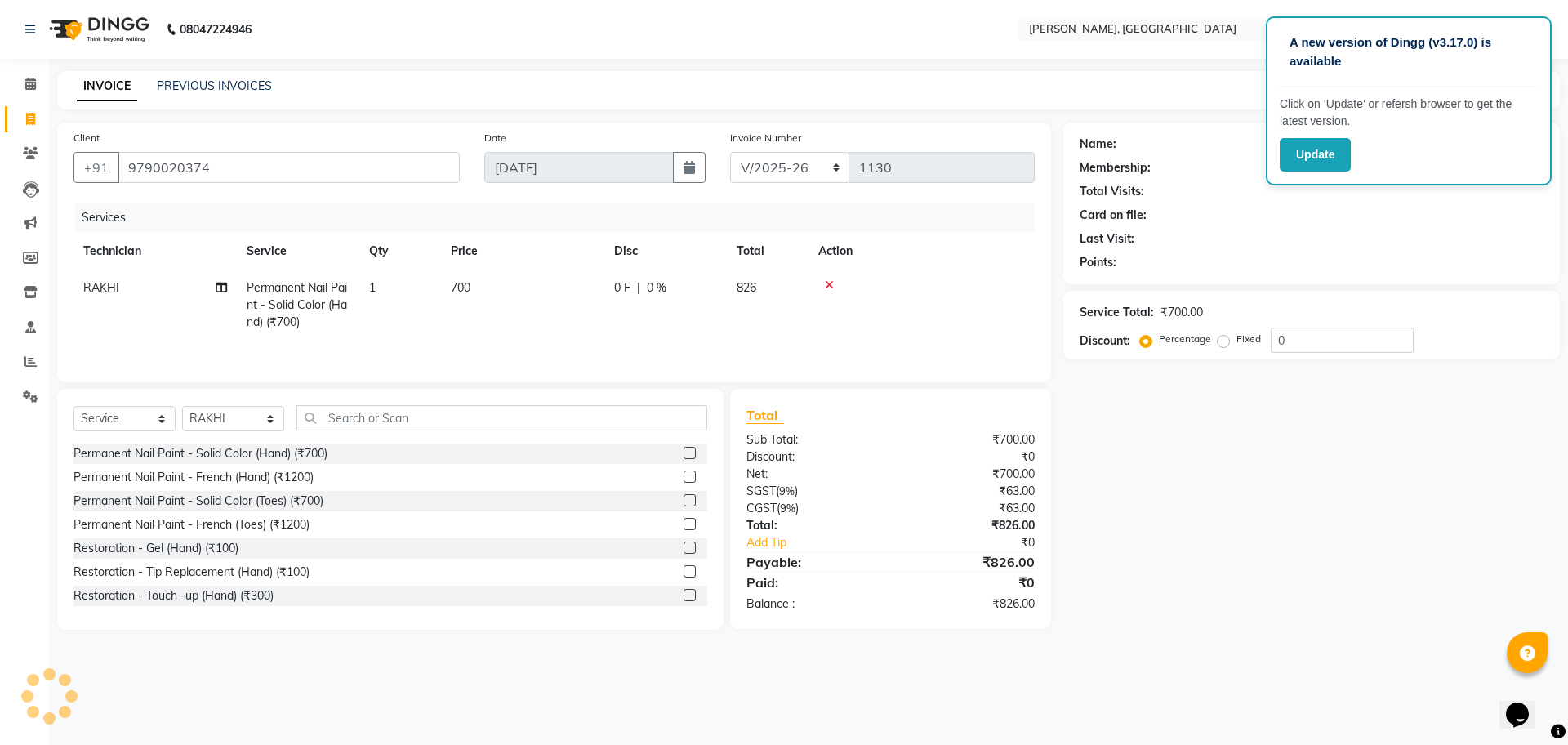
select select "1: Object"
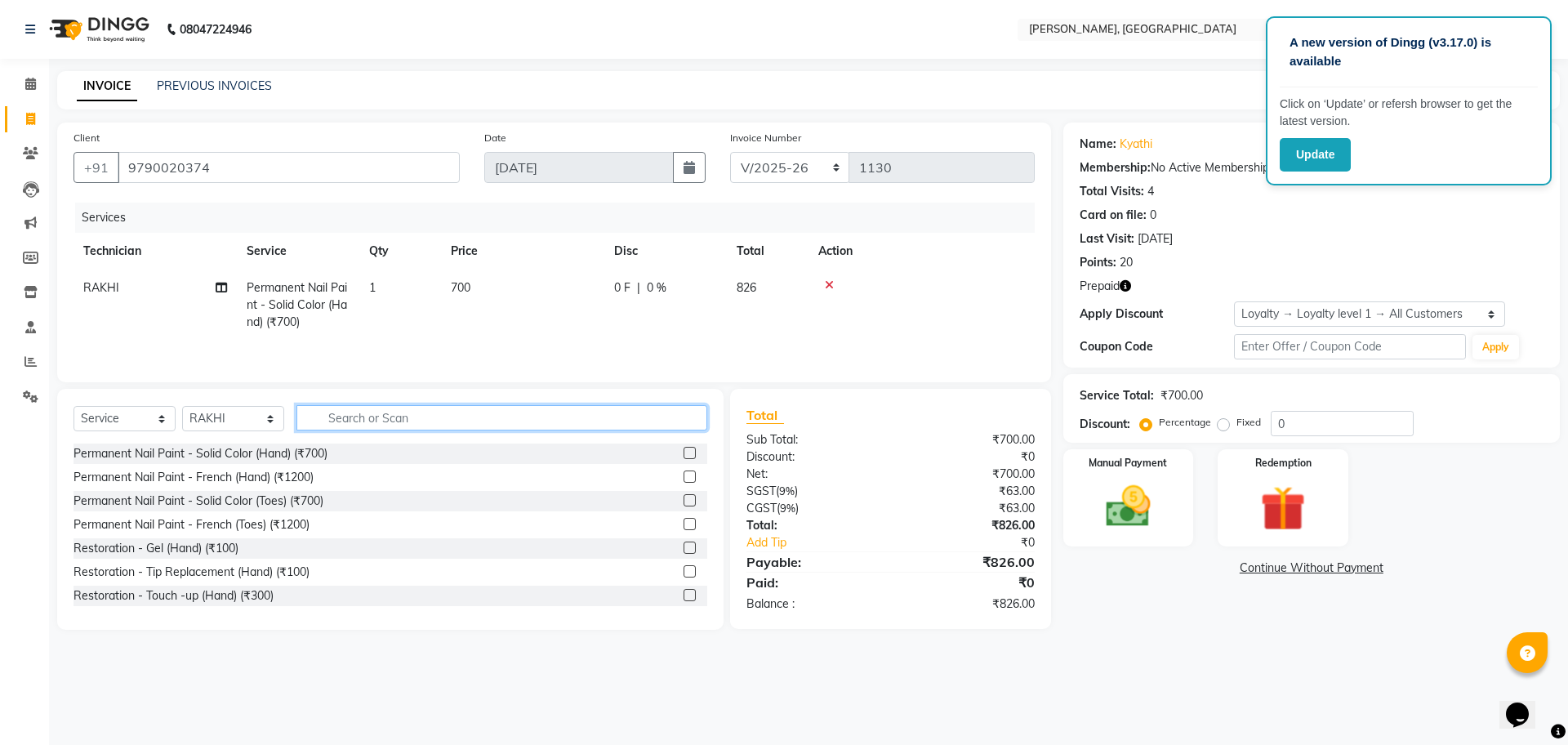
click at [411, 418] on input "text" at bounding box center [502, 417] width 411 height 25
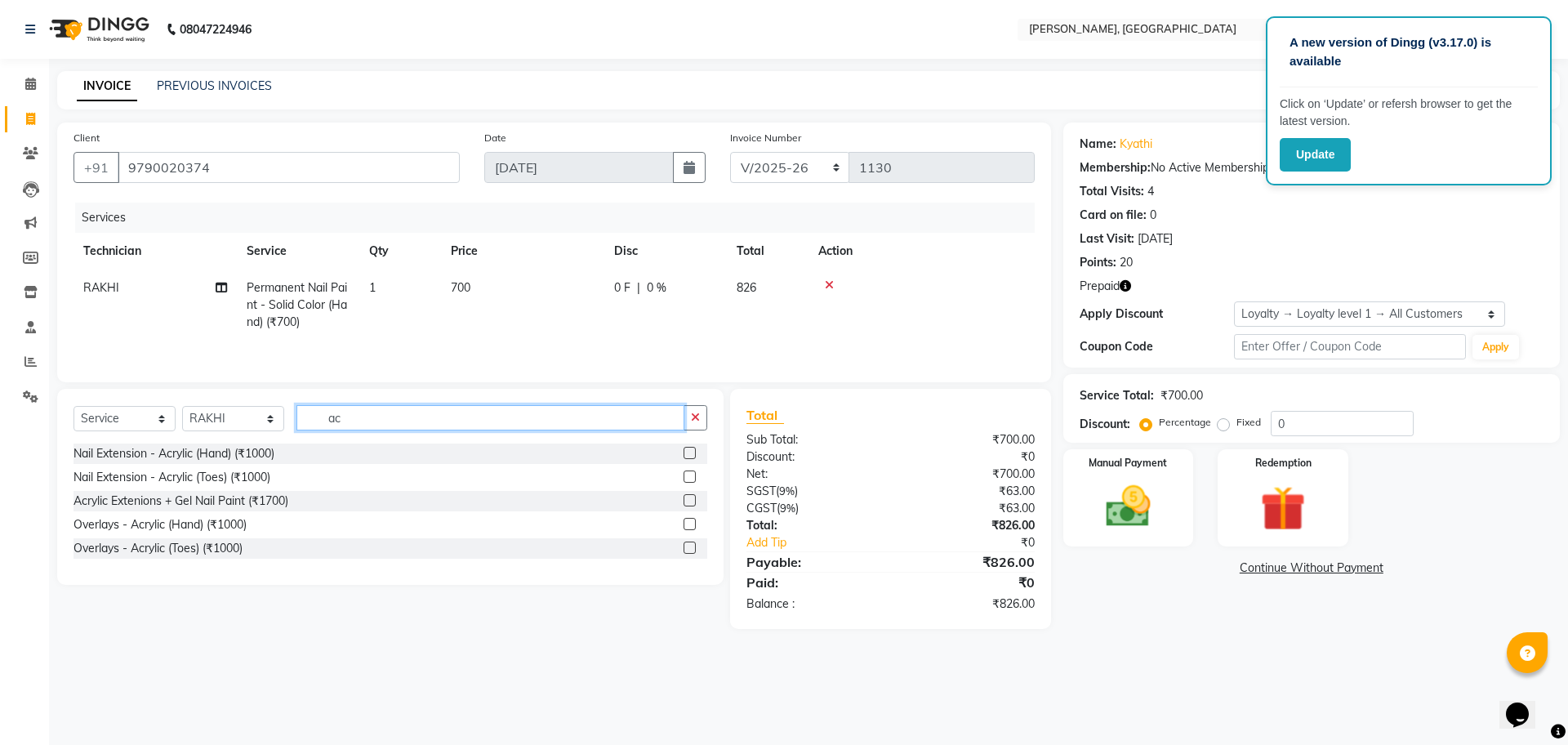
type input "a"
type input "1200"
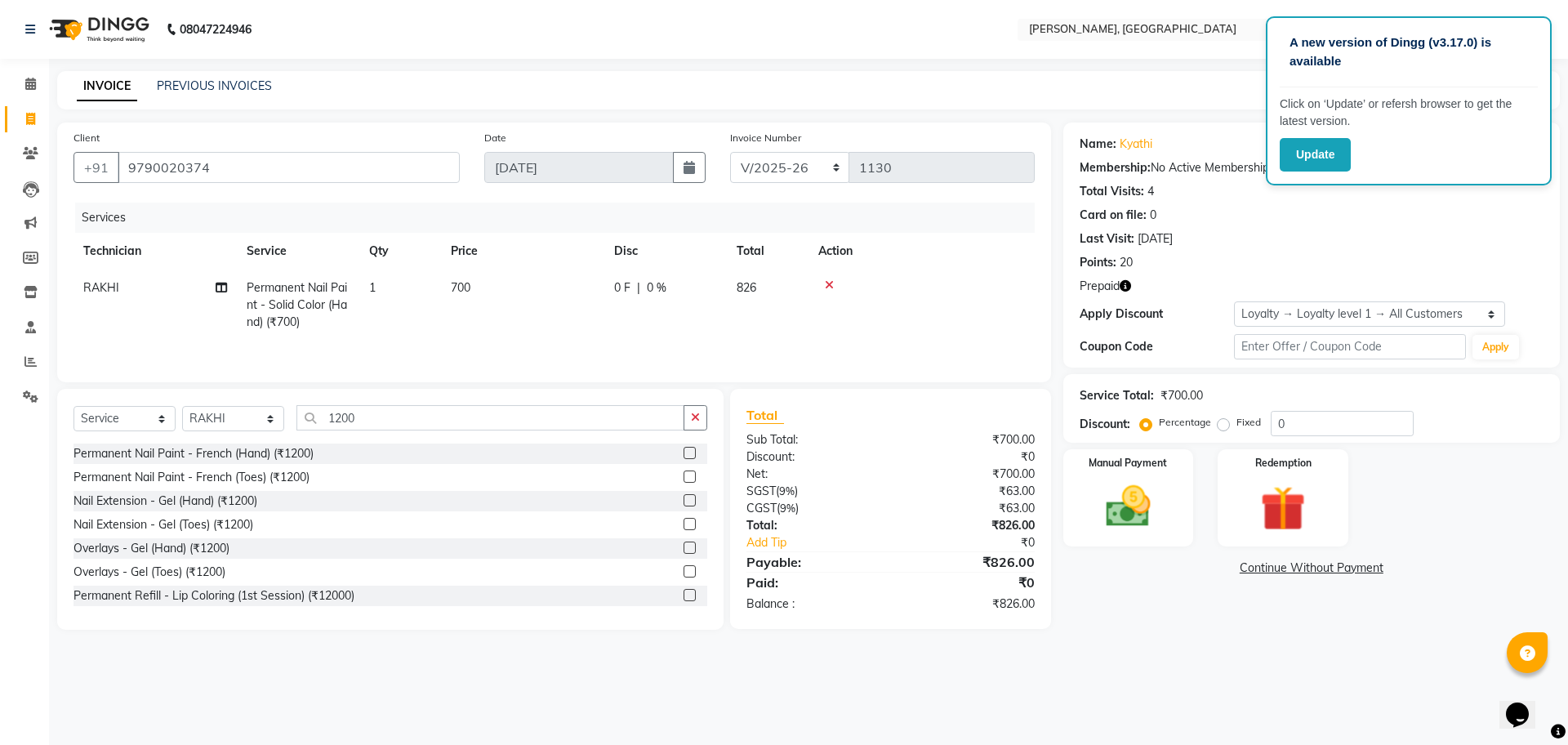
click at [684, 503] on label at bounding box center [690, 500] width 12 height 12
click at [684, 503] on input "checkbox" at bounding box center [689, 501] width 10 height 10
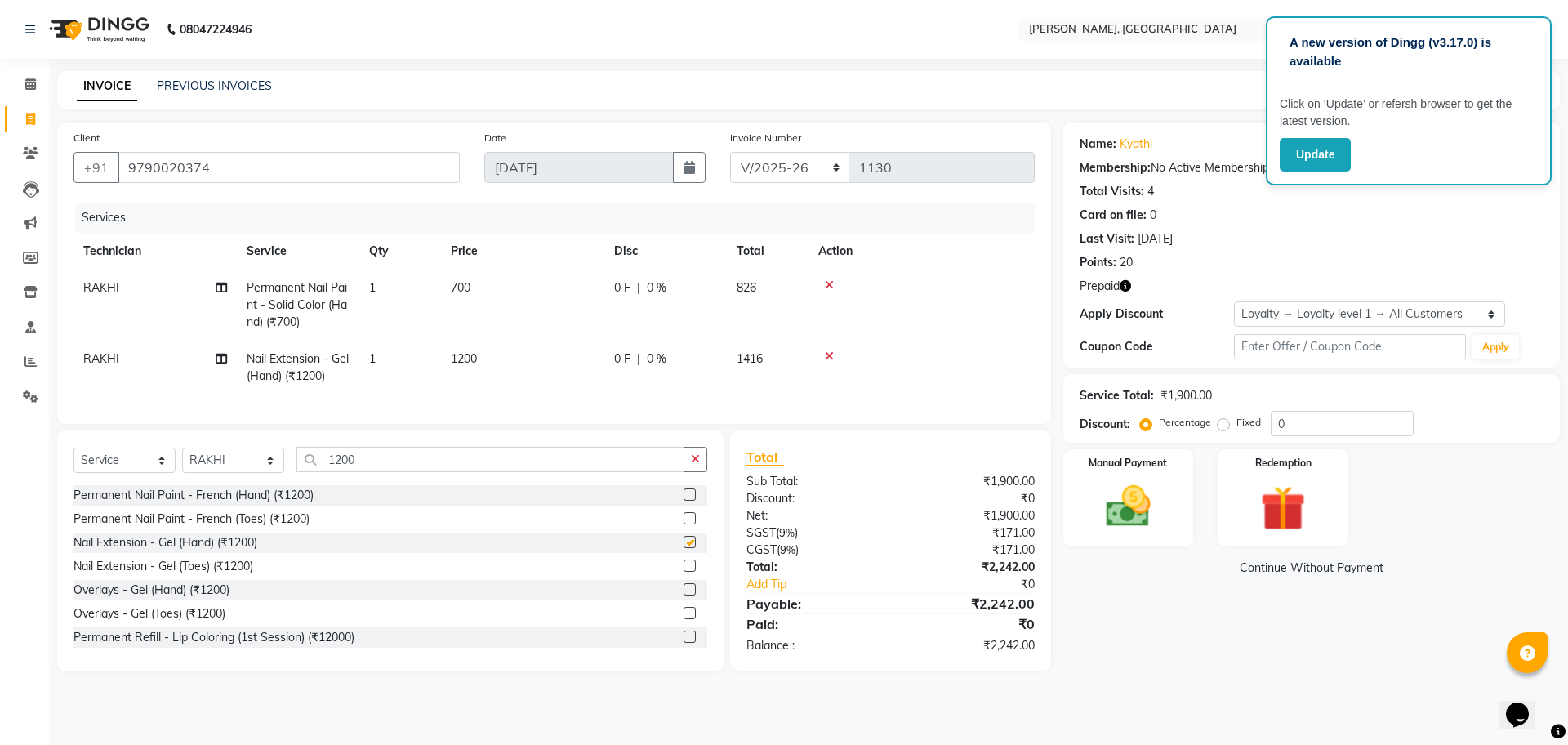
checkbox input "false"
click at [494, 359] on td "1200" at bounding box center [522, 368] width 164 height 54
select select "86078"
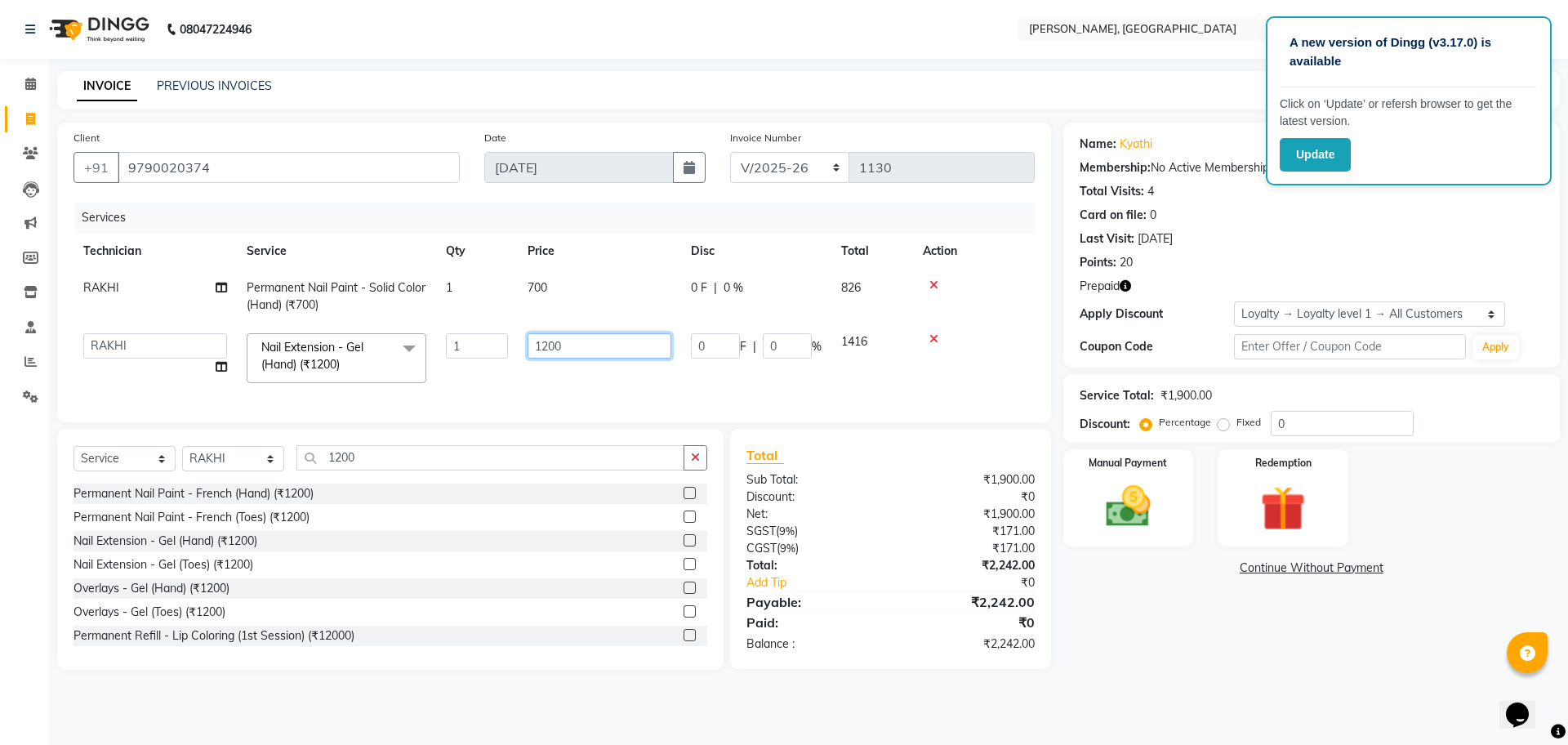
click at [568, 345] on input "1200" at bounding box center [599, 345] width 143 height 25
type input "1000"
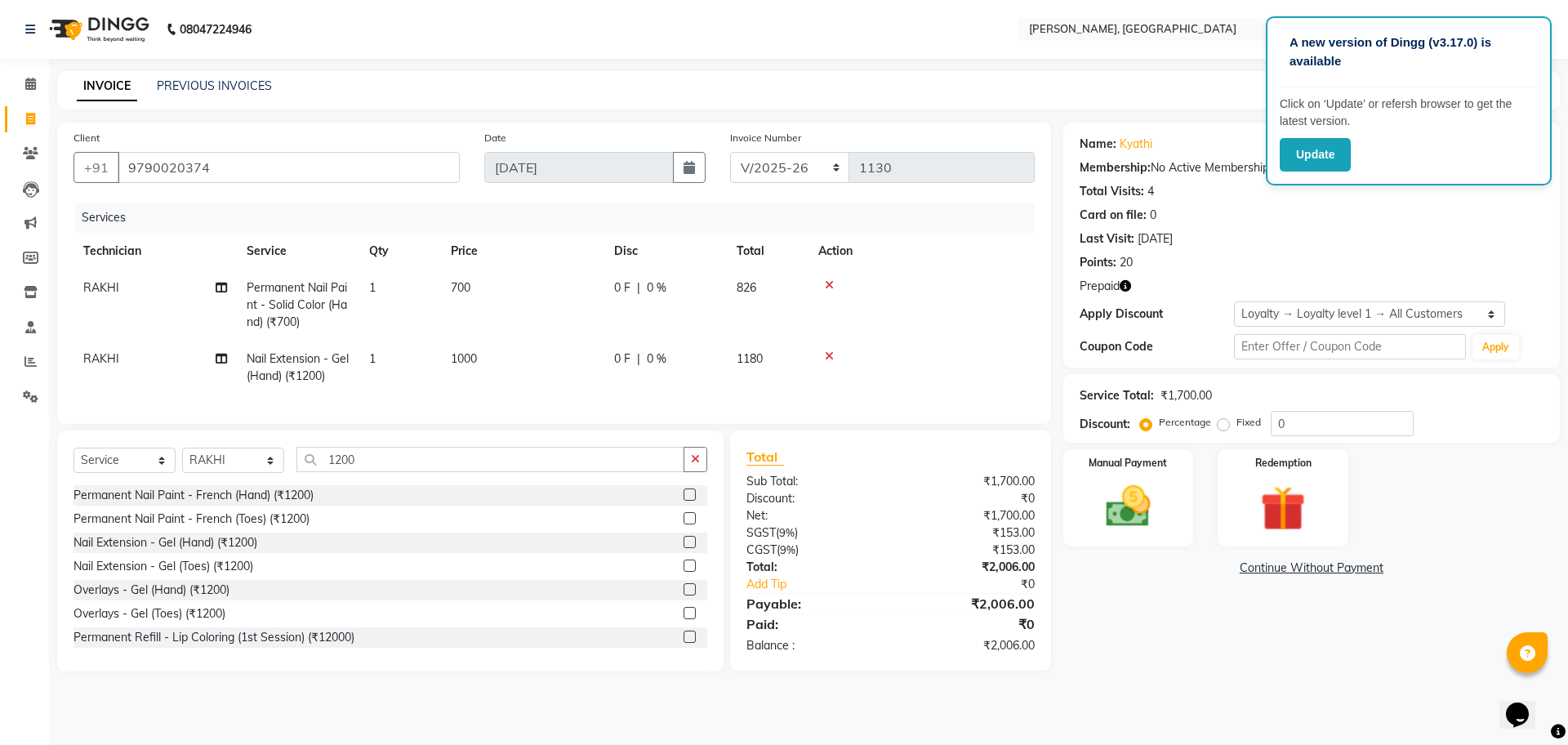
click at [1165, 649] on div "Name: Kyathi Membership: No Active Membership Total Visits: 4 Card on file: 0 L…" at bounding box center [1318, 397] width 509 height 549
click at [1290, 511] on img at bounding box center [1283, 508] width 76 height 58
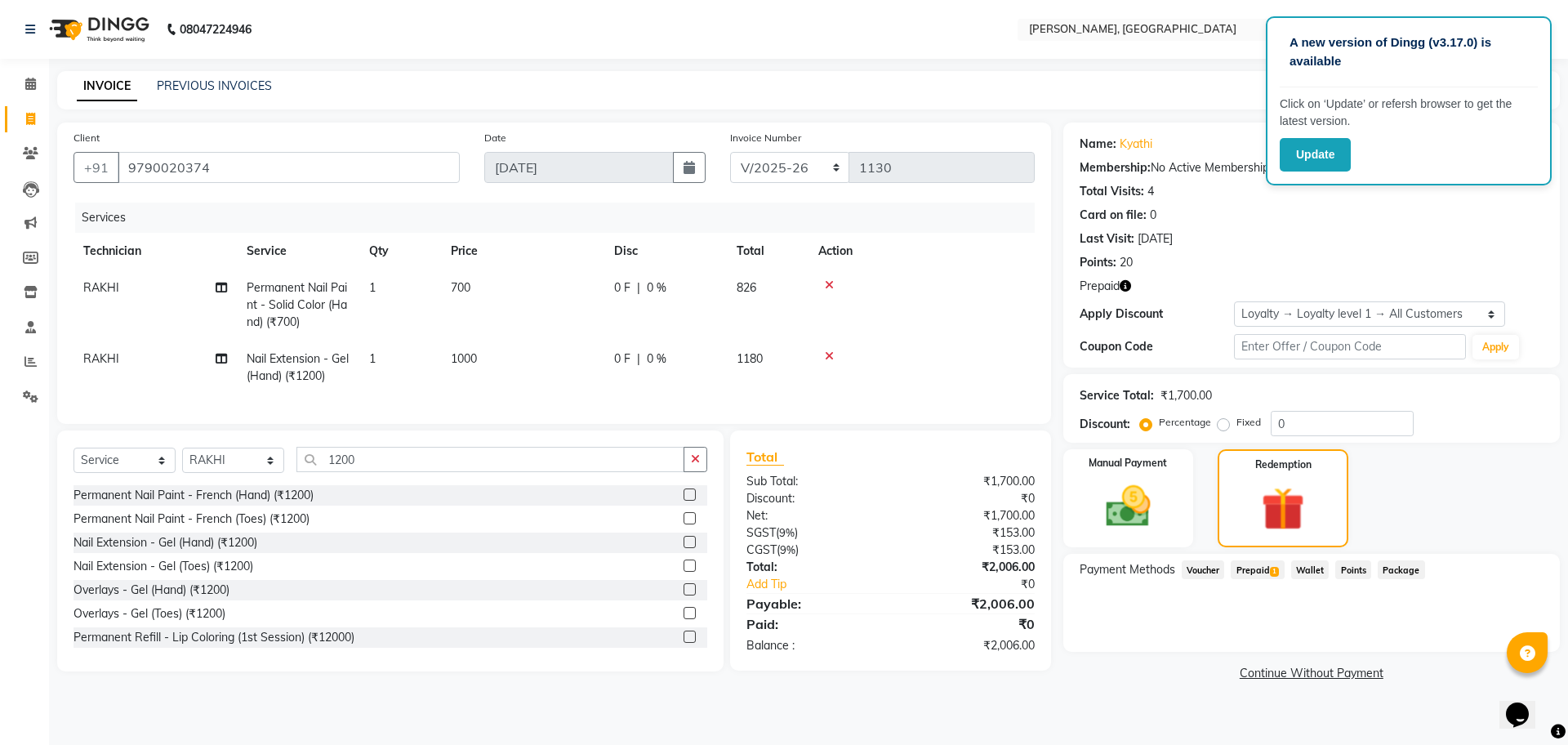
click at [1264, 576] on span "Prepaid 1" at bounding box center [1258, 569] width 53 height 18
click at [1499, 632] on button "Add" at bounding box center [1505, 636] width 59 height 28
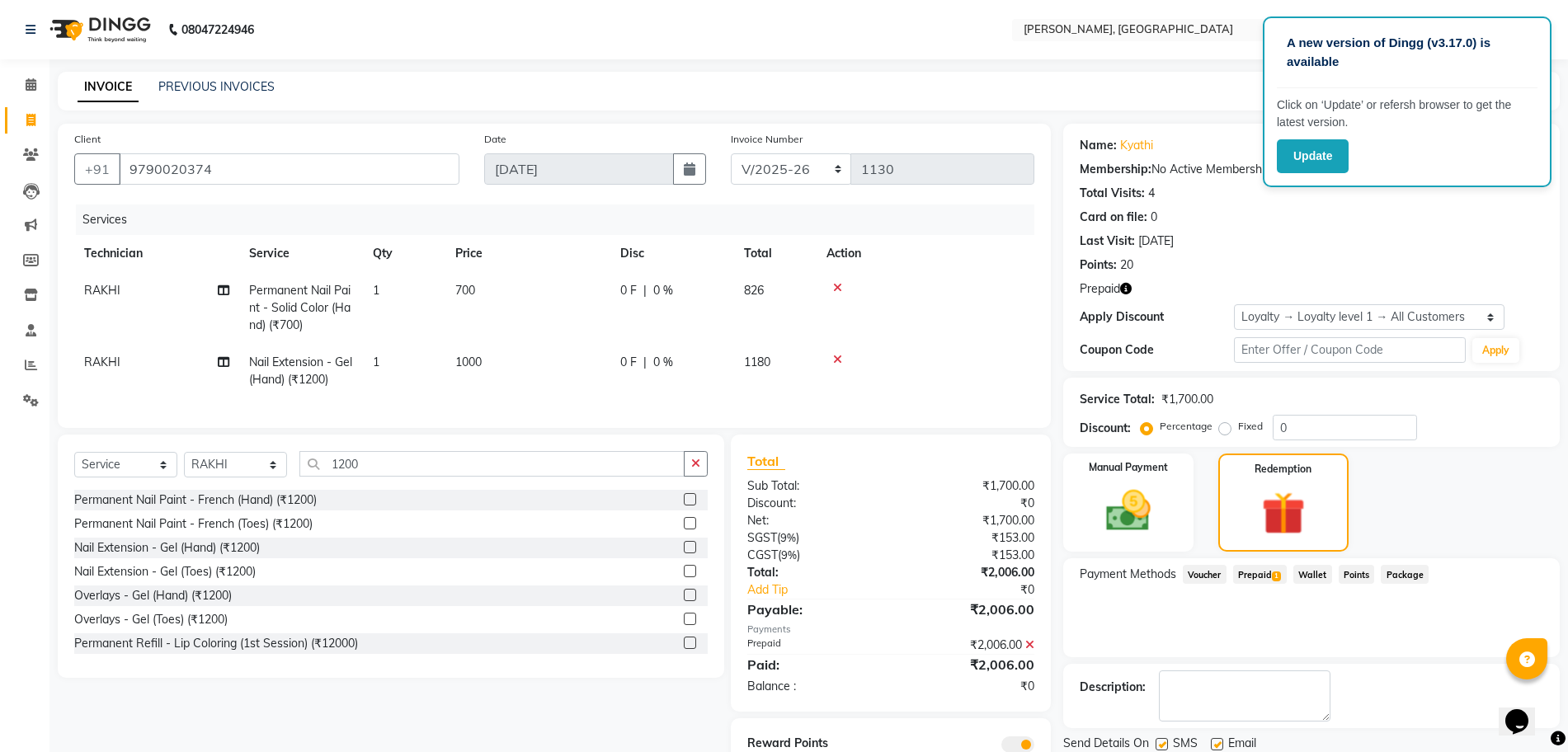
scroll to position [81, 0]
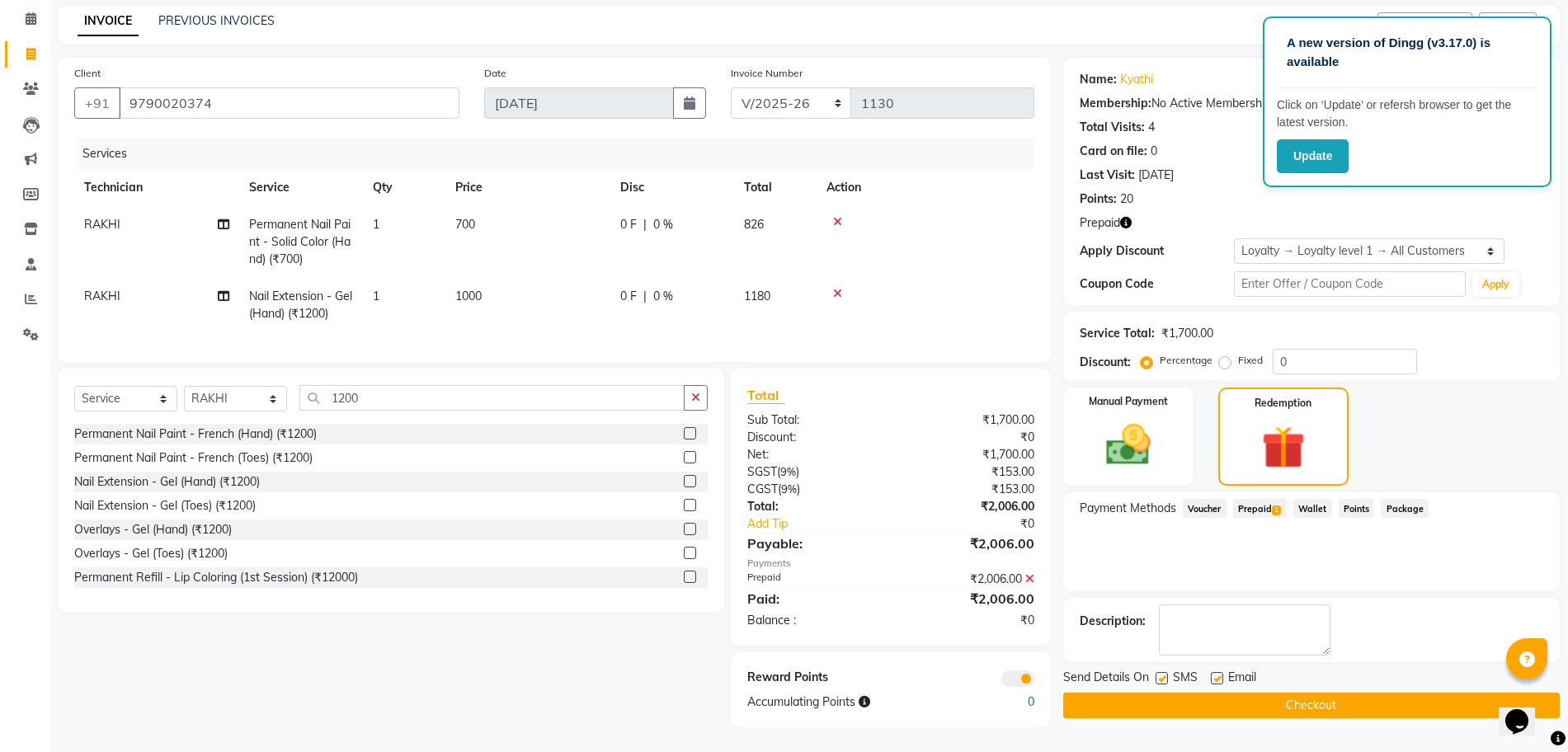
click at [1401, 693] on button "Checkout" at bounding box center [1311, 705] width 496 height 26
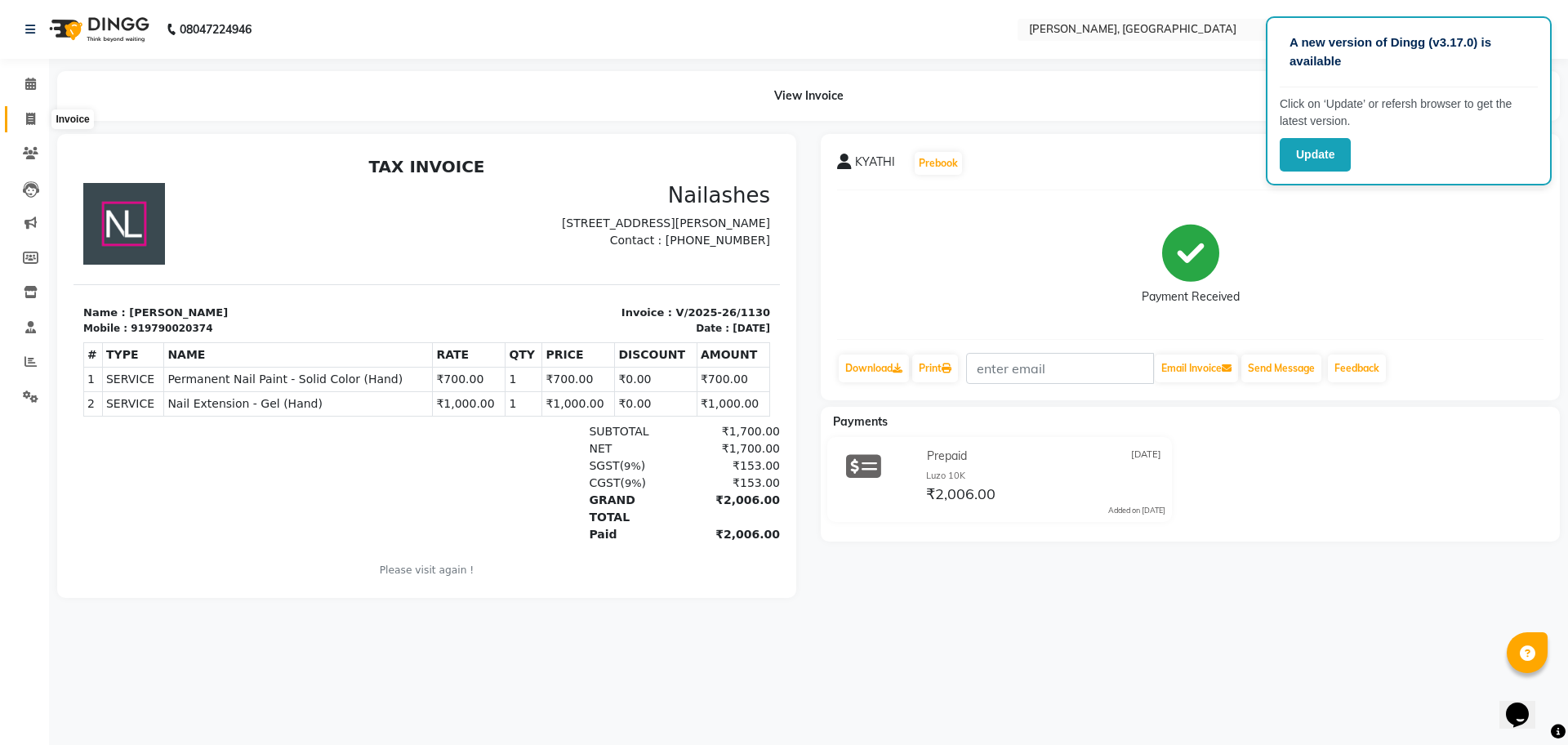
click at [32, 115] on icon at bounding box center [31, 119] width 9 height 12
select select "7674"
select select "service"
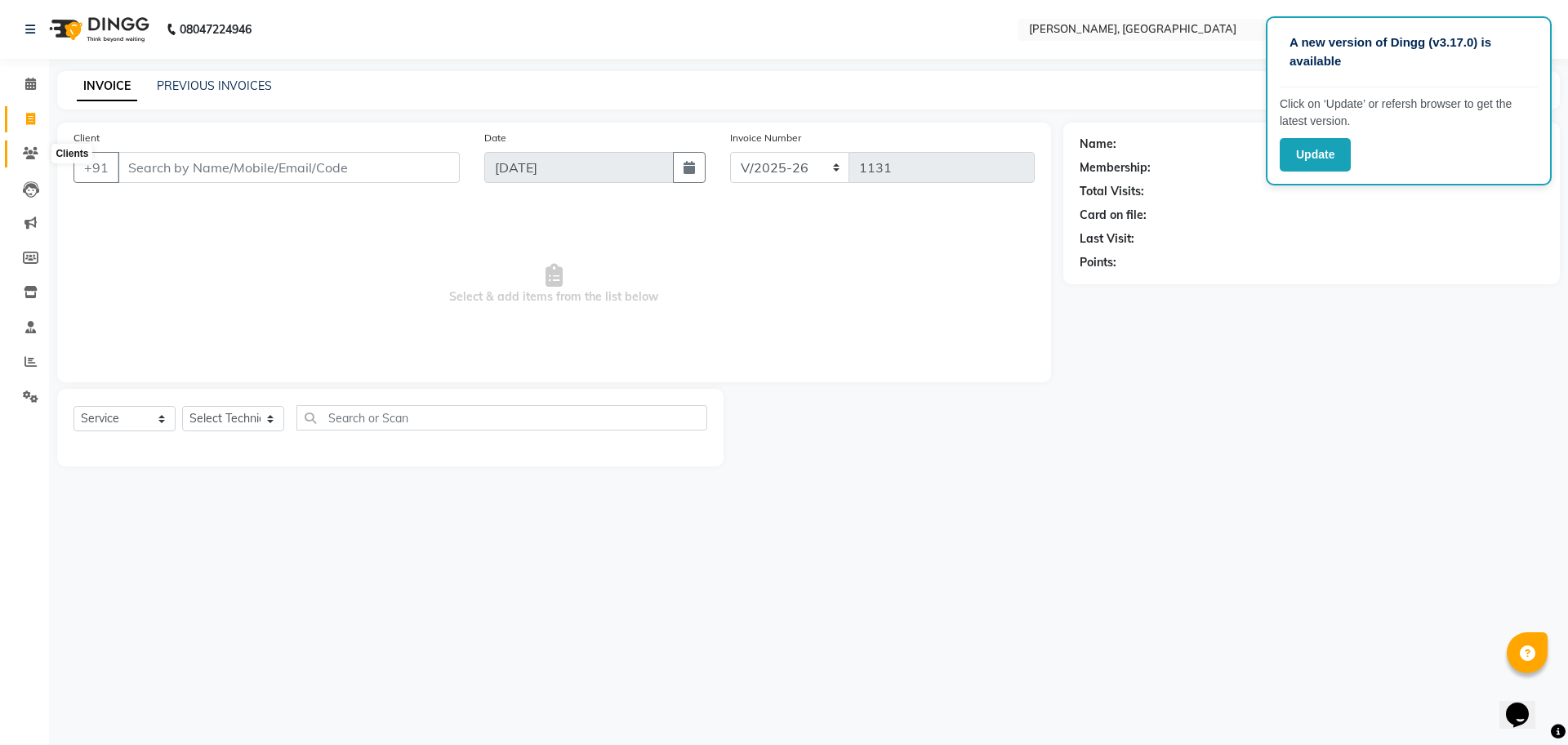
click at [24, 155] on icon at bounding box center [31, 153] width 16 height 12
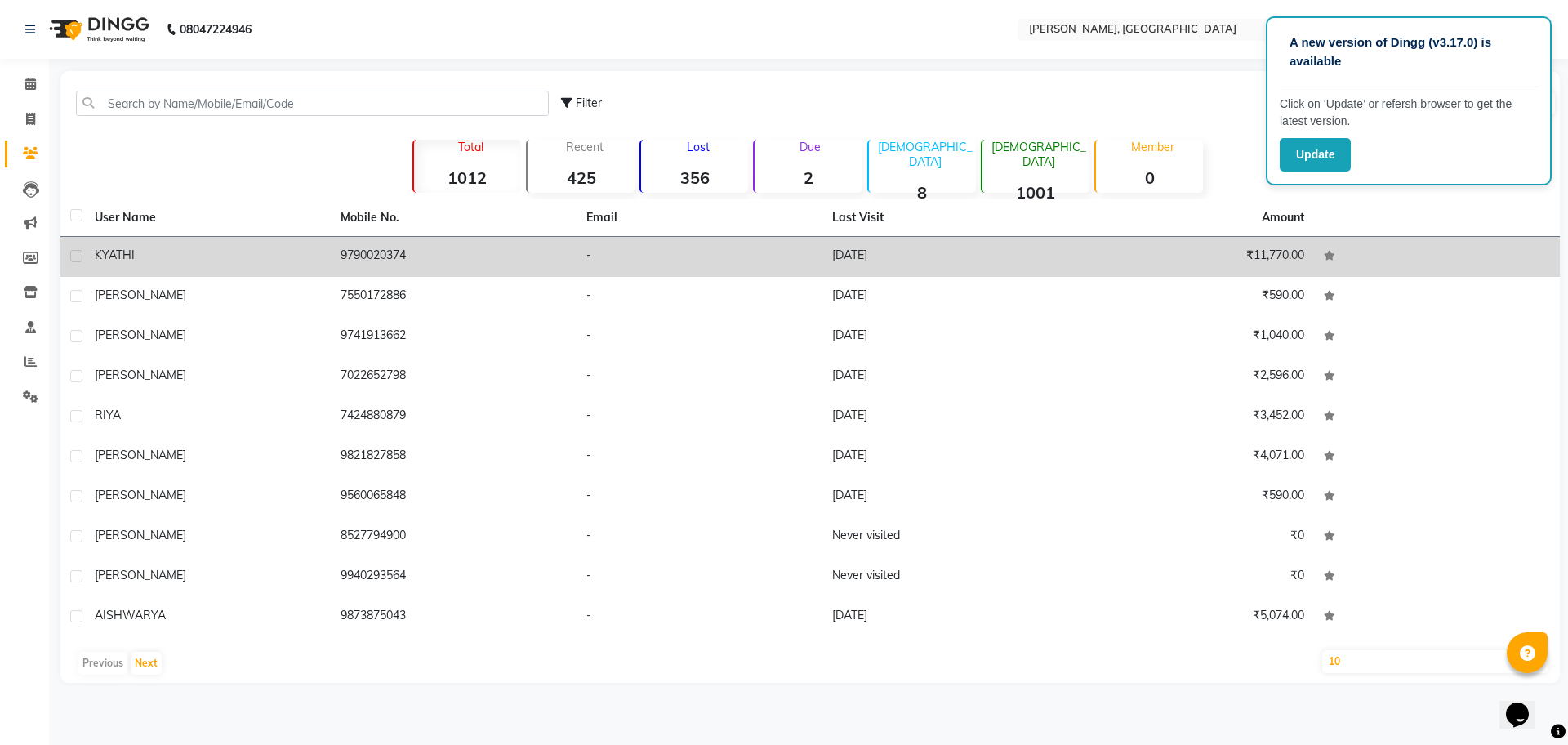
click at [428, 249] on td "9790020374" at bounding box center [453, 257] width 246 height 40
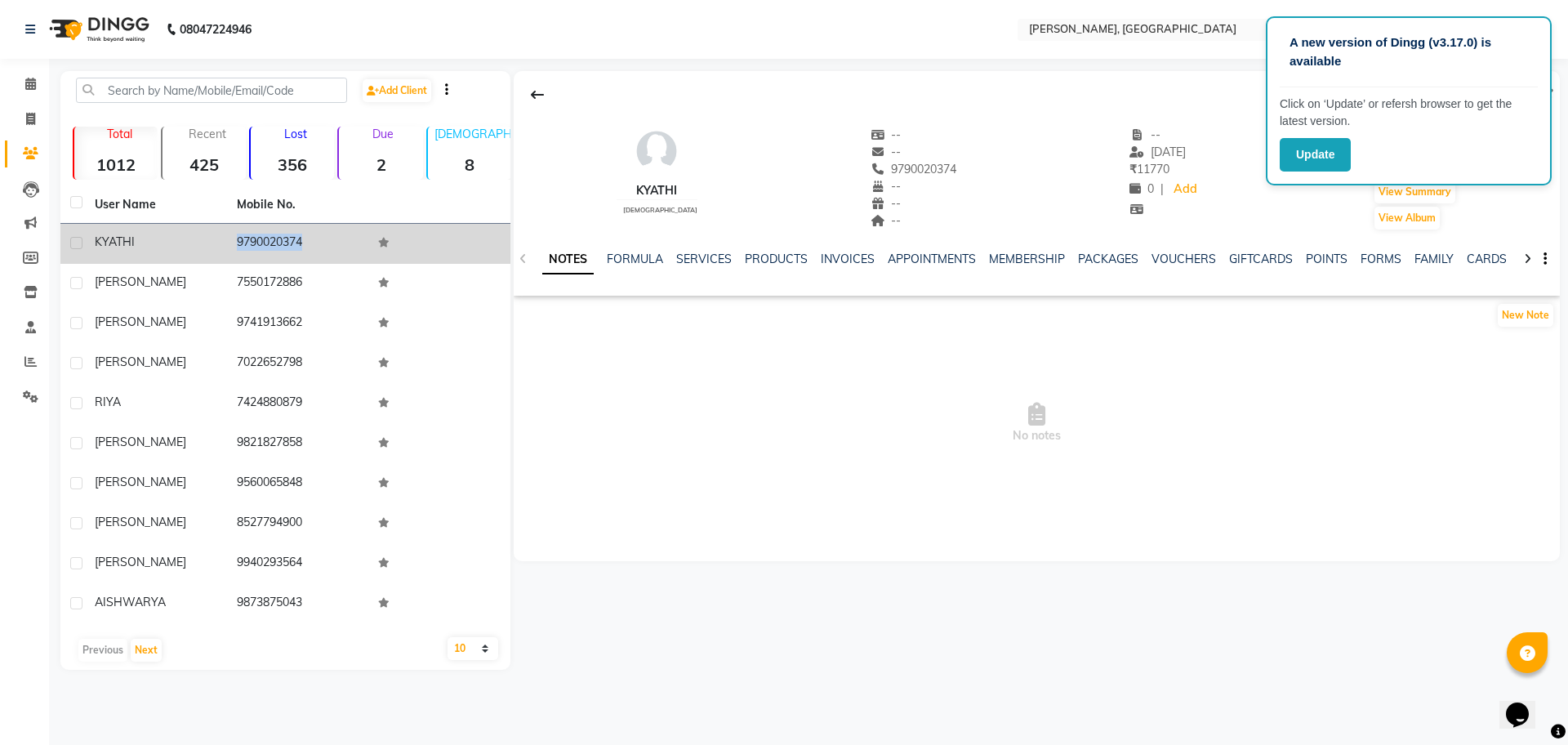
drag, startPoint x: 428, startPoint y: 249, endPoint x: 207, endPoint y: 240, distance: 221.2
click at [207, 240] on tr "KYATHI 9790020374" at bounding box center [285, 244] width 450 height 40
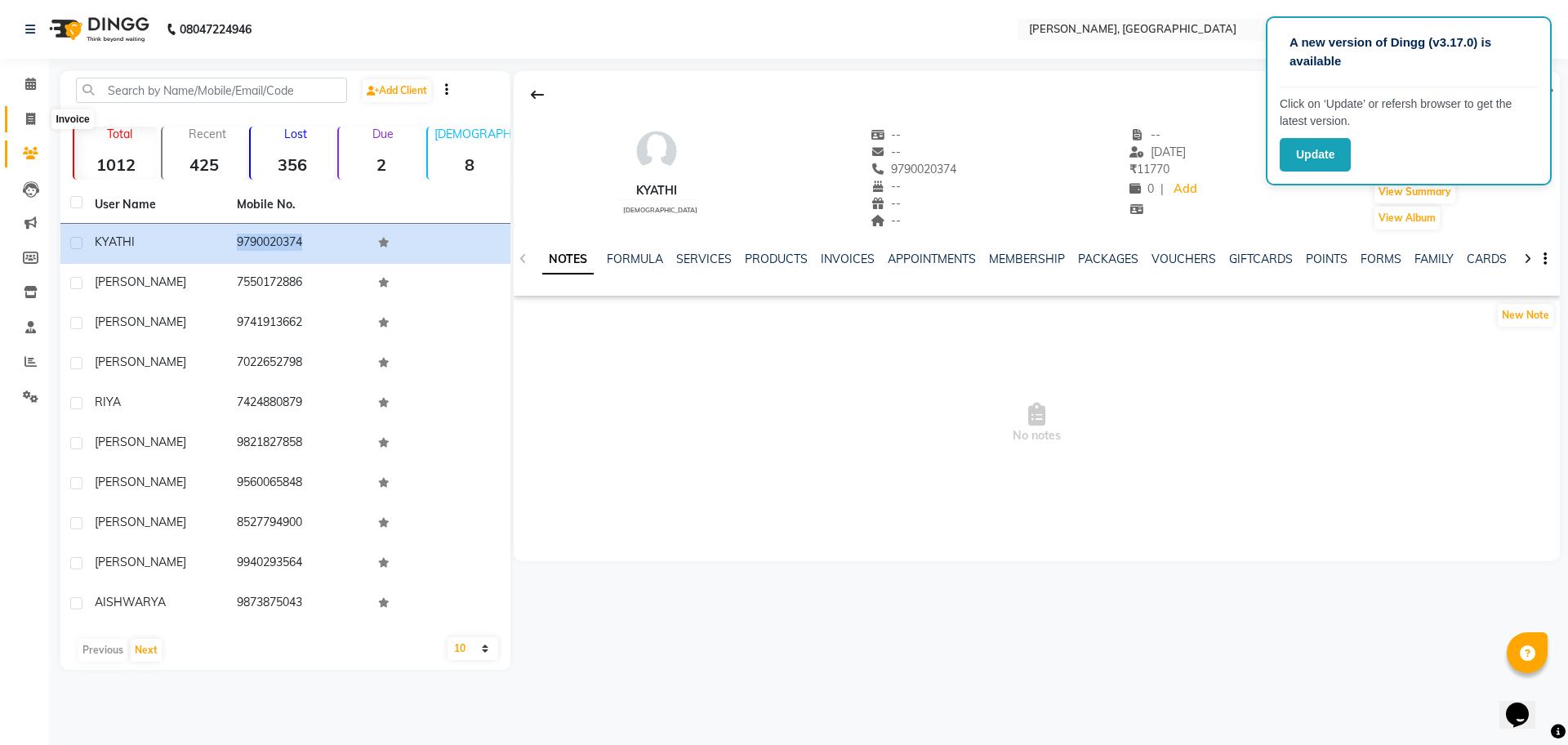
click at [26, 119] on icon at bounding box center [31, 119] width 9 height 12
select select "service"
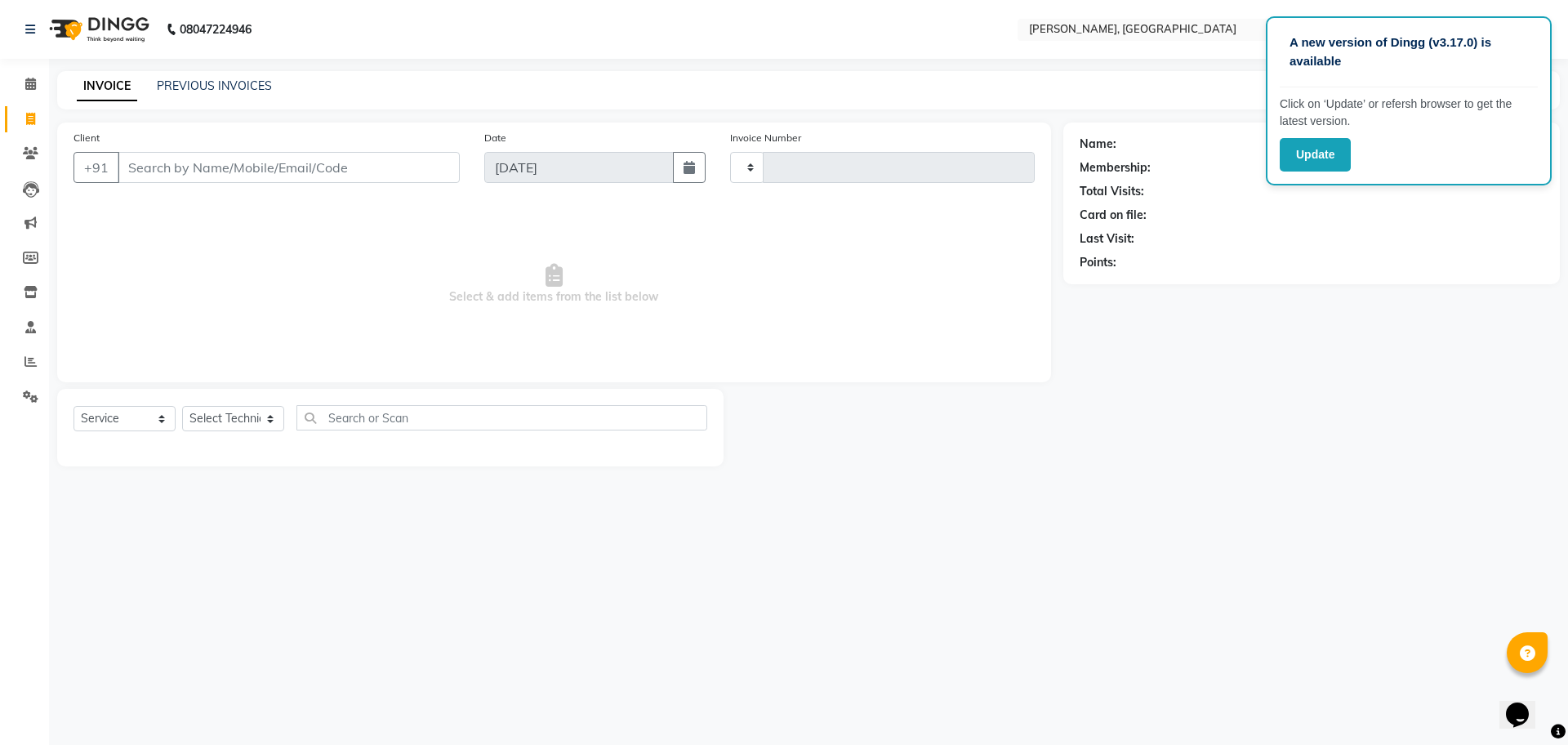
type input "1131"
select select "7674"
click at [173, 172] on input "Client" at bounding box center [289, 167] width 342 height 31
drag, startPoint x: 173, startPoint y: 172, endPoint x: 228, endPoint y: 175, distance: 55.1
click at [228, 175] on input "Client" at bounding box center [289, 167] width 342 height 31
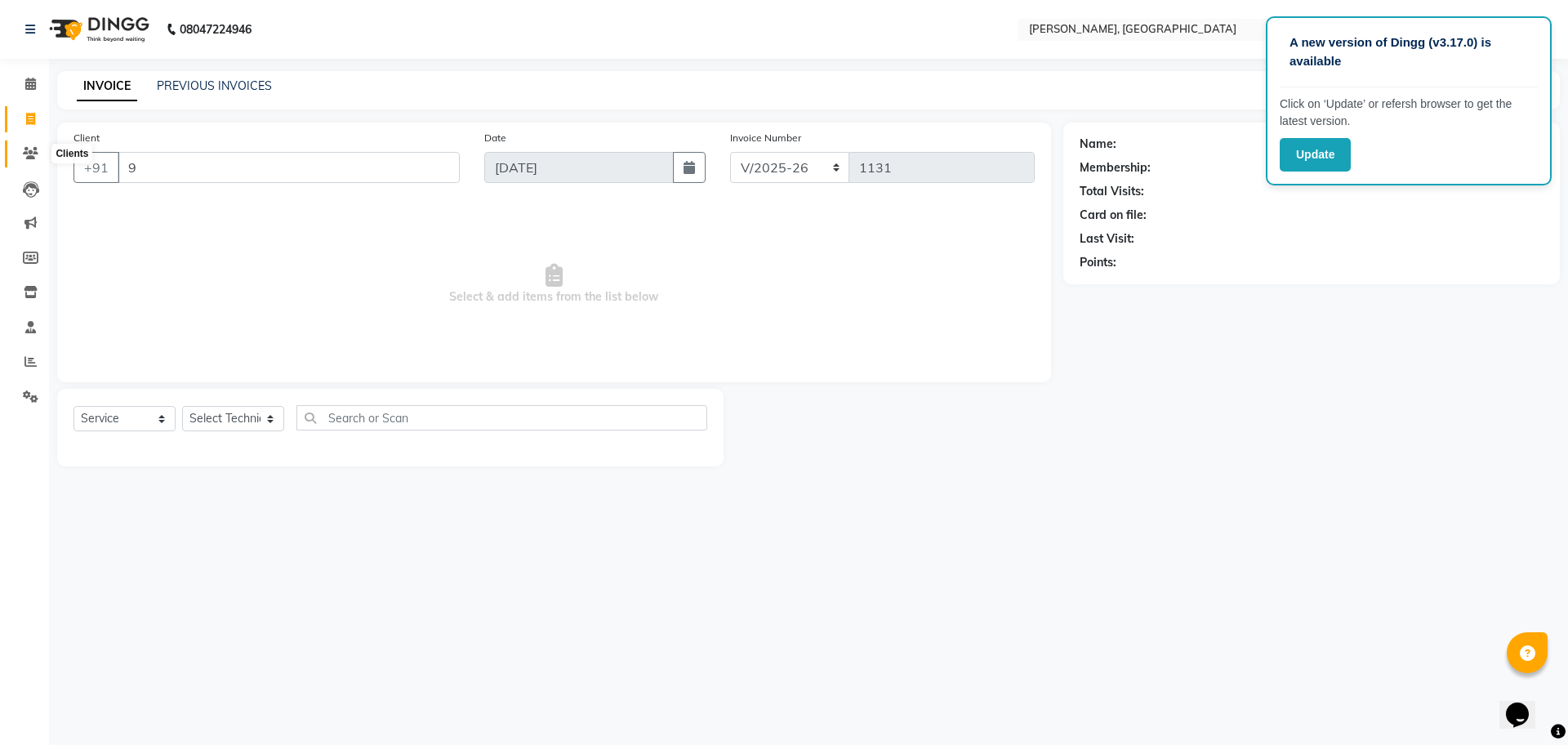
type input "9"
click at [35, 155] on icon at bounding box center [31, 153] width 16 height 12
click at [392, 171] on input "9" at bounding box center [289, 167] width 342 height 31
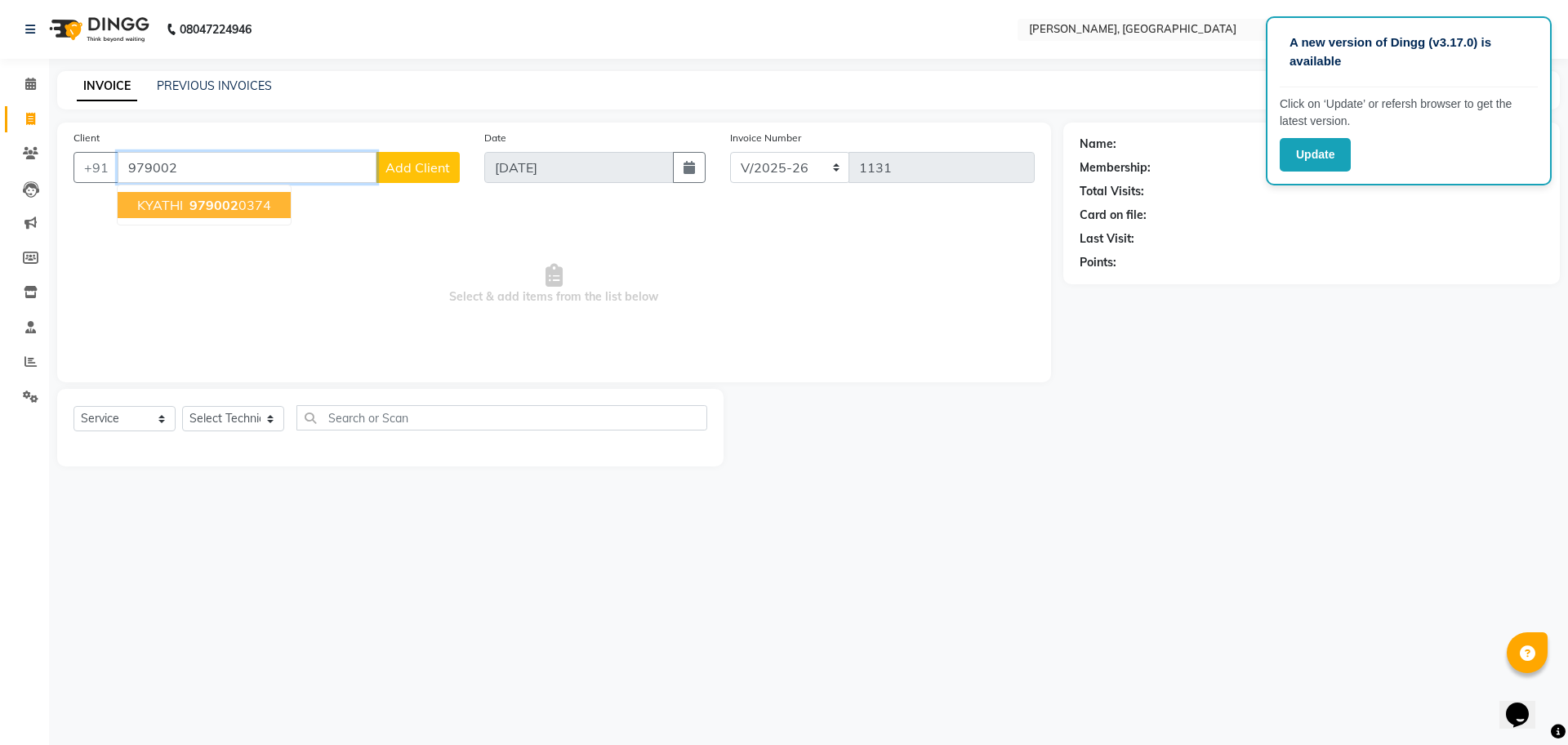
click at [270, 198] on button "KYATHI 979002 0374" at bounding box center [205, 205] width 173 height 26
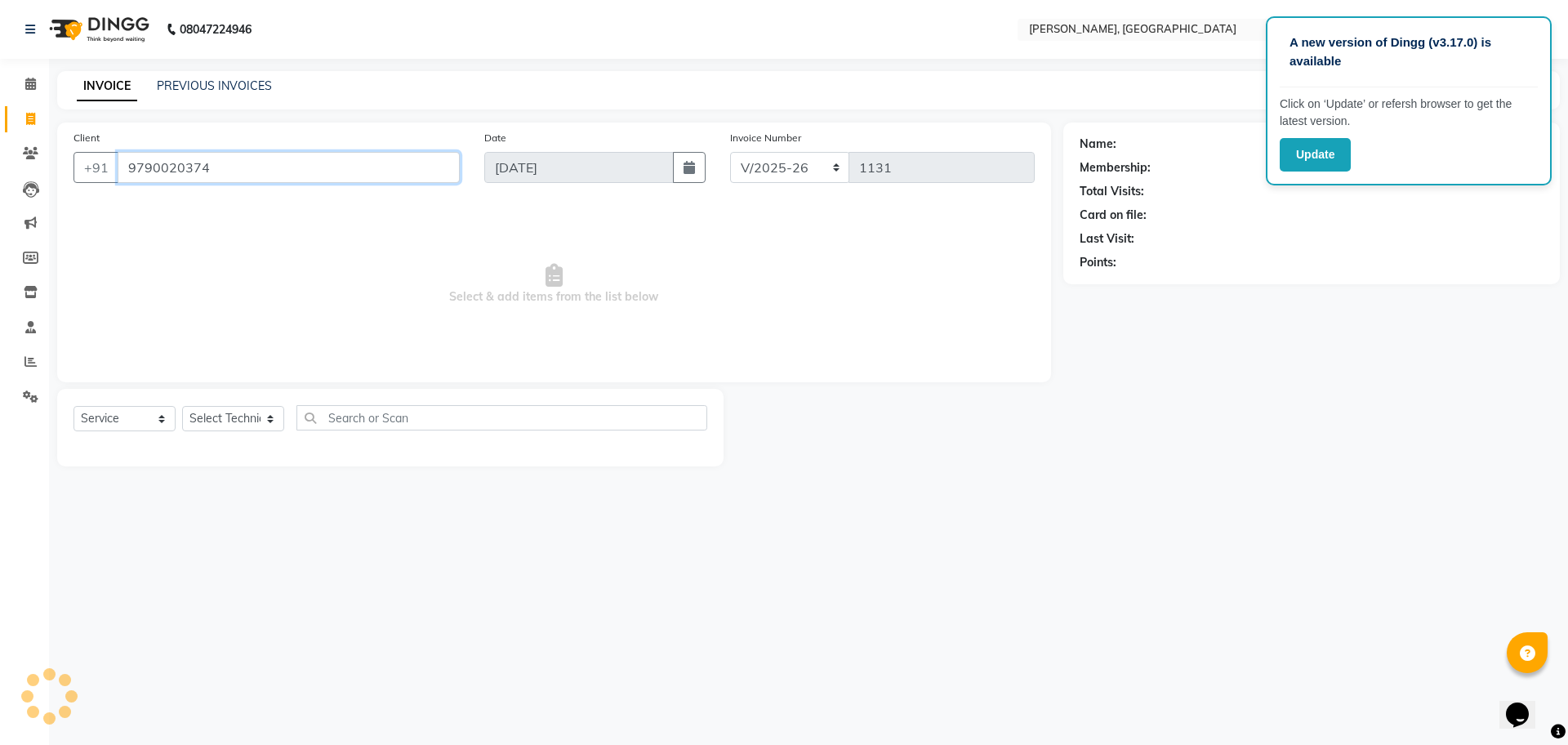
type input "9790020374"
select select "1: Object"
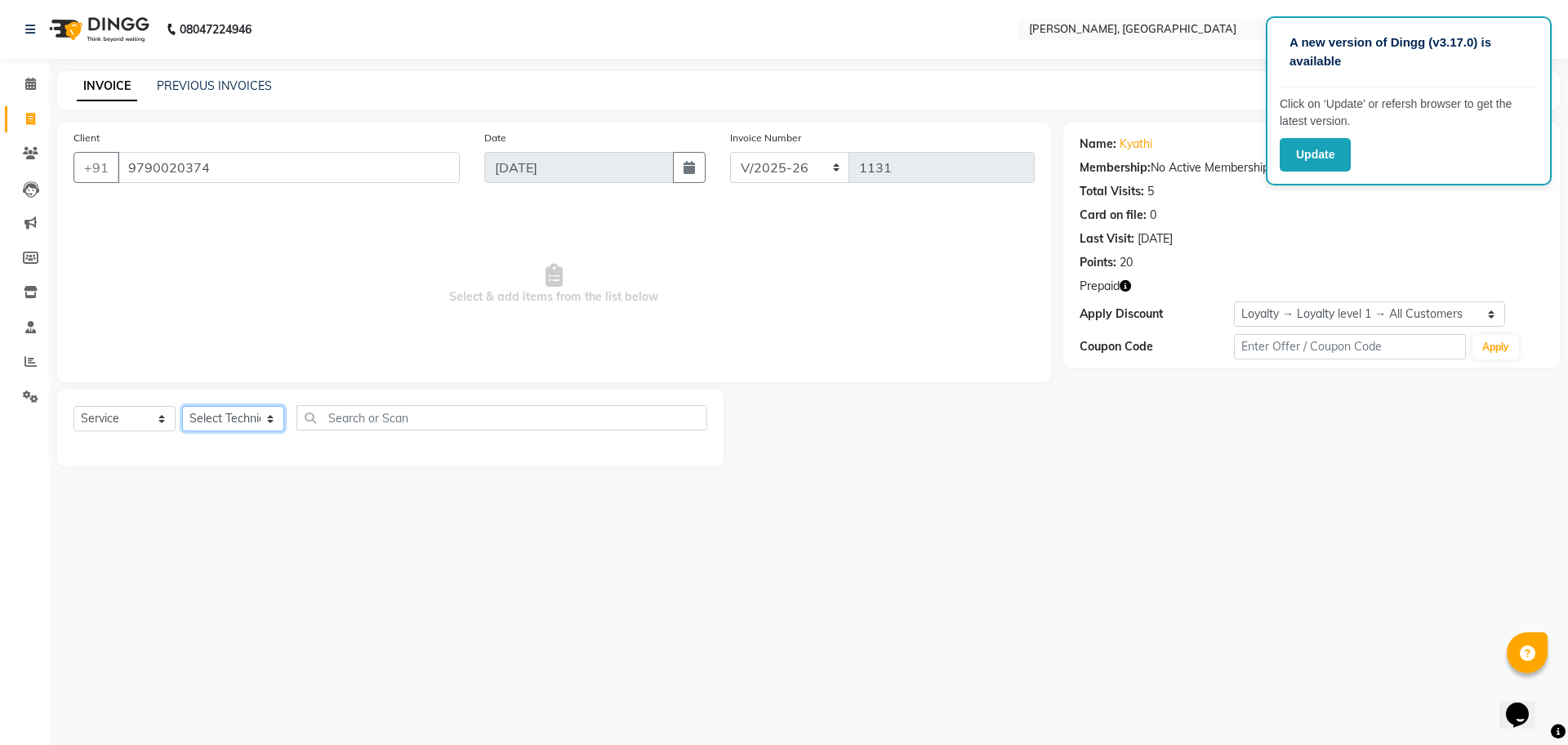
click at [249, 418] on select "Select Technician ANUP [PERSON_NAME] GK Manager Owner [PERSON_NAME] [PERSON_NAM…" at bounding box center [233, 418] width 102 height 25
click at [182, 406] on select "Select Technician ANUP [PERSON_NAME] GK Manager Owner [PERSON_NAME] [PERSON_NAM…" at bounding box center [233, 418] width 102 height 25
drag, startPoint x: 217, startPoint y: 421, endPoint x: 224, endPoint y: 477, distance: 56.4
click at [224, 477] on main "INVOICE PREVIOUS INVOICES Create New Save Client [PHONE_NUMBER] Date [DATE] Inv…" at bounding box center [808, 281] width 1519 height 420
select select "86057"
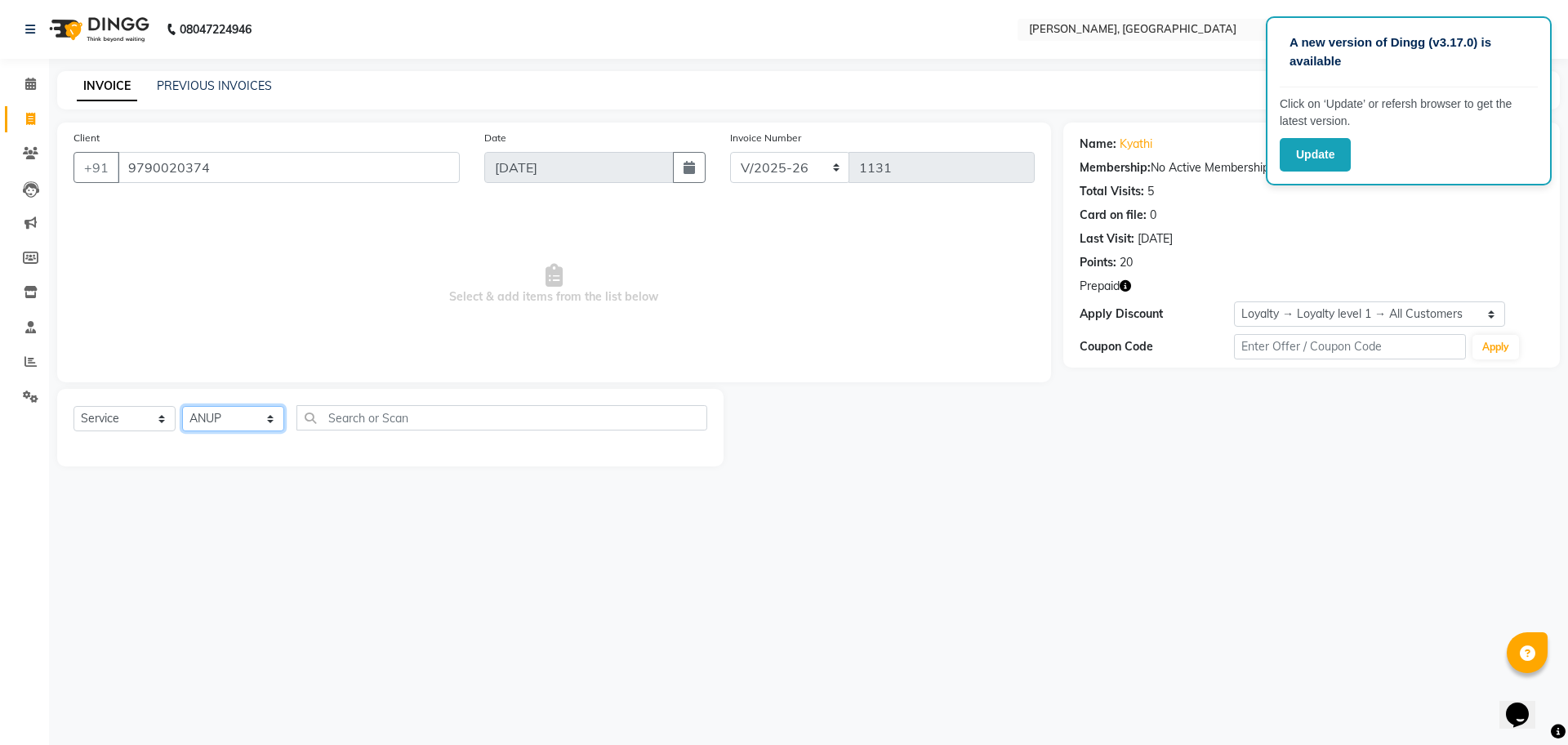
click at [182, 406] on select "Select Technician ANUP [PERSON_NAME] GK Manager Owner [PERSON_NAME] [PERSON_NAM…" at bounding box center [233, 418] width 102 height 25
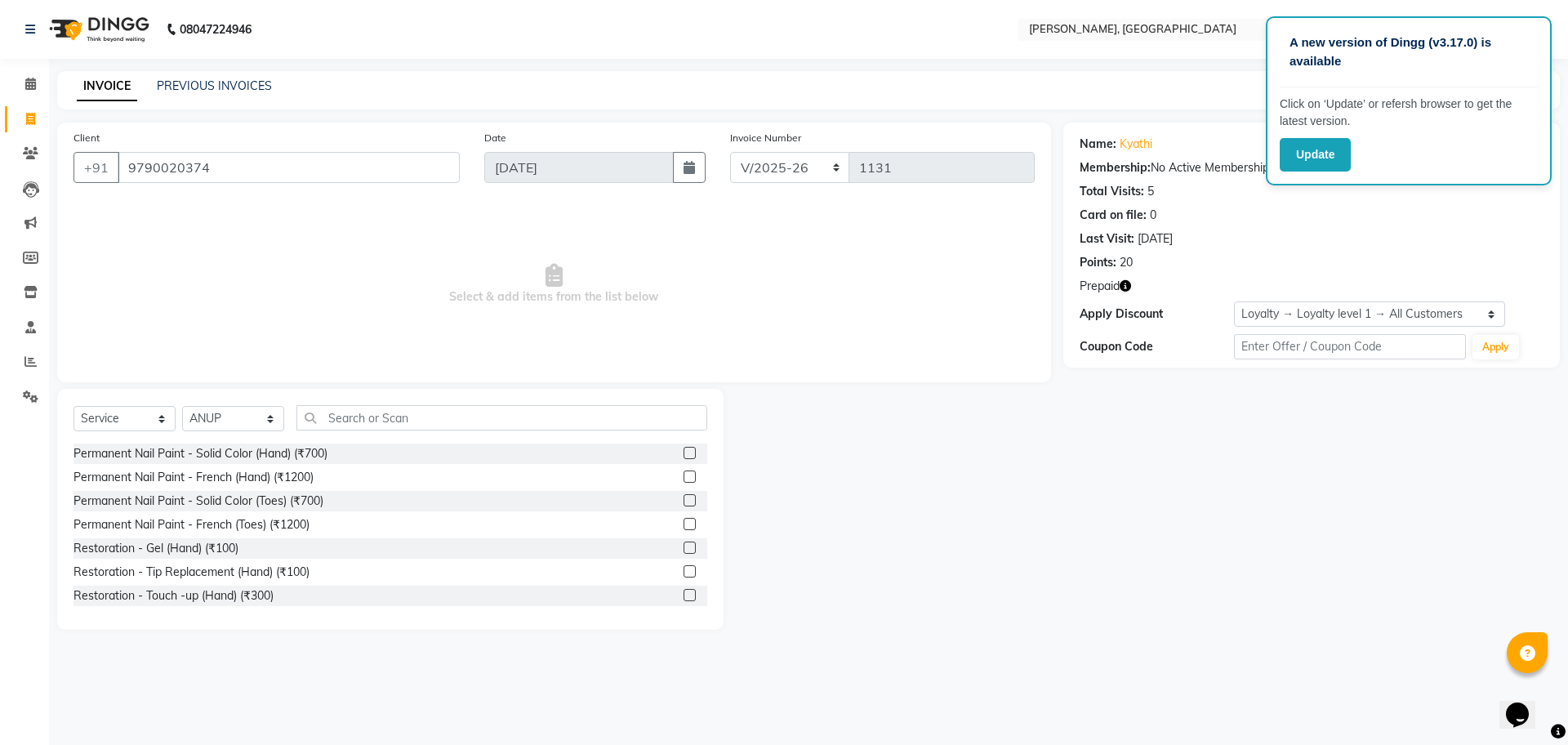
click at [345, 456] on div "Permanent Nail Paint - Solid Color (Hand) (₹700)" at bounding box center [390, 453] width 634 height 20
click at [684, 453] on label at bounding box center [690, 453] width 12 height 12
click at [684, 453] on input "checkbox" at bounding box center [689, 454] width 10 height 10
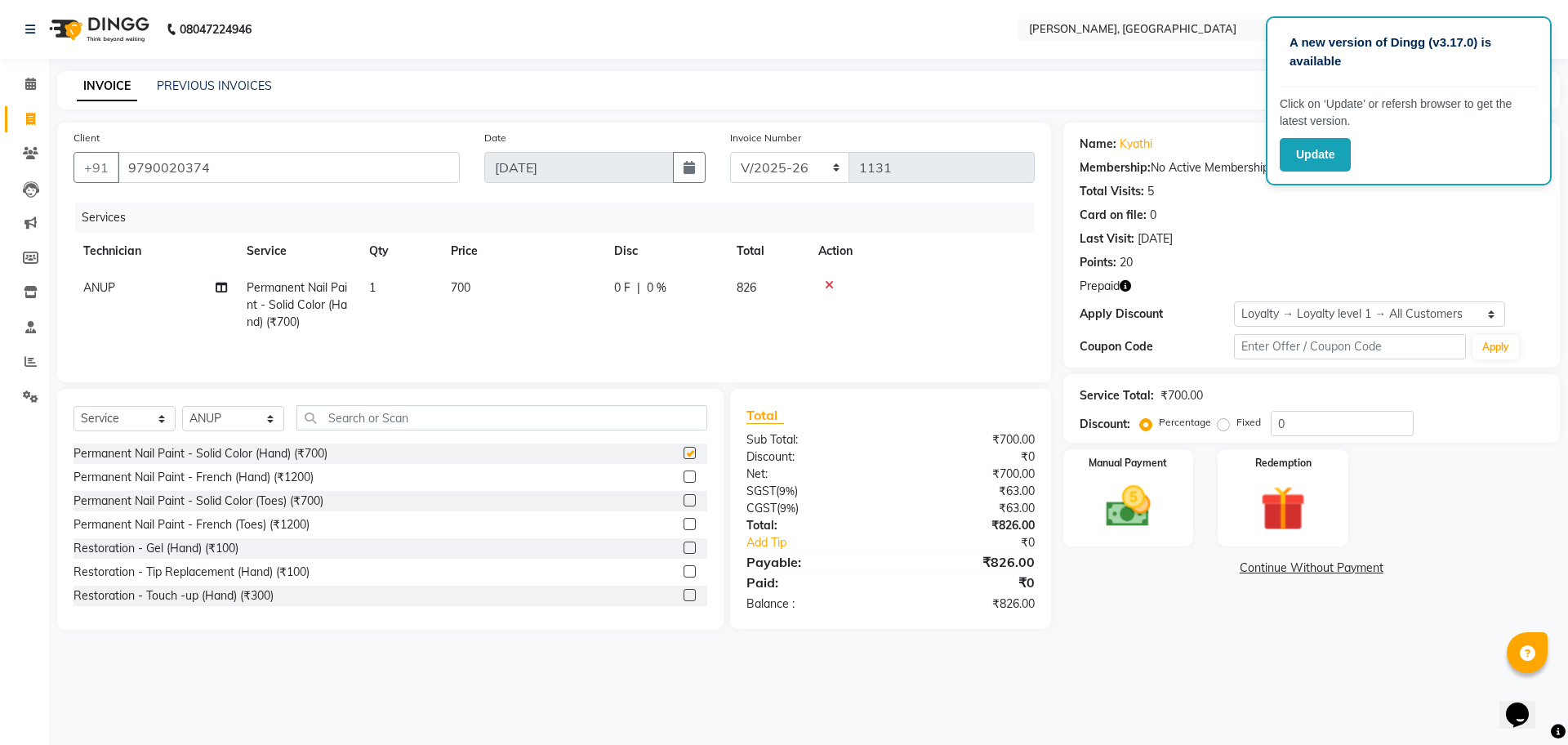
checkbox input "false"
click at [1295, 484] on img at bounding box center [1283, 508] width 76 height 58
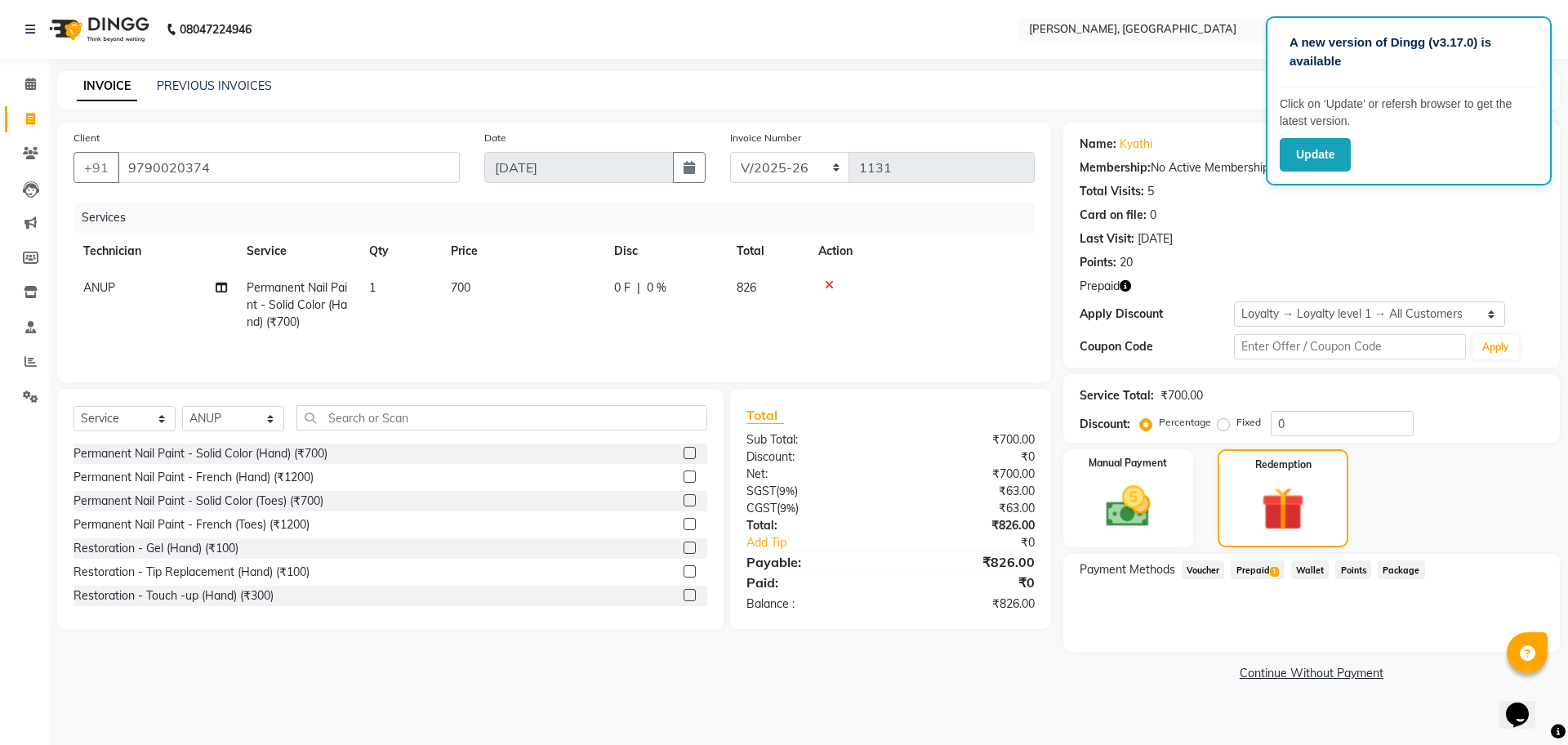
click at [1258, 570] on span "Prepaid 1" at bounding box center [1258, 569] width 53 height 18
click at [31, 78] on icon at bounding box center [31, 84] width 10 height 12
